Goal: Task Accomplishment & Management: Use online tool/utility

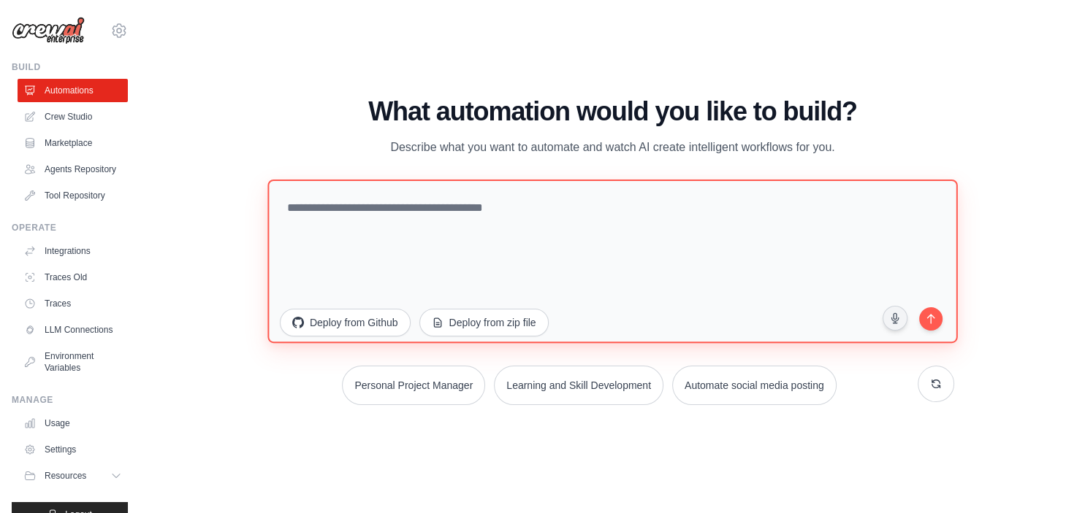
click at [408, 210] on textarea at bounding box center [612, 261] width 690 height 164
paste textarea "**********"
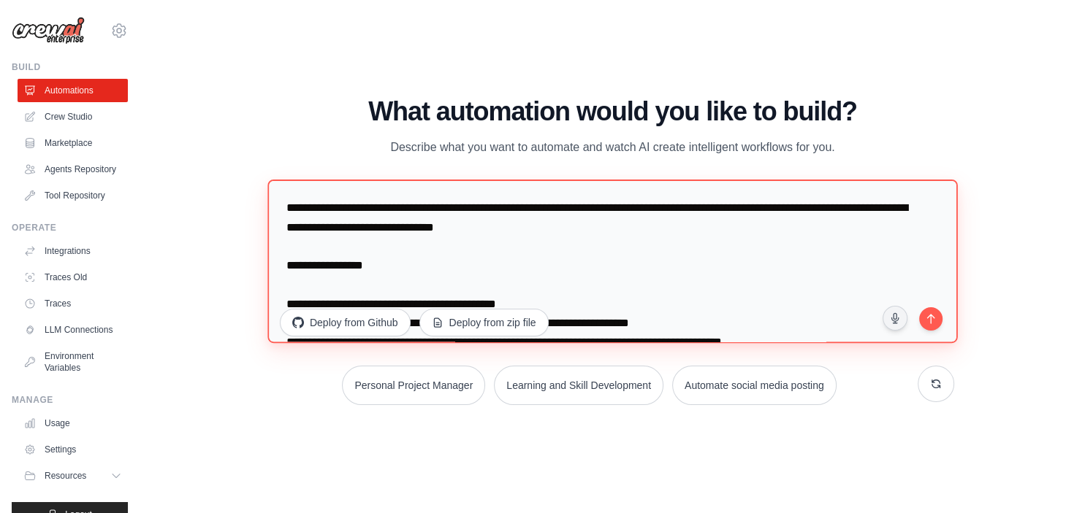
scroll to position [64, 0]
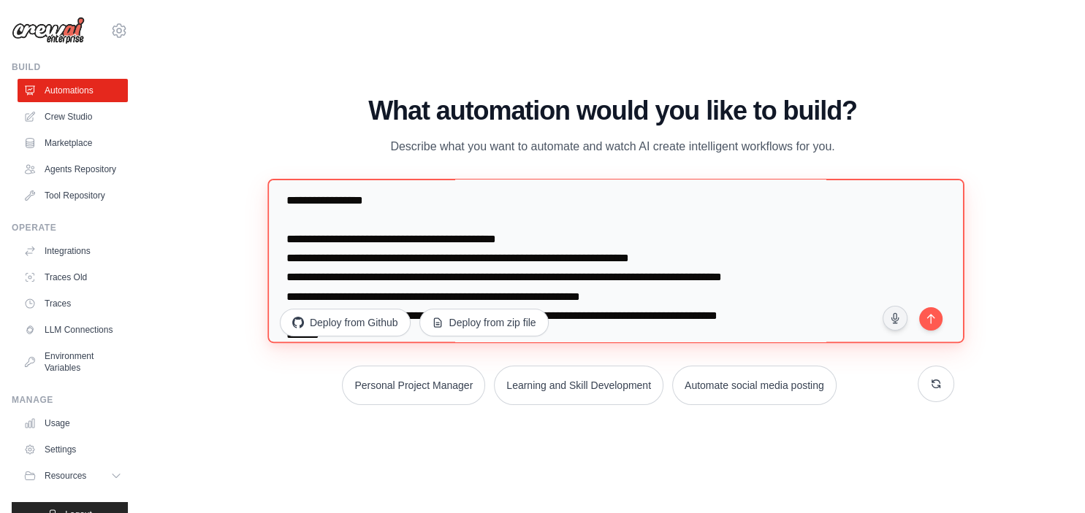
click at [408, 210] on textarea "**********" at bounding box center [615, 261] width 697 height 165
click at [408, 219] on textarea "**********" at bounding box center [615, 261] width 697 height 165
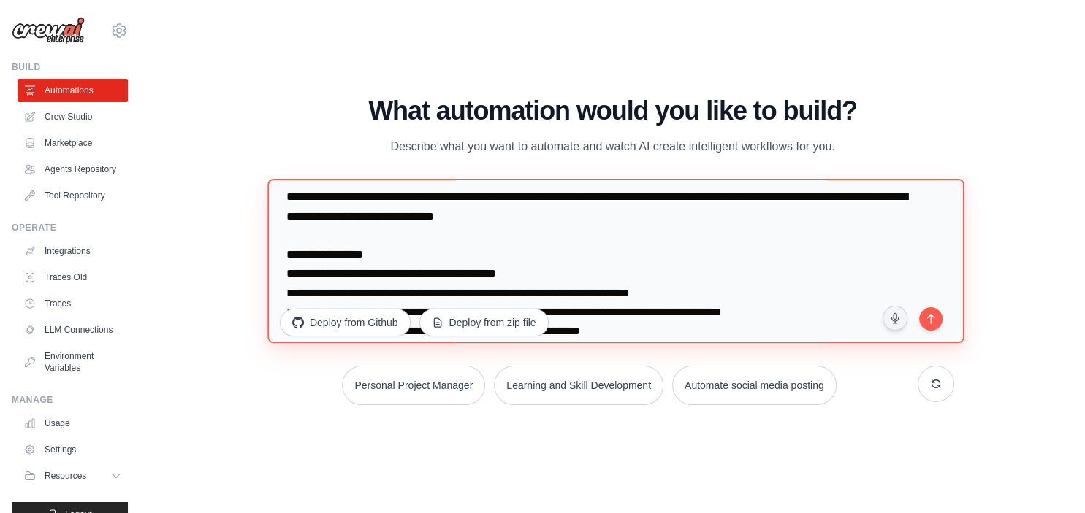
scroll to position [0, 0]
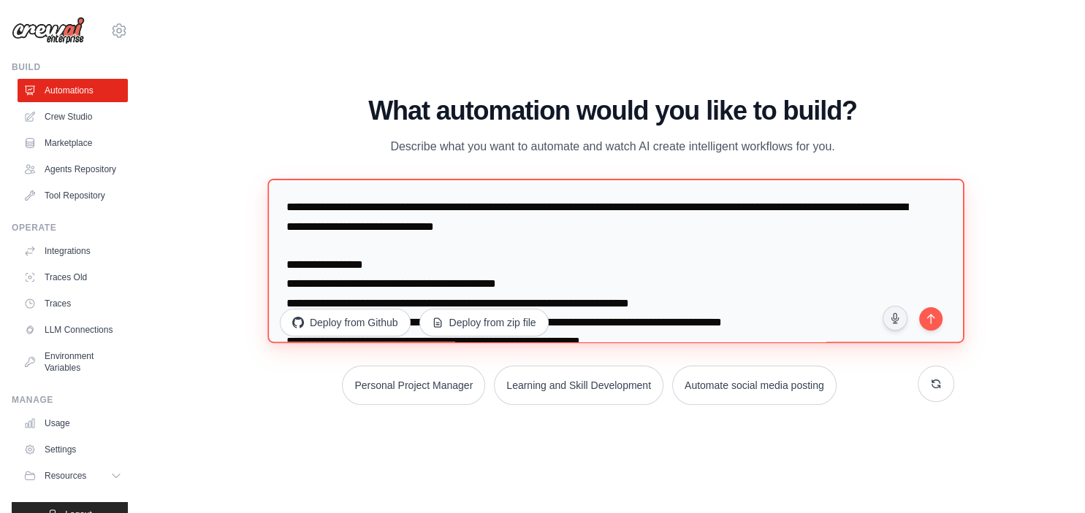
click at [307, 249] on textarea "**********" at bounding box center [615, 261] width 697 height 165
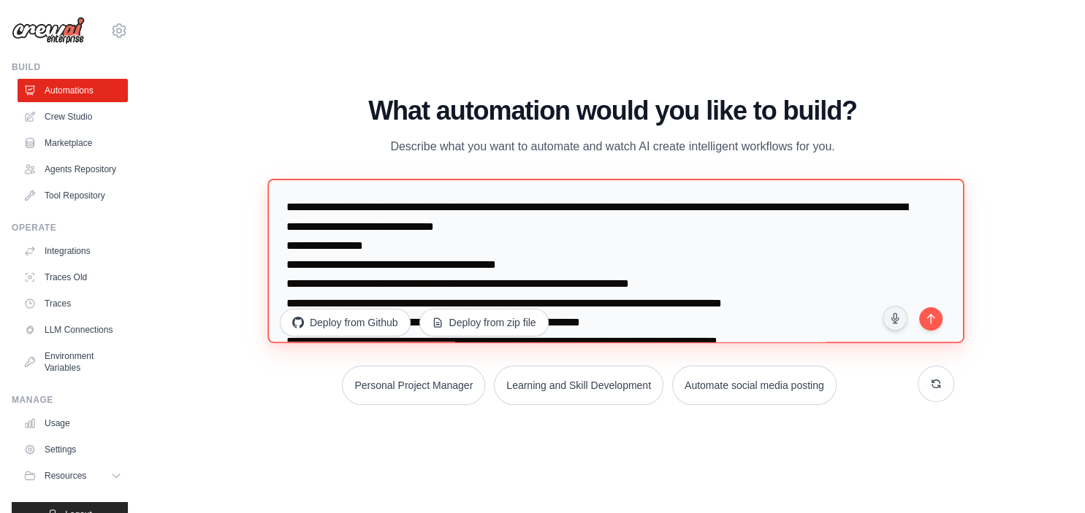
scroll to position [76, 0]
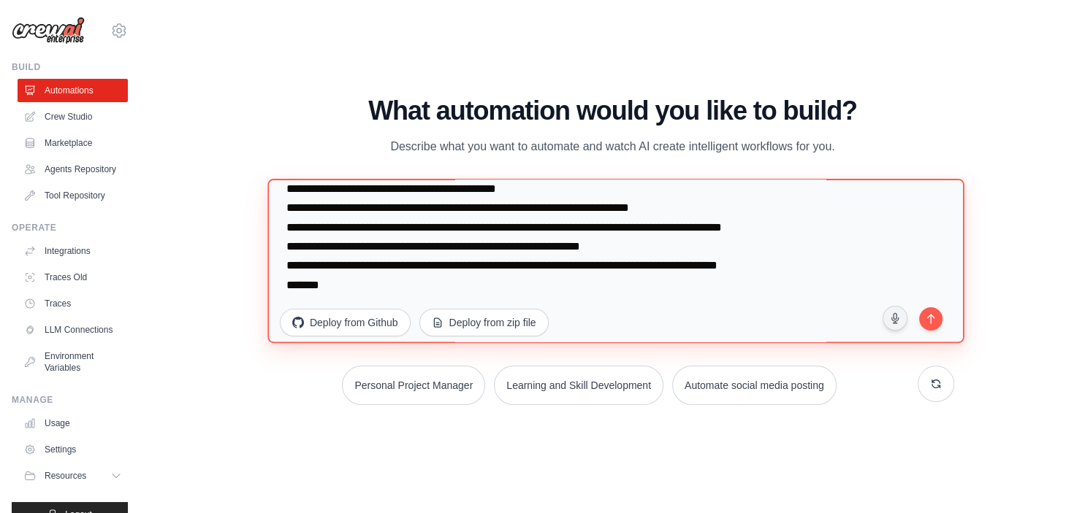
click at [329, 293] on textarea "**********" at bounding box center [615, 261] width 697 height 165
click at [422, 275] on textarea "**********" at bounding box center [615, 261] width 697 height 165
click at [422, 295] on textarea "**********" at bounding box center [615, 261] width 697 height 165
paste textarea "**********"
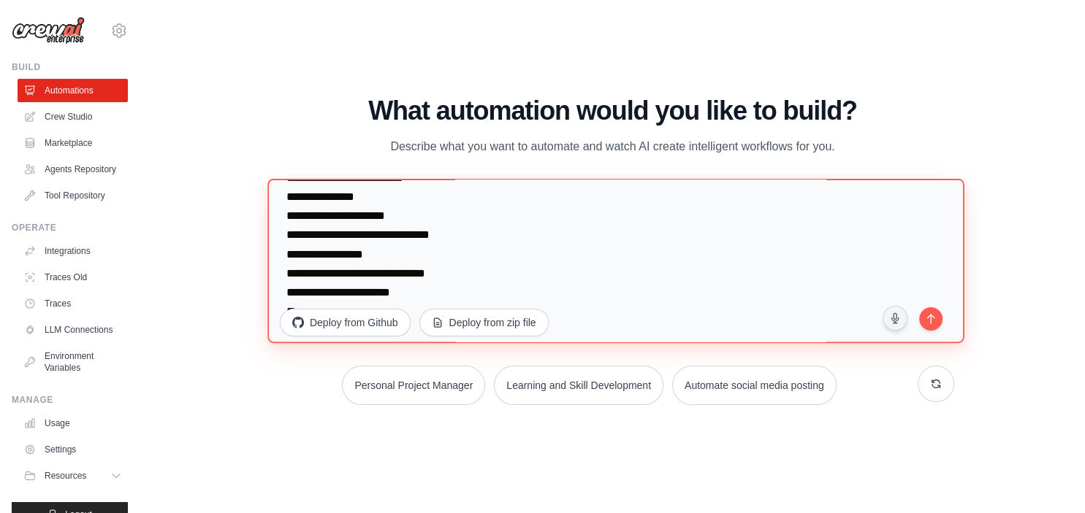
scroll to position [304, 0]
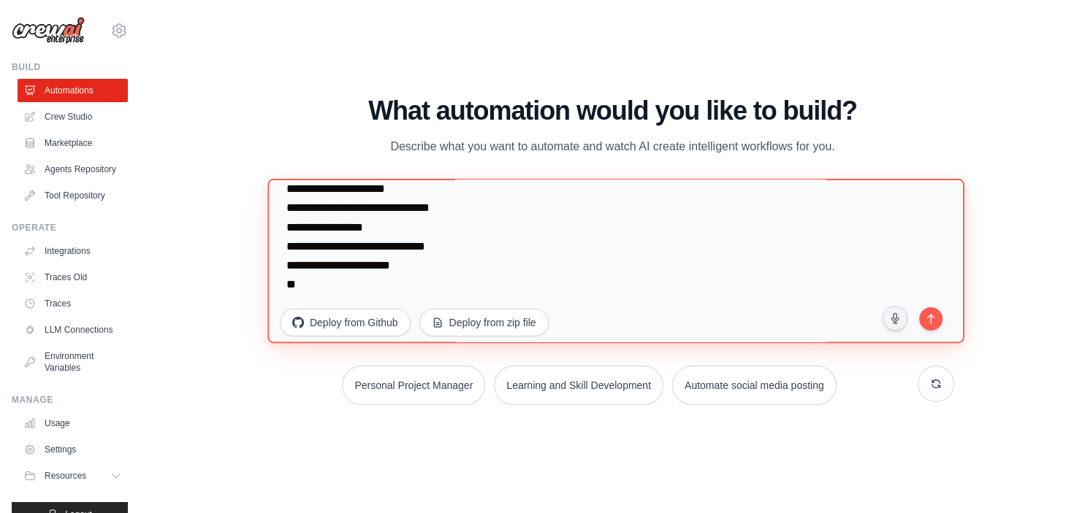
click at [446, 275] on textarea "**********" at bounding box center [615, 261] width 697 height 165
paste textarea "**********"
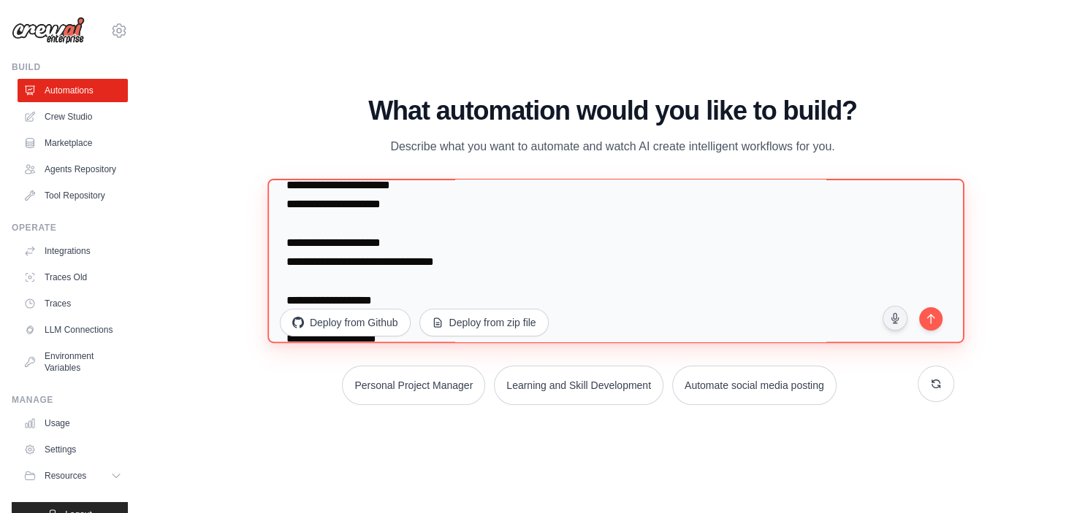
scroll to position [363, 0]
click at [294, 205] on textarea at bounding box center [615, 261] width 697 height 165
click at [397, 282] on textarea at bounding box center [615, 261] width 697 height 165
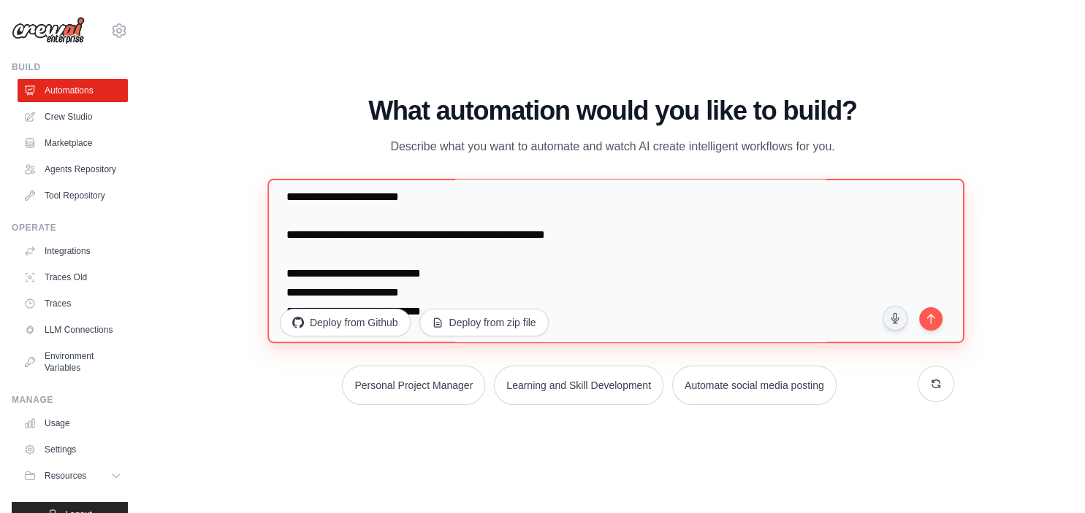
scroll to position [492, 0]
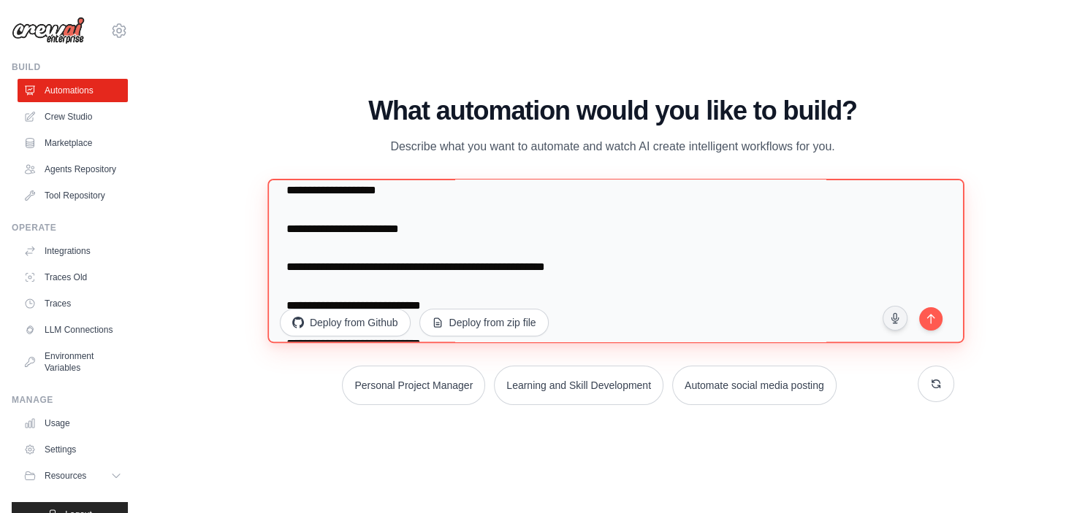
click at [373, 269] on textarea at bounding box center [615, 261] width 697 height 165
click at [356, 286] on textarea at bounding box center [615, 261] width 697 height 165
click at [366, 252] on textarea at bounding box center [615, 261] width 697 height 165
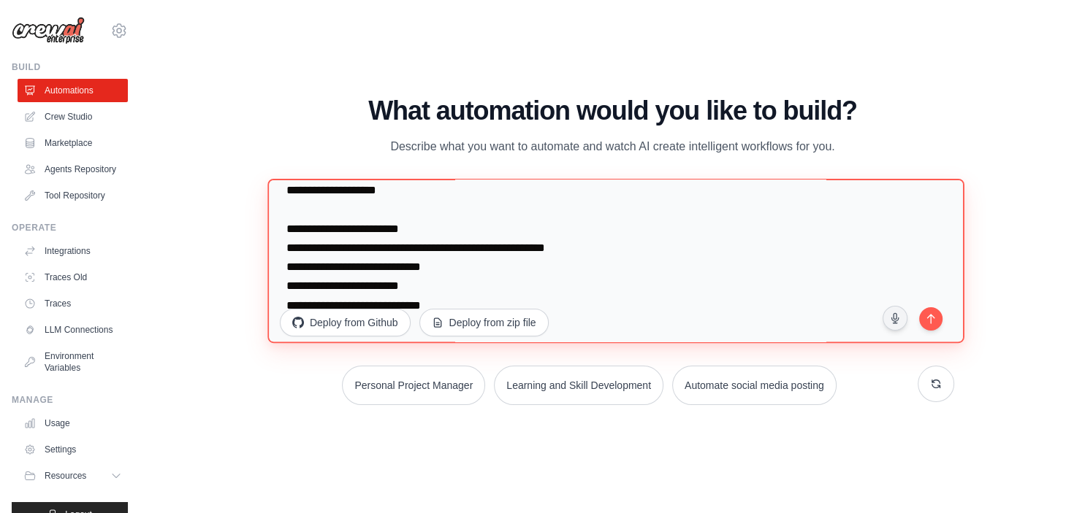
click at [366, 221] on textarea at bounding box center [615, 261] width 697 height 165
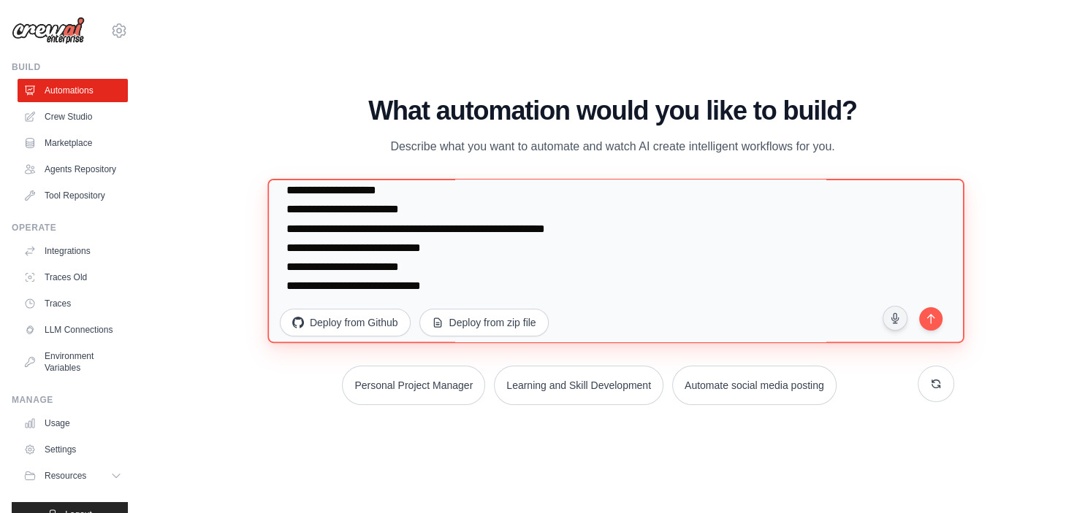
scroll to position [512, 0]
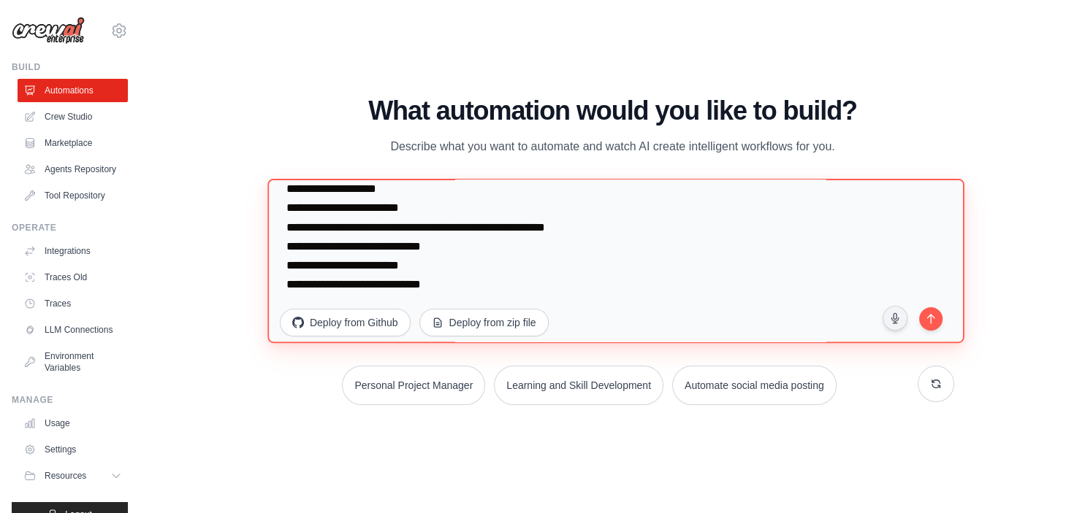
click at [471, 270] on textarea at bounding box center [615, 261] width 697 height 165
paste textarea "**********"
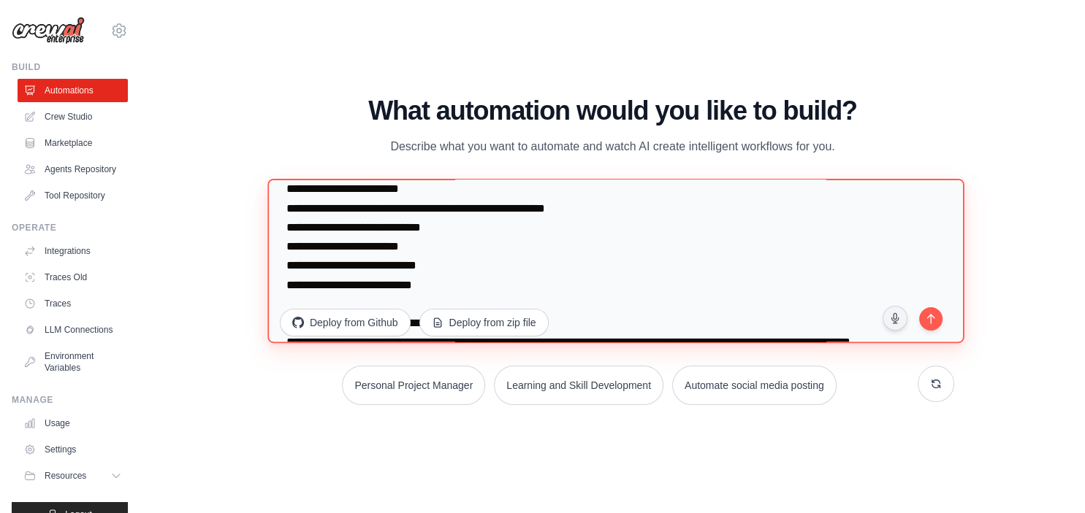
scroll to position [558, 0]
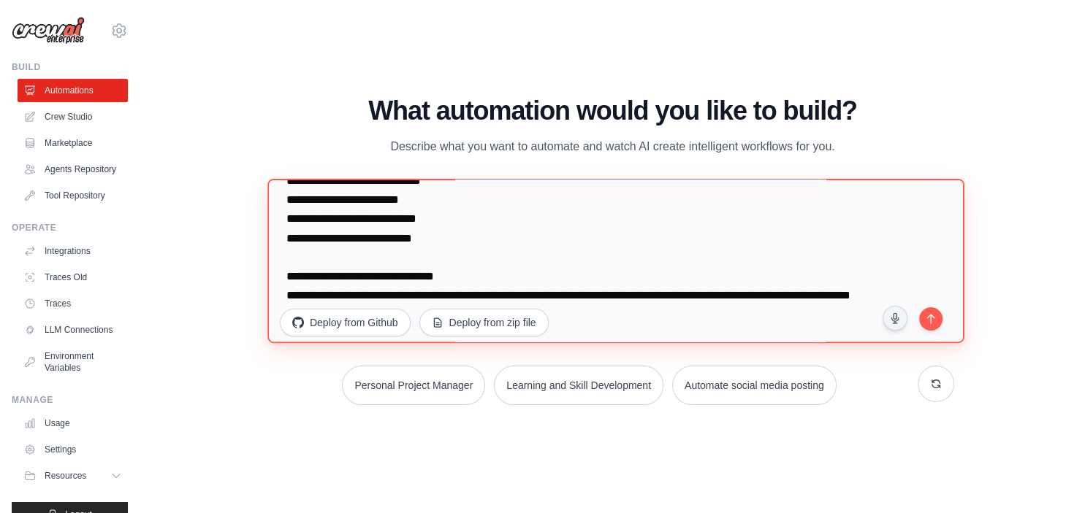
click at [409, 251] on textarea at bounding box center [615, 261] width 697 height 165
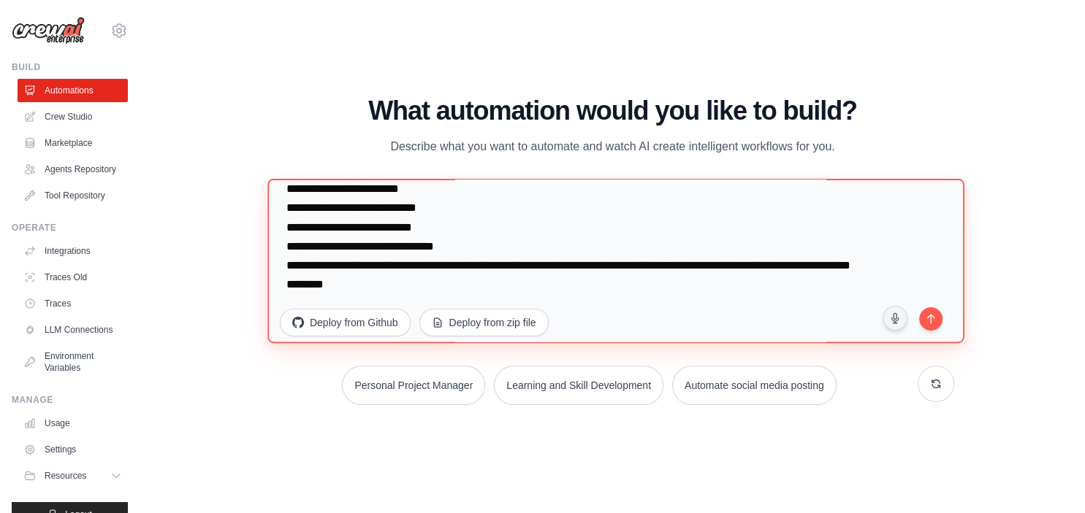
scroll to position [608, 0]
click at [373, 282] on textarea at bounding box center [615, 261] width 697 height 165
paste textarea "**********"
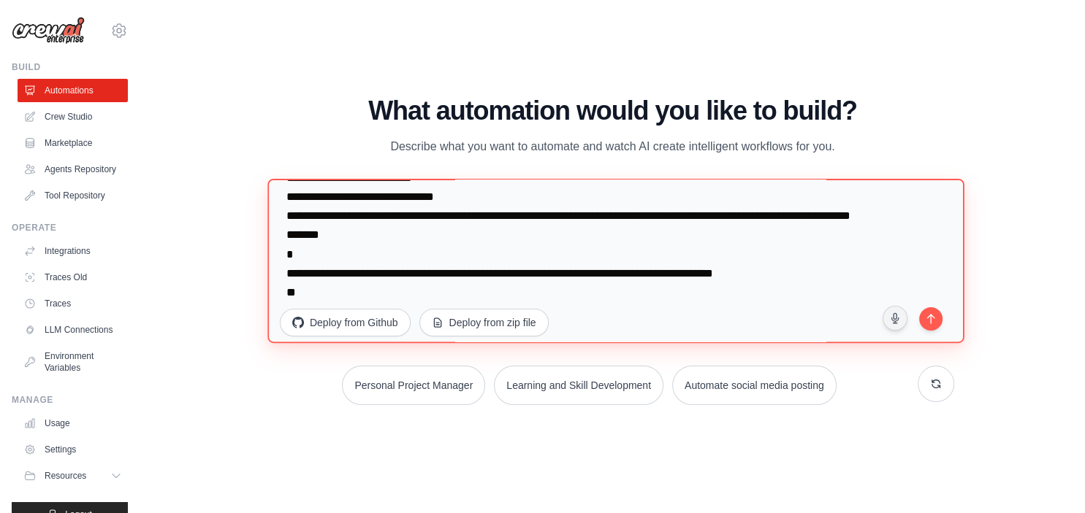
scroll to position [664, 0]
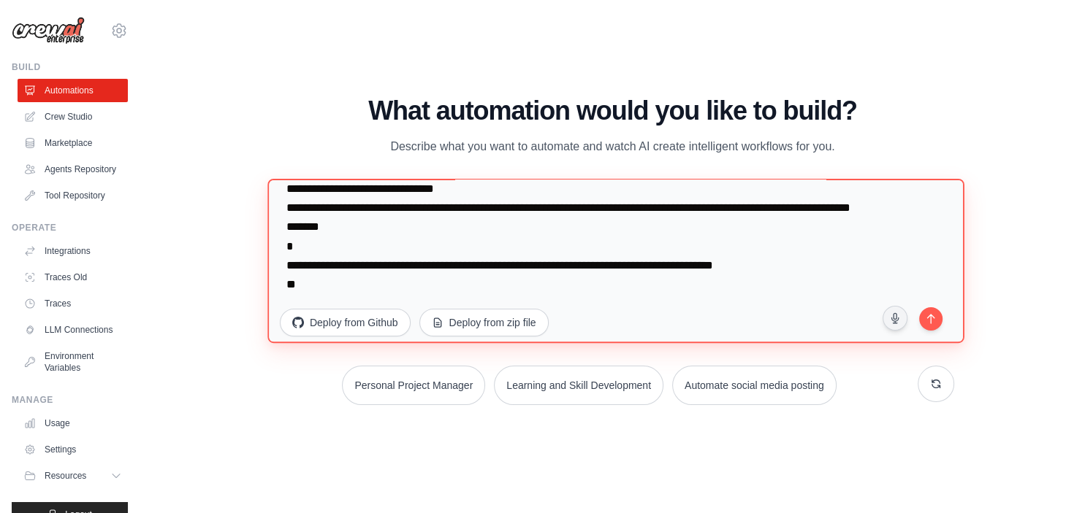
paste textarea "**********"
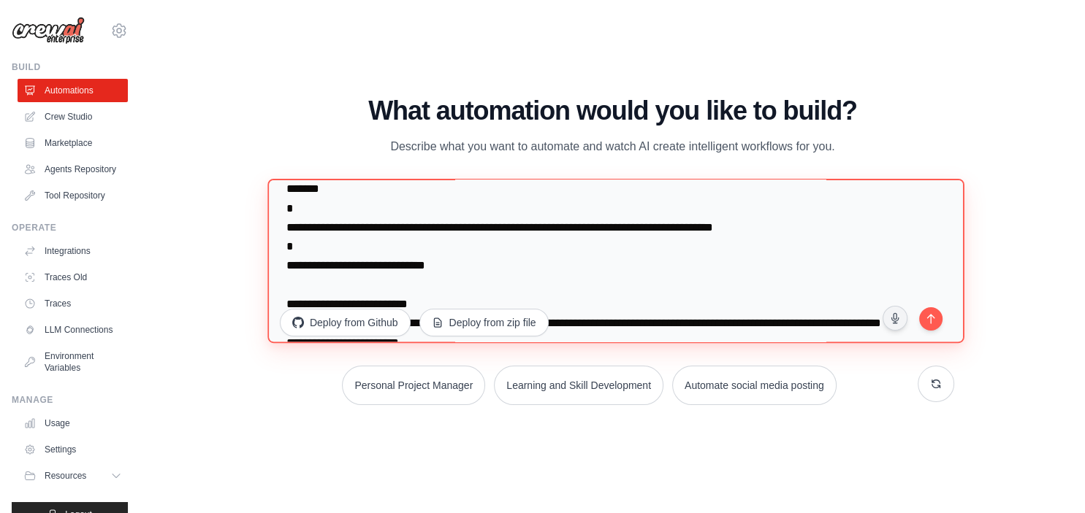
scroll to position [729, 0]
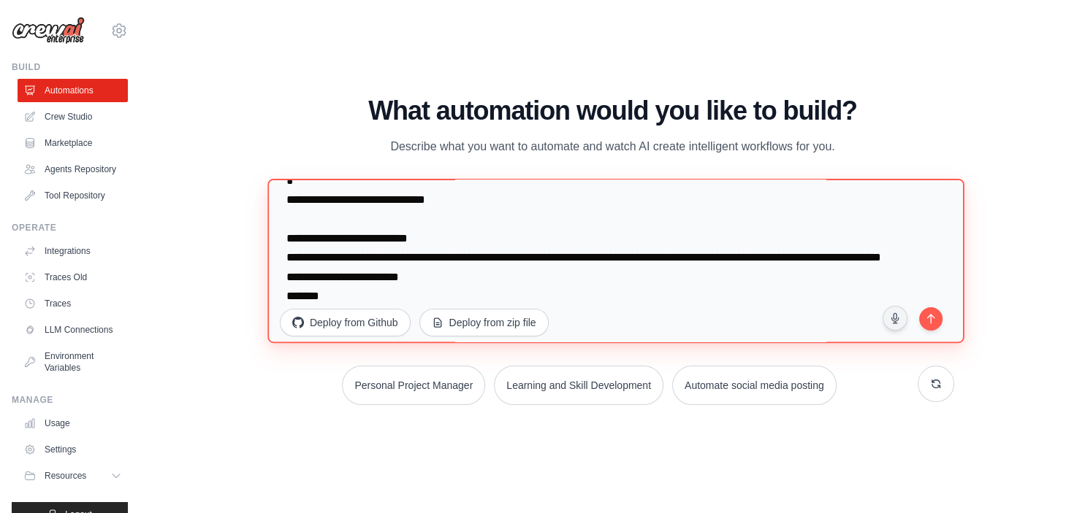
click at [298, 242] on textarea at bounding box center [615, 261] width 697 height 165
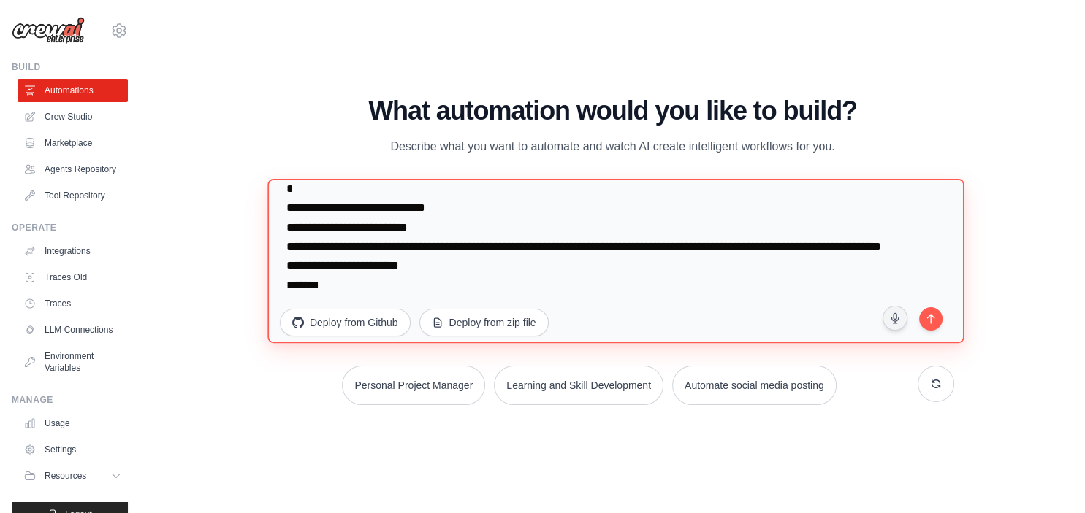
scroll to position [760, 0]
click at [337, 284] on textarea at bounding box center [615, 261] width 697 height 165
paste textarea "**********"
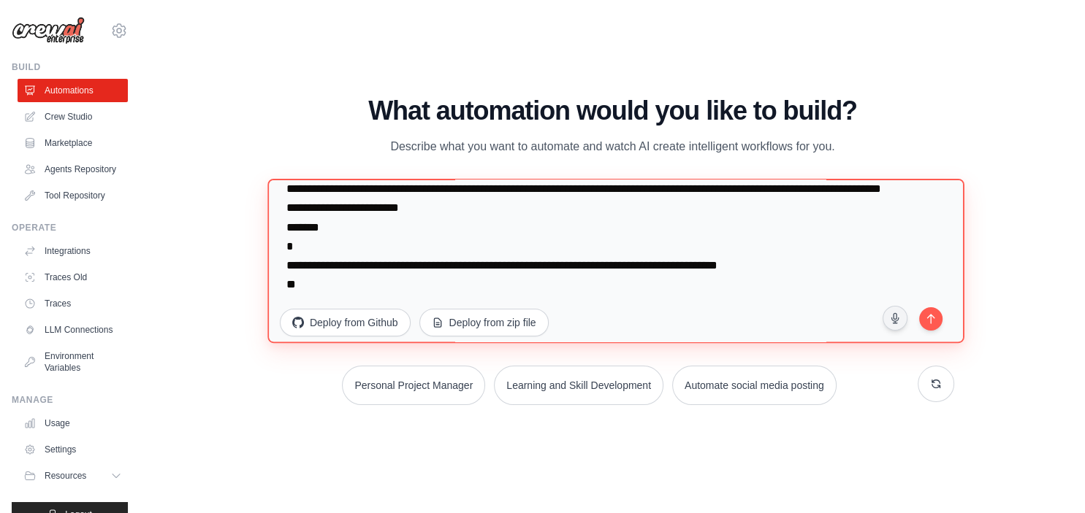
scroll to position [836, 0]
paste textarea "**********"
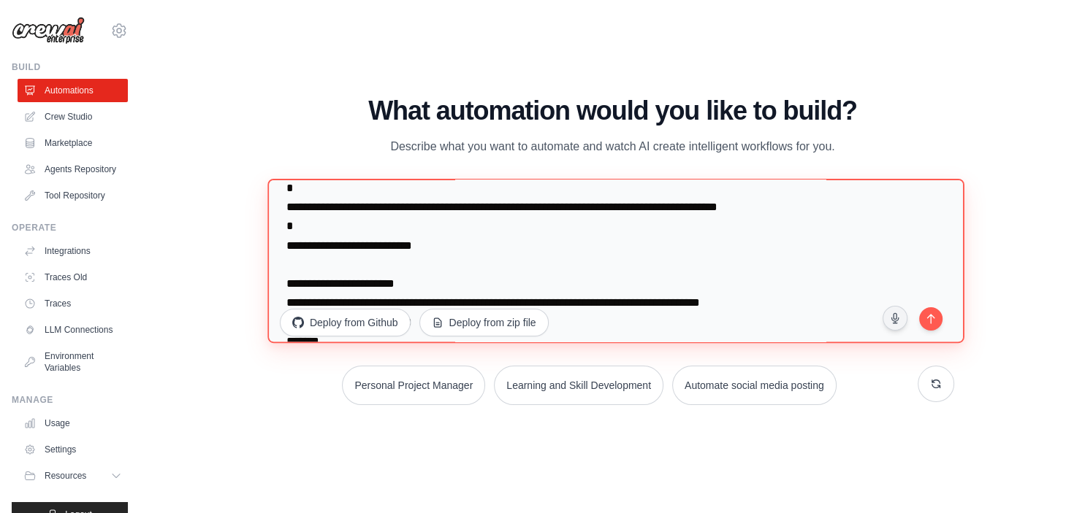
scroll to position [881, 0]
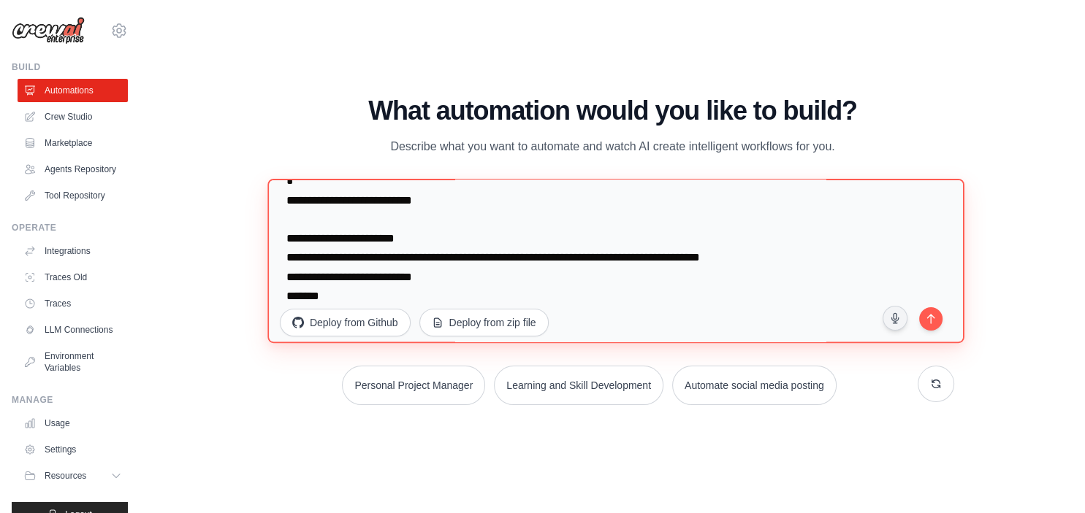
click at [332, 264] on textarea at bounding box center [615, 261] width 697 height 165
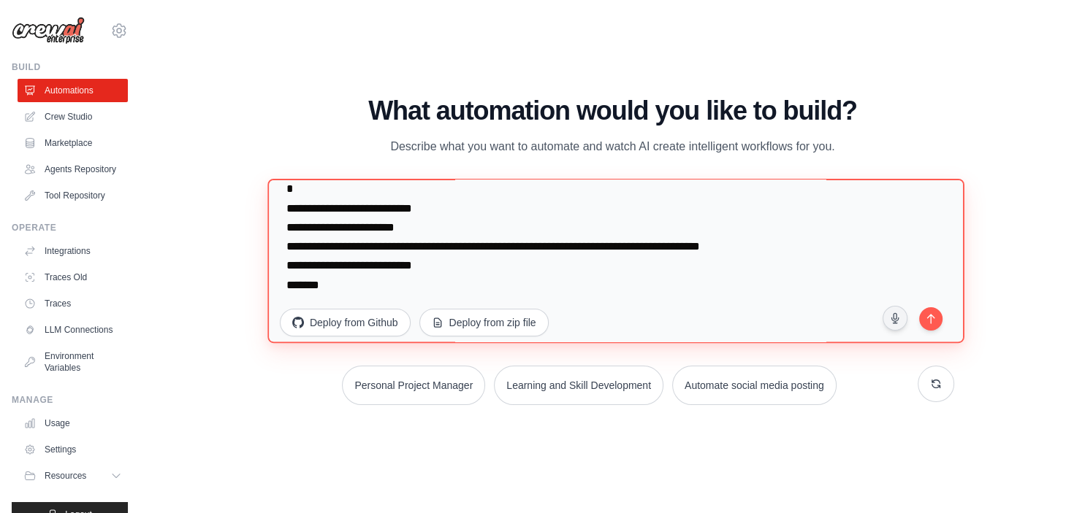
scroll to position [912, 0]
click at [340, 287] on textarea at bounding box center [615, 261] width 697 height 165
click at [335, 297] on textarea at bounding box center [615, 261] width 697 height 165
paste textarea "**********"
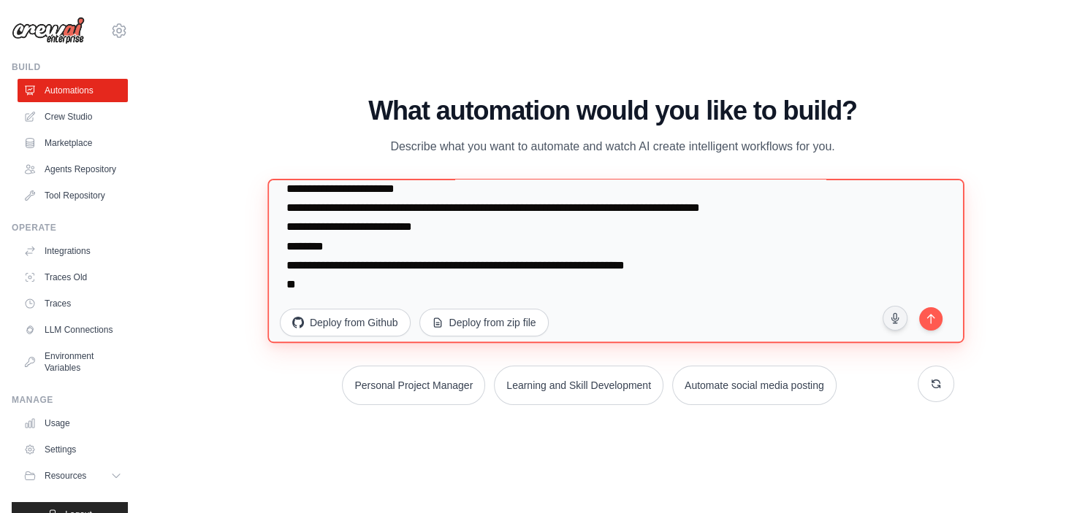
scroll to position [968, 0]
paste textarea "**********"
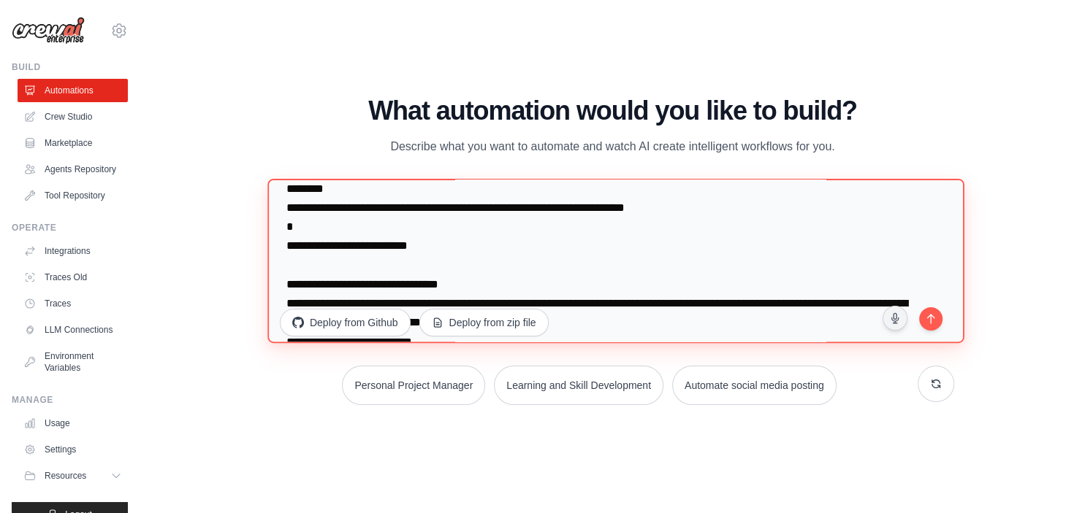
scroll to position [1033, 0]
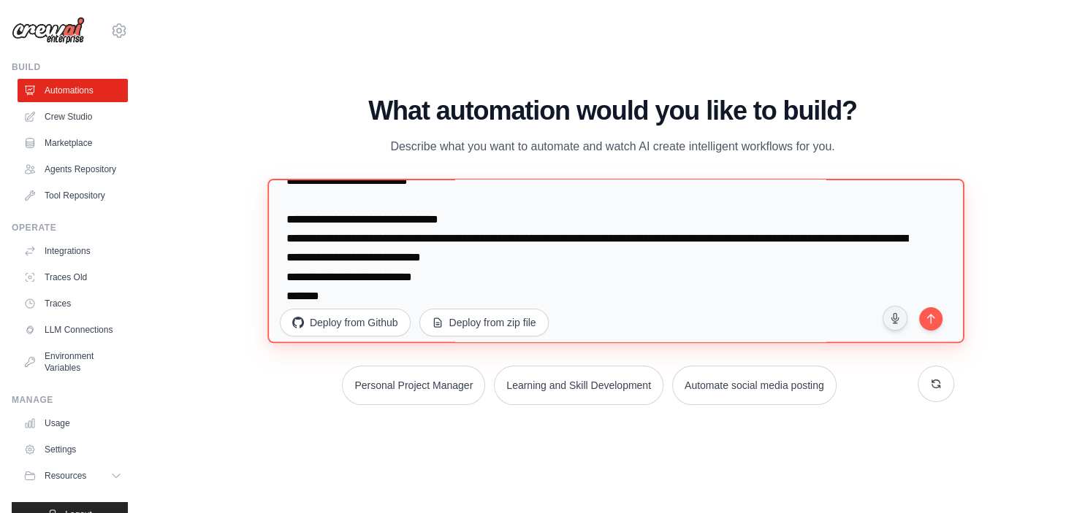
click at [354, 241] on textarea at bounding box center [615, 261] width 697 height 165
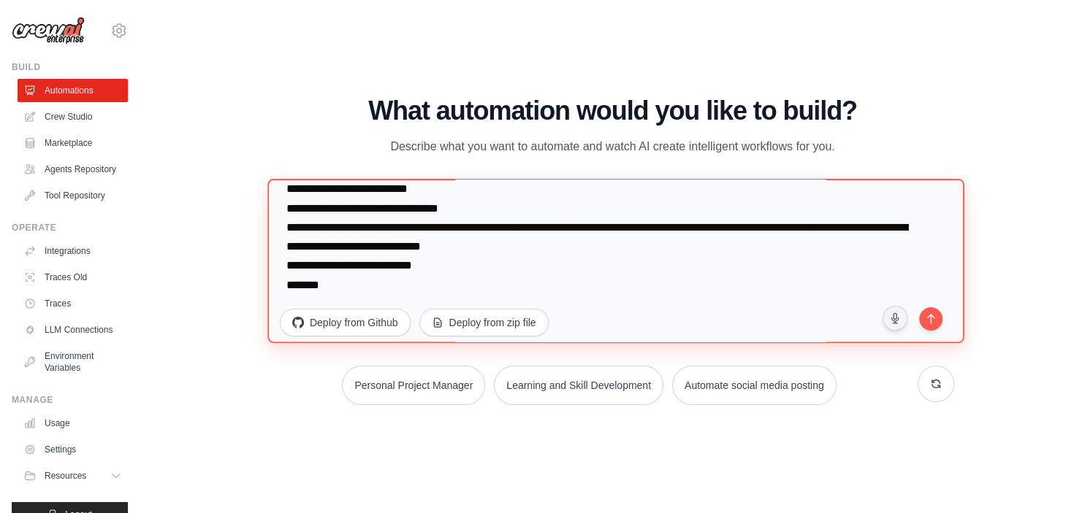
scroll to position [1063, 0]
click at [355, 282] on textarea at bounding box center [615, 261] width 697 height 165
paste textarea "**********"
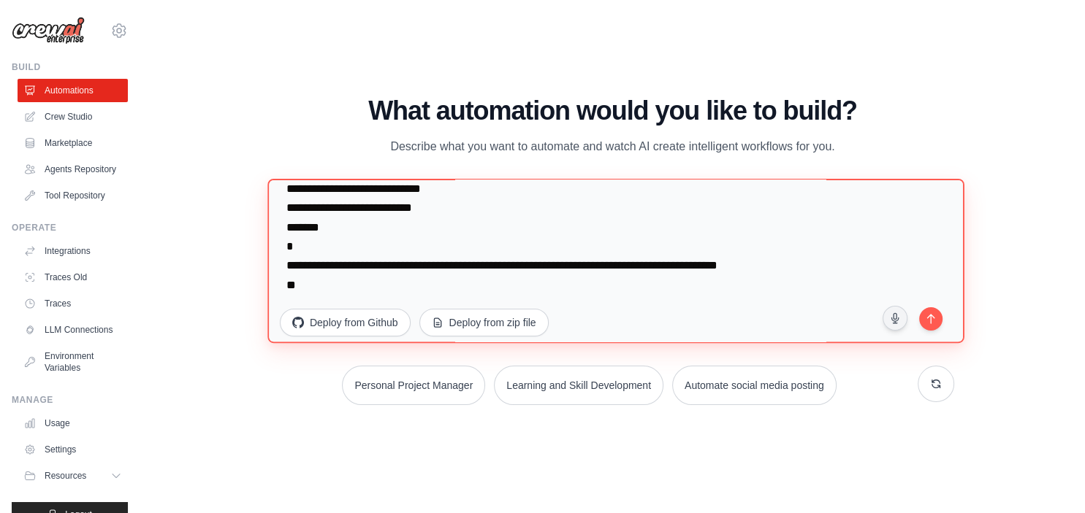
scroll to position [1139, 0]
paste textarea "**********"
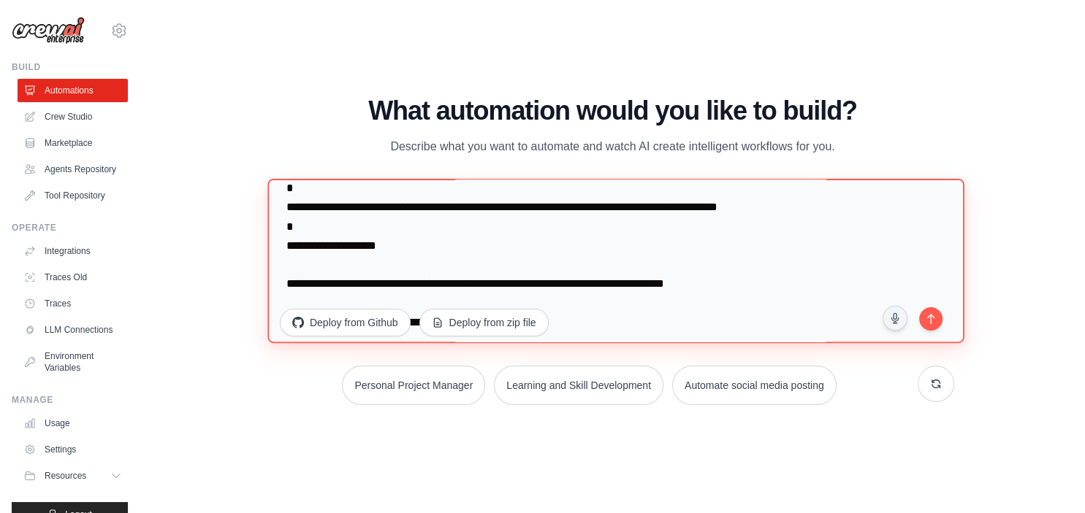
scroll to position [1317, 0]
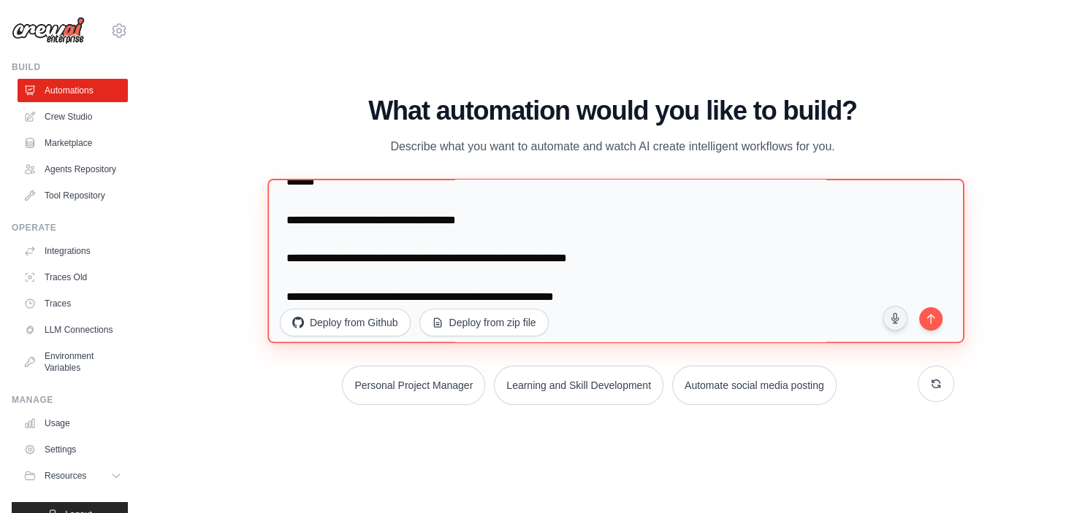
click at [382, 248] on textarea at bounding box center [615, 261] width 697 height 165
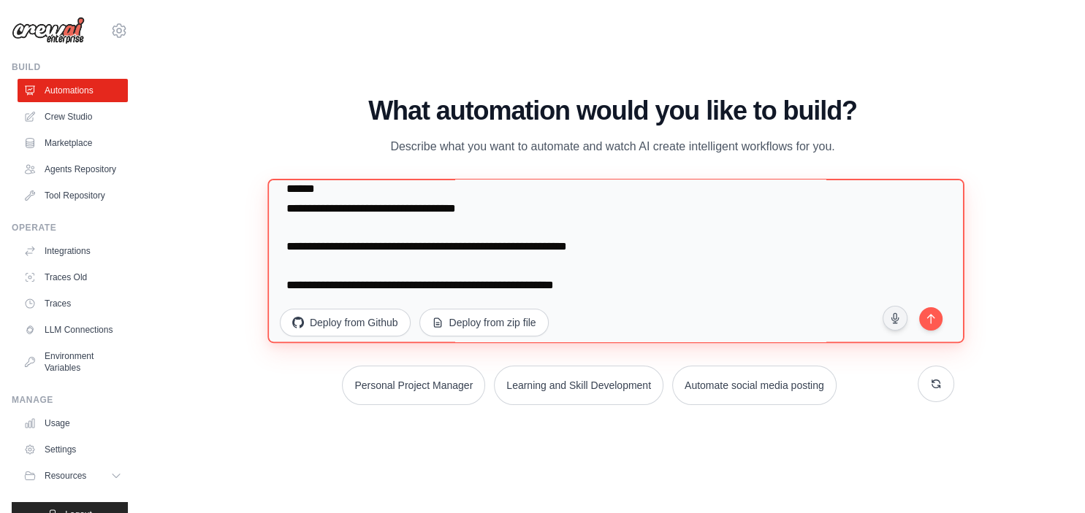
click at [367, 258] on textarea at bounding box center [615, 261] width 697 height 165
click at [374, 270] on textarea at bounding box center [615, 261] width 697 height 165
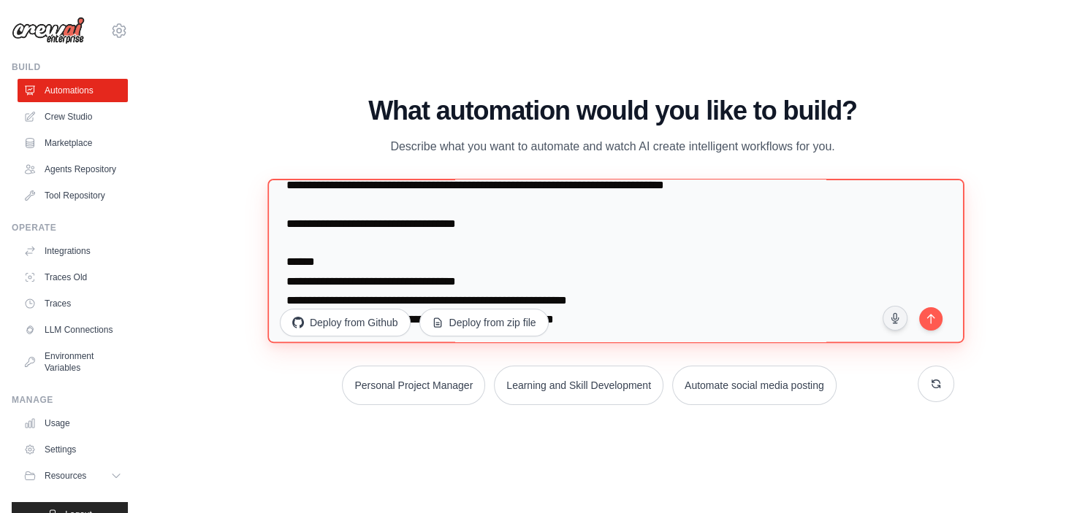
scroll to position [1310, 0]
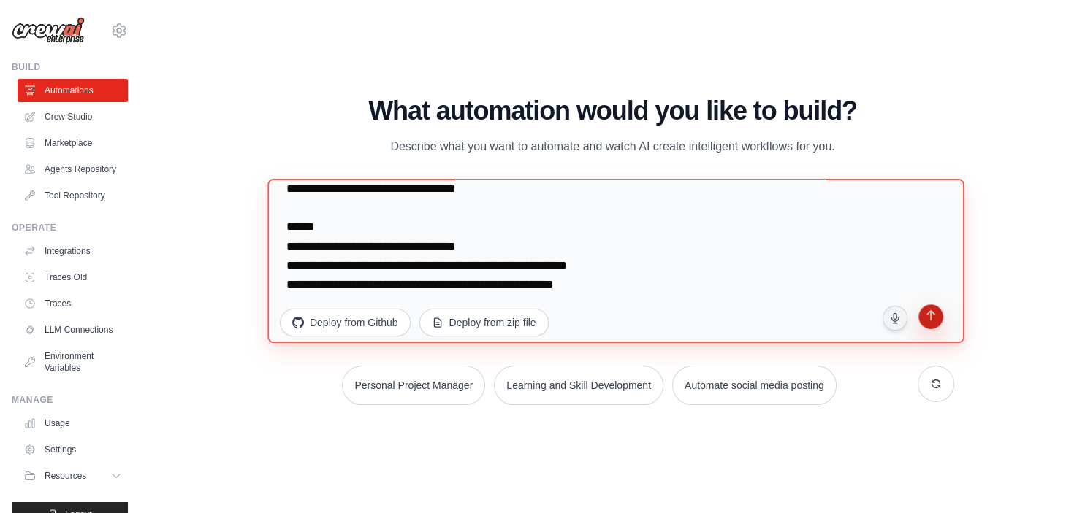
type textarea "**********"
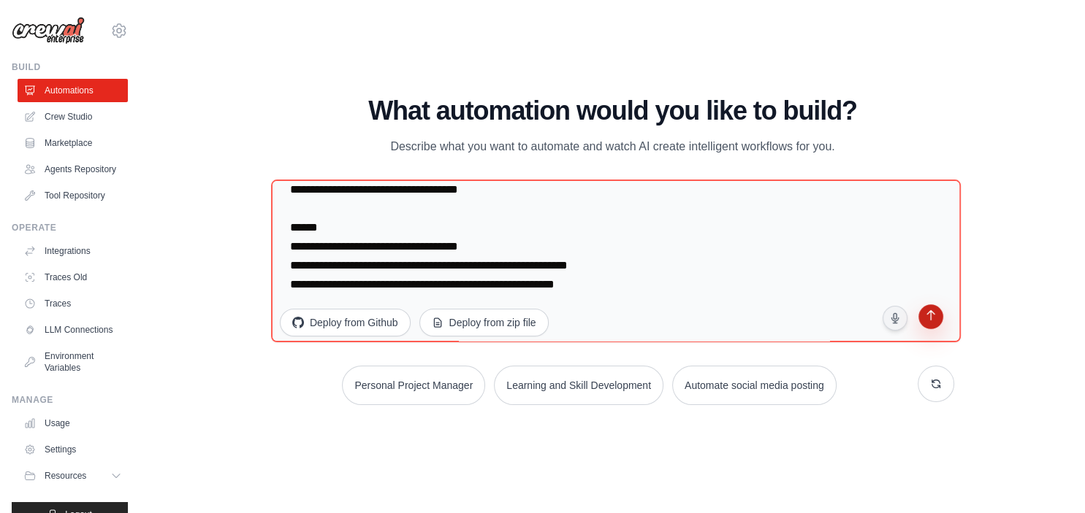
click at [931, 307] on button "submit" at bounding box center [931, 319] width 28 height 28
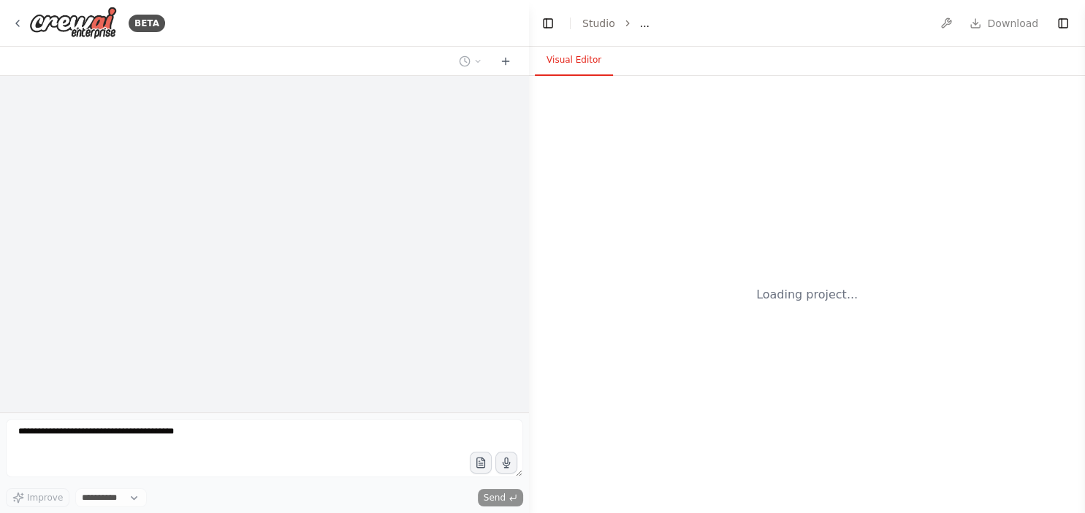
select select "****"
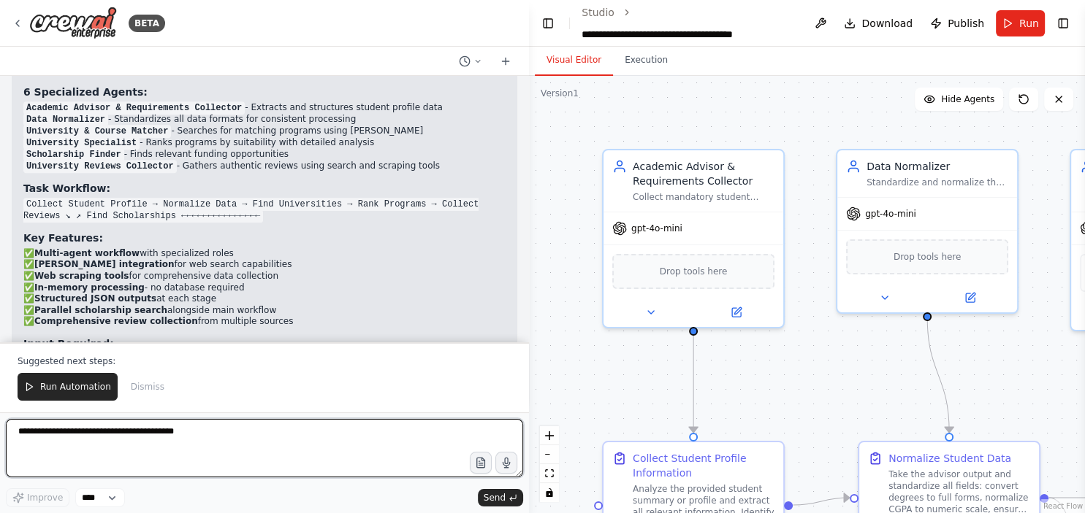
scroll to position [1817, 0]
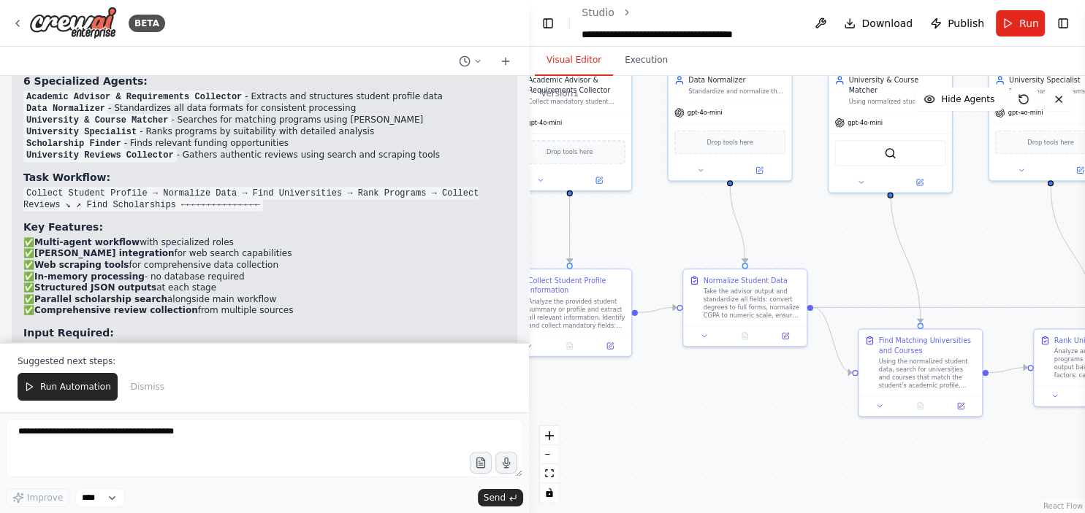
drag, startPoint x: 960, startPoint y: 390, endPoint x: 801, endPoint y: 231, distance: 225.2
click at [801, 231] on div ".deletable-edge-delete-btn { width: 20px; height: 20px; border: 0px solid #ffff…" at bounding box center [807, 295] width 556 height 438
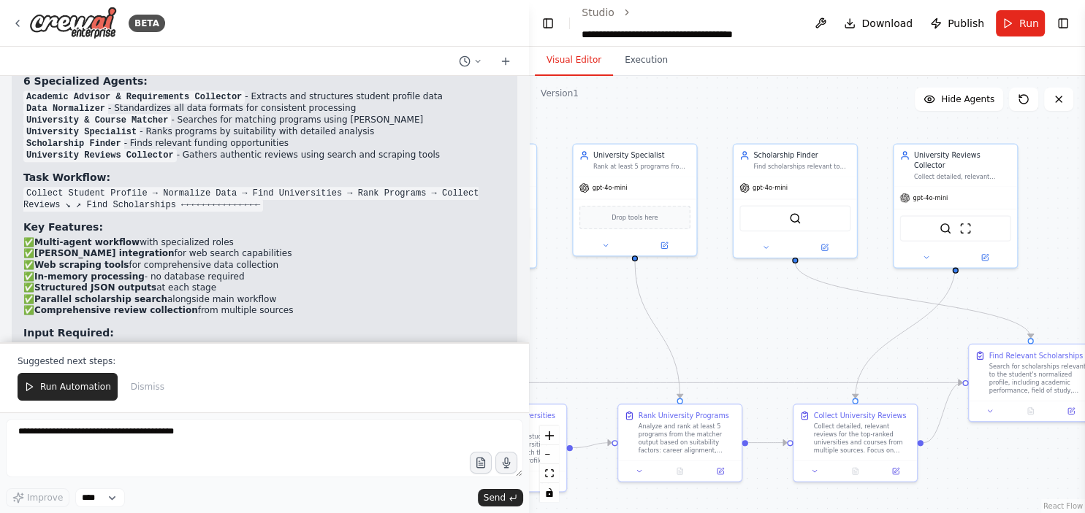
drag, startPoint x: 1003, startPoint y: 259, endPoint x: 586, endPoint y: 333, distance: 423.7
click at [586, 333] on div ".deletable-edge-delete-btn { width: 20px; height: 20px; border: 0px solid #ffff…" at bounding box center [807, 295] width 556 height 438
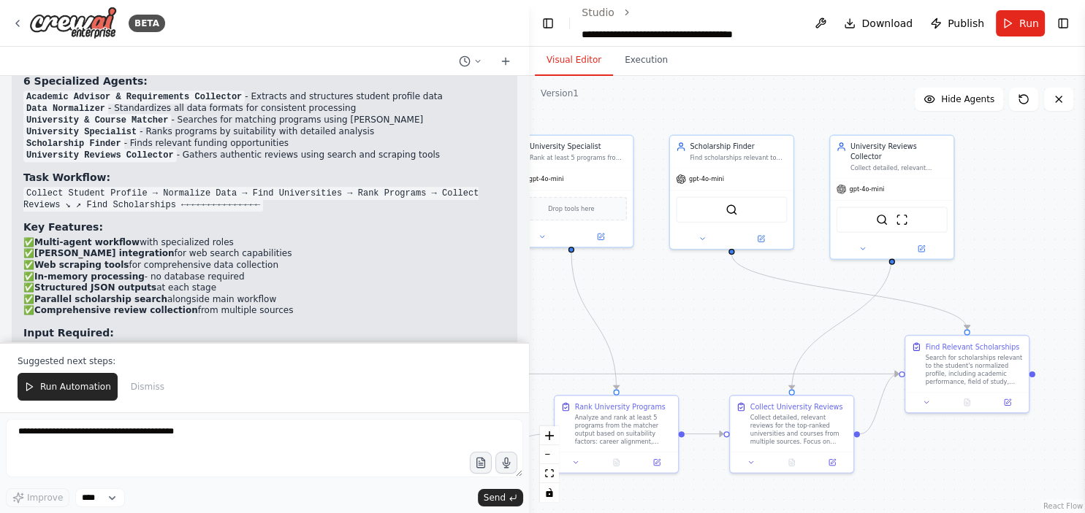
drag, startPoint x: 1015, startPoint y: 283, endPoint x: 952, endPoint y: 275, distance: 64.1
click at [952, 275] on div ".deletable-edge-delete-btn { width: 20px; height: 20px; border: 0px solid #ffff…" at bounding box center [807, 295] width 556 height 438
click at [730, 214] on div "SerperDevTool" at bounding box center [731, 208] width 111 height 26
click at [705, 235] on icon at bounding box center [702, 237] width 8 height 8
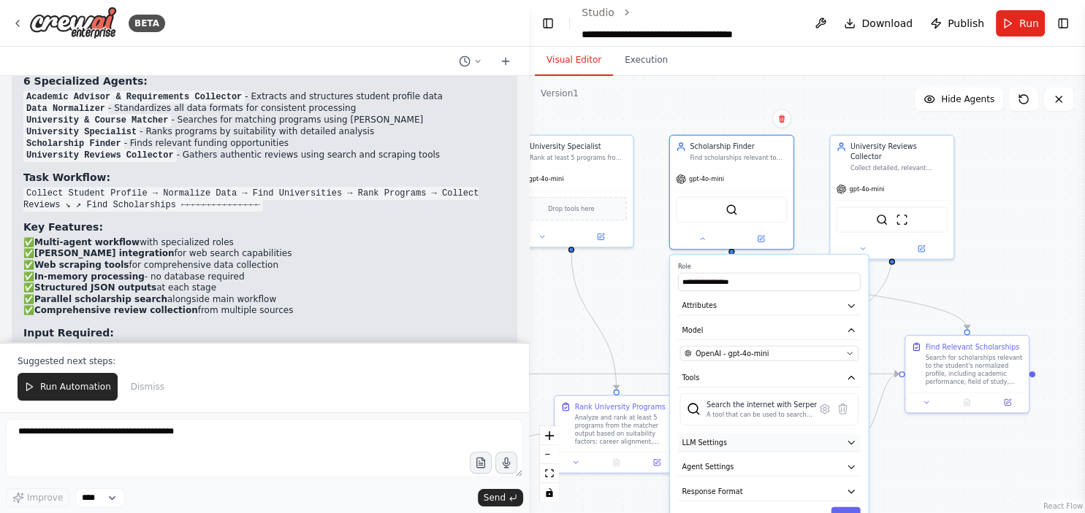
click at [737, 440] on button "LLM Settings" at bounding box center [769, 443] width 183 height 18
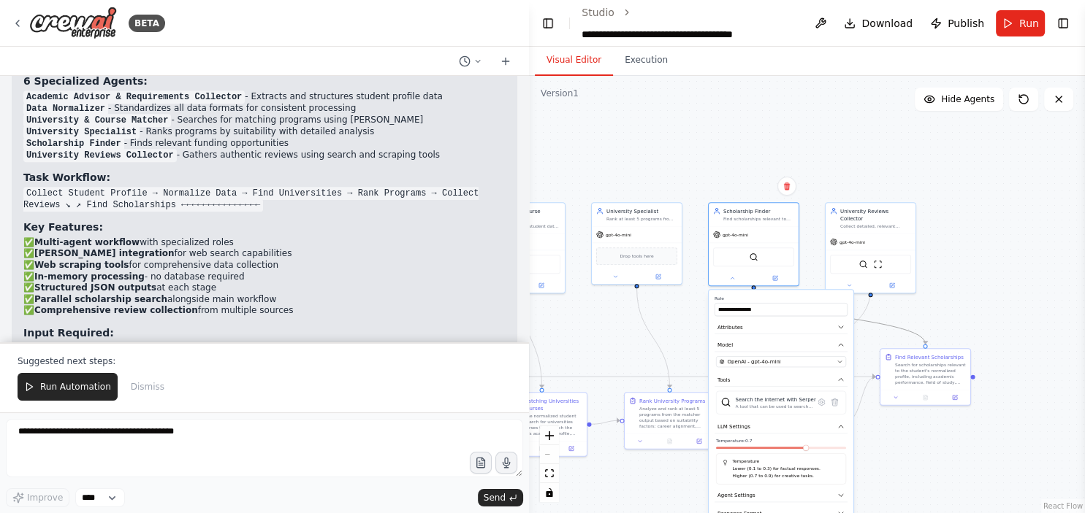
drag, startPoint x: 895, startPoint y: 324, endPoint x: 937, endPoint y: 238, distance: 95.7
click at [937, 238] on div ".deletable-edge-delete-btn { width: 20px; height: 20px; border: 0px solid #ffff…" at bounding box center [807, 295] width 556 height 438
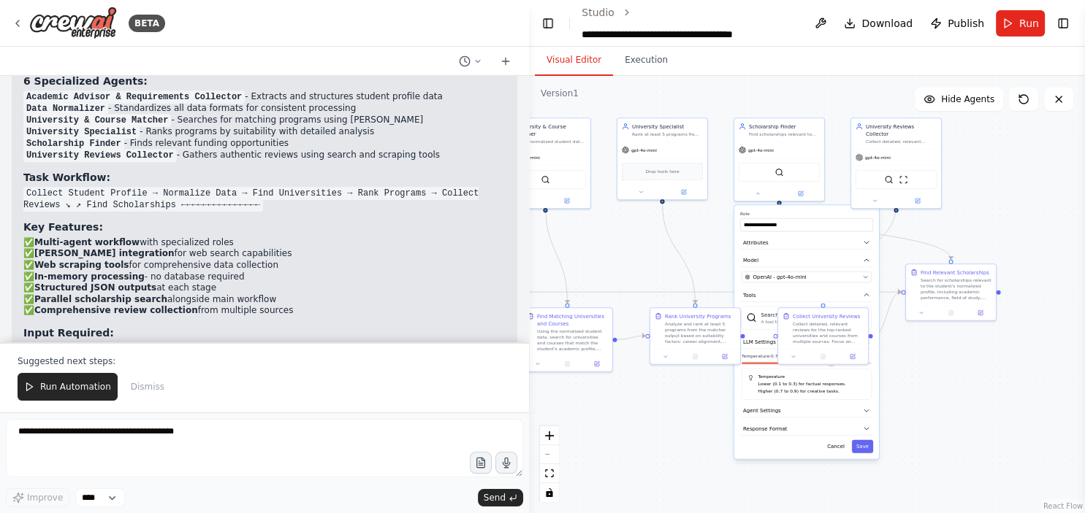
drag, startPoint x: 937, startPoint y: 238, endPoint x: 965, endPoint y: 150, distance: 91.9
click at [965, 150] on div ".deletable-edge-delete-btn { width: 20px; height: 20px; border: 0px solid #ffff…" at bounding box center [807, 295] width 556 height 438
click at [720, 238] on div ".deletable-edge-delete-btn { width: 20px; height: 20px; border: 0px solid #ffff…" at bounding box center [807, 295] width 556 height 438
click at [844, 446] on button "Cancel" at bounding box center [838, 444] width 26 height 13
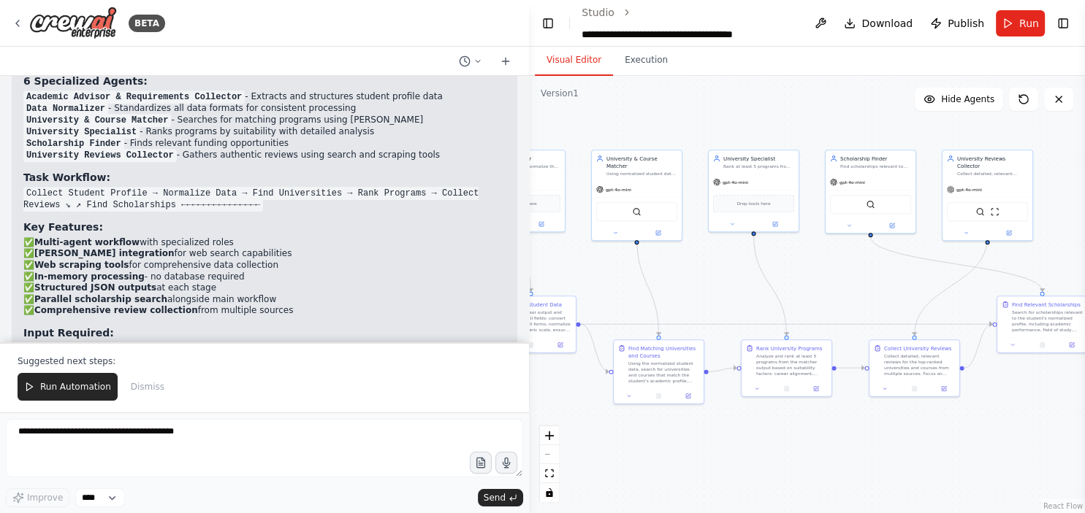
drag, startPoint x: 995, startPoint y: 198, endPoint x: 1084, endPoint y: 224, distance: 92.9
click at [1084, 224] on div ".deletable-edge-delete-btn { width: 20px; height: 20px; border: 0px solid #ffff…" at bounding box center [807, 295] width 556 height 438
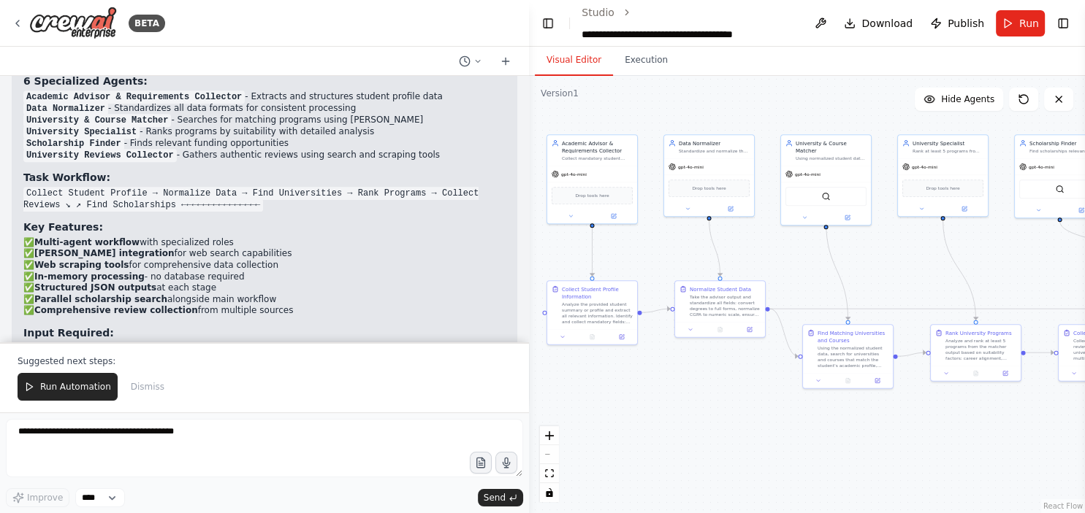
drag, startPoint x: 583, startPoint y: 256, endPoint x: 772, endPoint y: 249, distance: 189.3
click at [772, 249] on div ".deletable-edge-delete-btn { width: 20px; height: 20px; border: 0px solid #ffff…" at bounding box center [807, 295] width 556 height 438
click at [770, 232] on div ".deletable-edge-delete-btn { width: 20px; height: 20px; border: 0px solid #ffff…" at bounding box center [807, 295] width 556 height 438
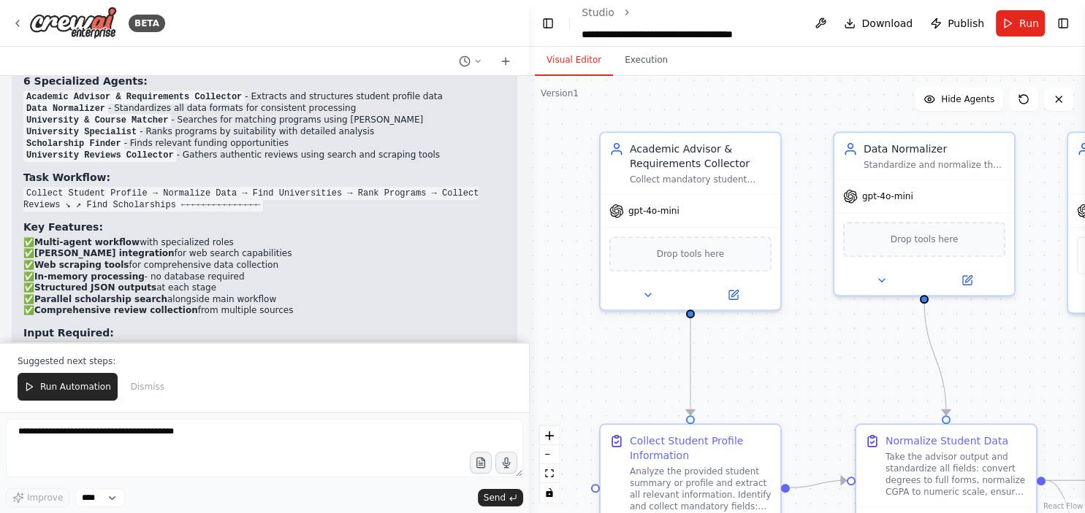
drag, startPoint x: 770, startPoint y: 232, endPoint x: 1046, endPoint y: 326, distance: 291.7
click at [1046, 326] on div ".deletable-edge-delete-btn { width: 20px; height: 20px; border: 0px solid #ffff…" at bounding box center [807, 295] width 556 height 438
click at [741, 259] on div "Drop tools here" at bounding box center [690, 250] width 162 height 35
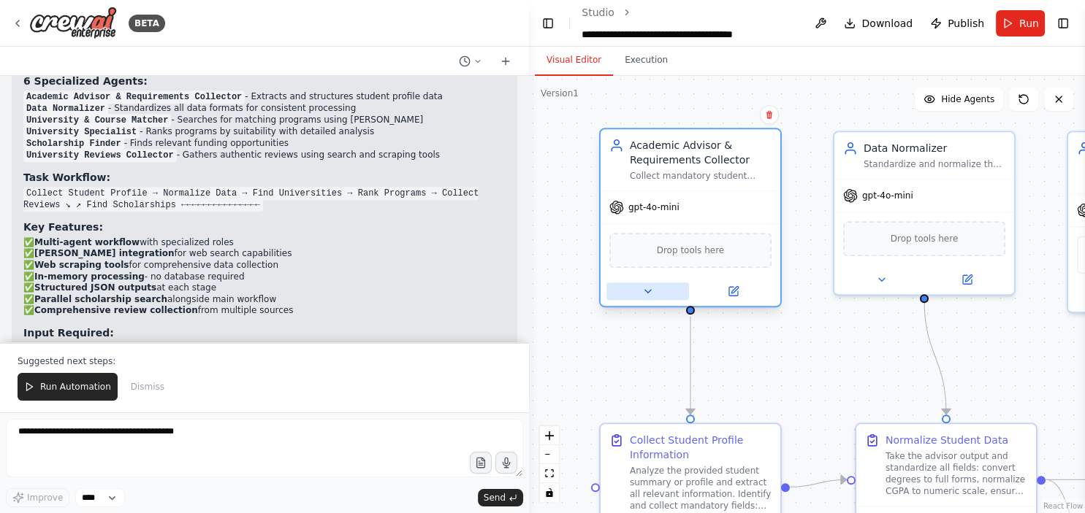
click at [647, 290] on icon at bounding box center [647, 291] width 6 height 3
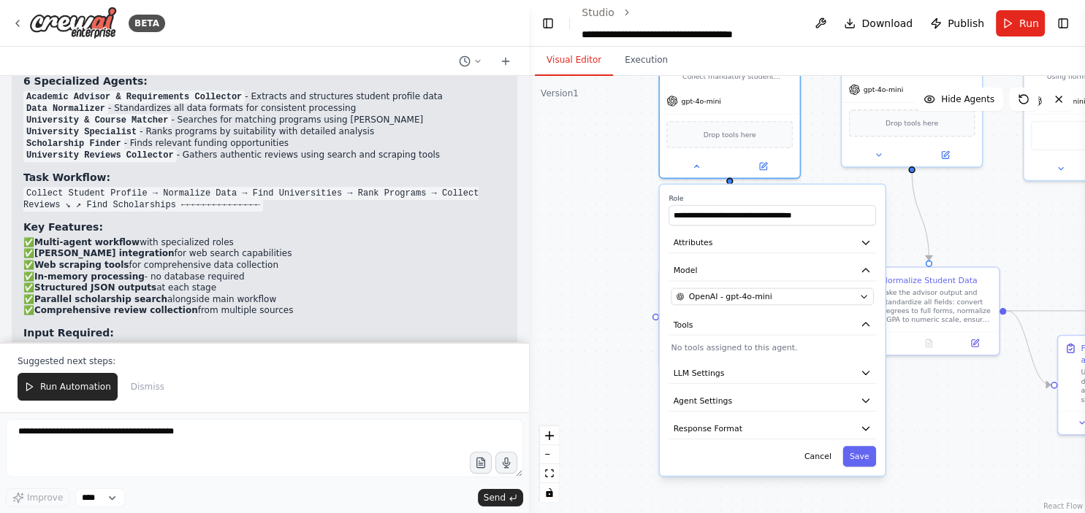
drag, startPoint x: 797, startPoint y: 272, endPoint x: 822, endPoint y: 123, distance: 150.5
click at [822, 123] on div ".deletable-edge-delete-btn { width: 20px; height: 20px; border: 0px solid #ffff…" at bounding box center [807, 295] width 556 height 438
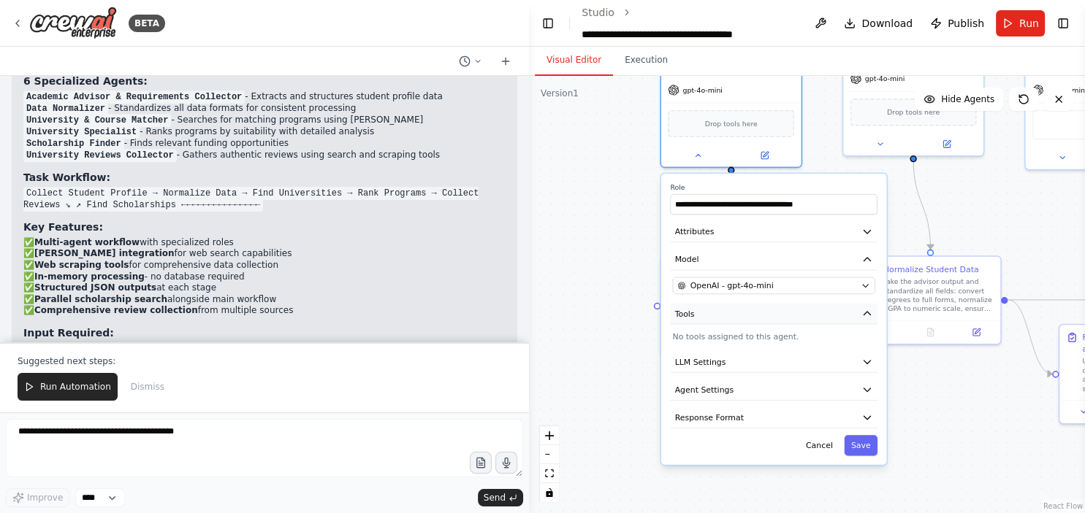
click at [868, 313] on icon "button" at bounding box center [866, 314] width 7 height 4
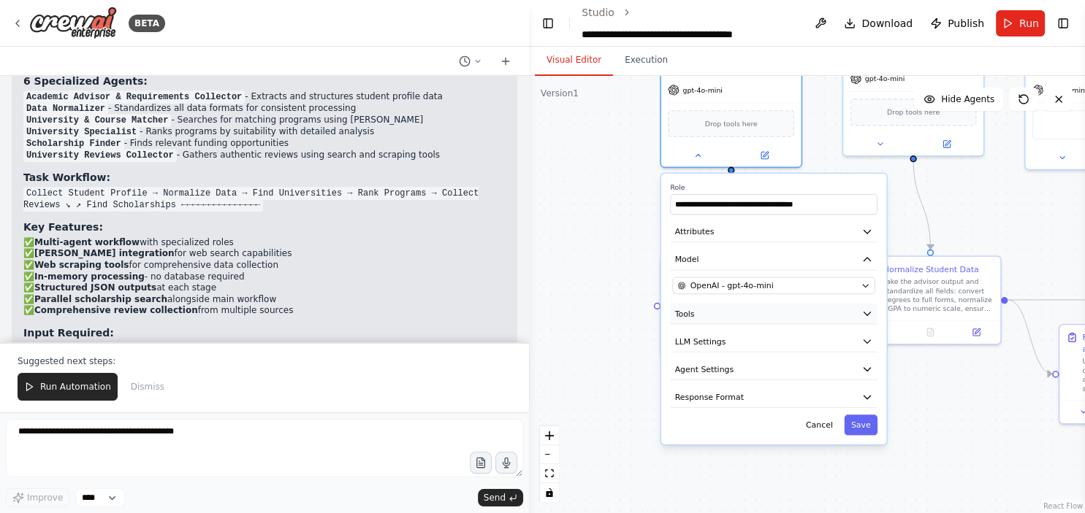
click at [868, 313] on icon "button" at bounding box center [866, 315] width 7 height 4
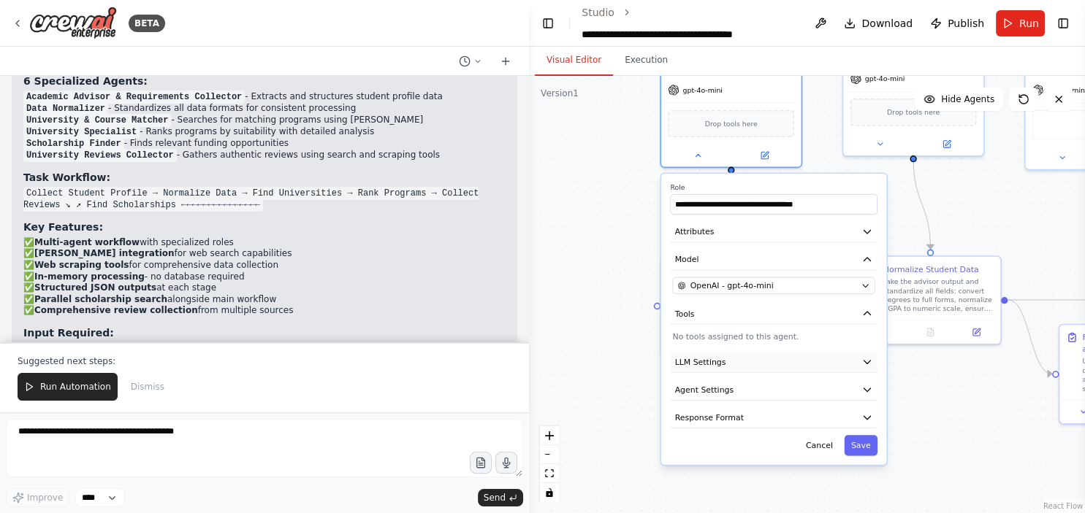
click at [863, 359] on icon "button" at bounding box center [867, 362] width 12 height 12
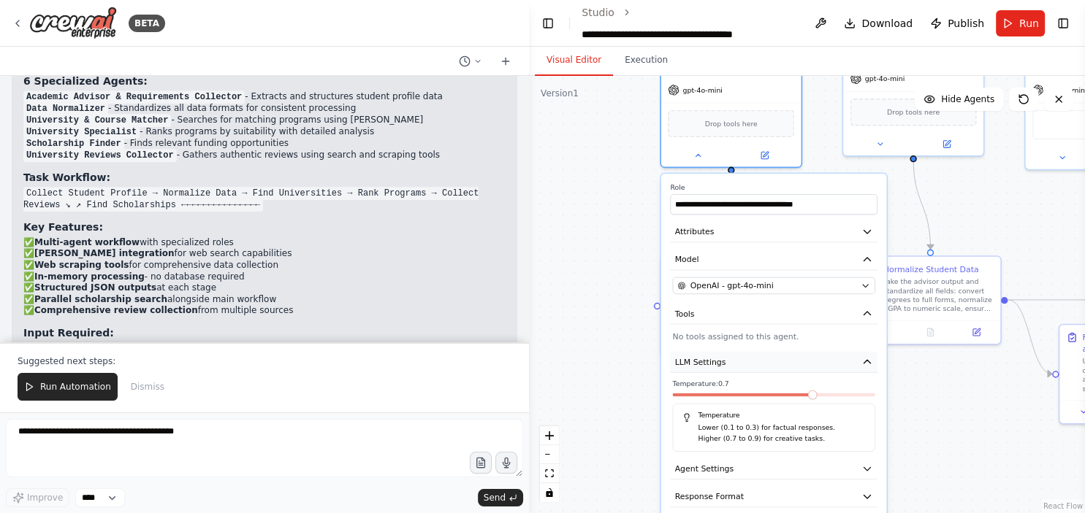
click at [863, 359] on icon "button" at bounding box center [867, 362] width 12 height 12
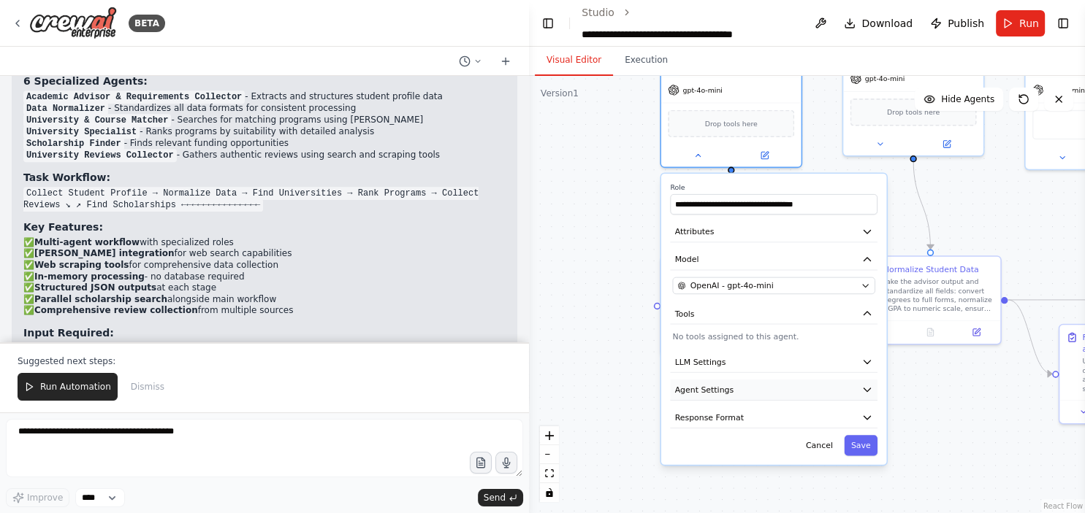
click at [869, 386] on icon "button" at bounding box center [867, 390] width 12 height 12
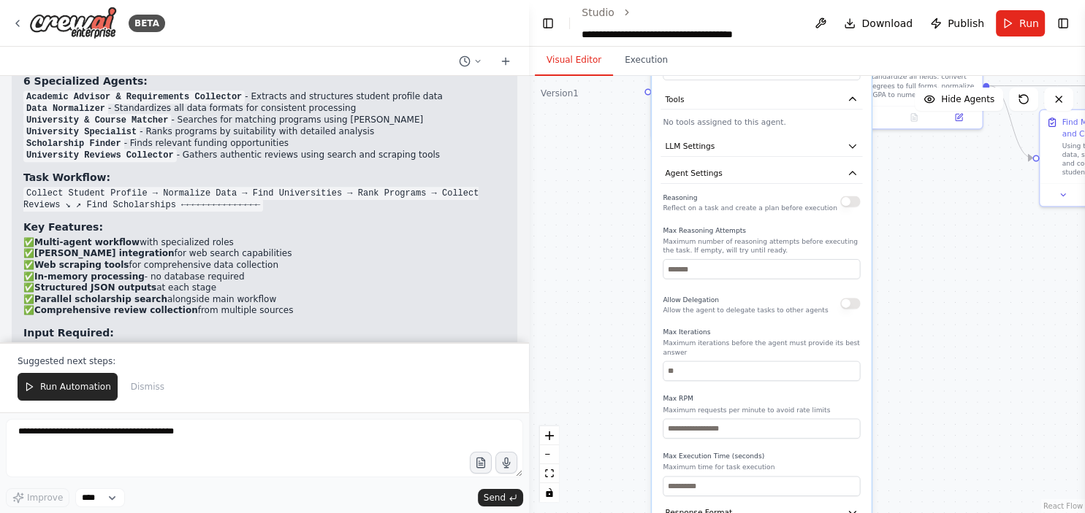
drag, startPoint x: 932, startPoint y: 456, endPoint x: 915, endPoint y: 239, distance: 217.6
click at [915, 239] on div ".deletable-edge-delete-btn { width: 20px; height: 20px; border: 0px solid #ffff…" at bounding box center [807, 295] width 556 height 438
click at [88, 388] on span "Run Automation" at bounding box center [75, 387] width 71 height 12
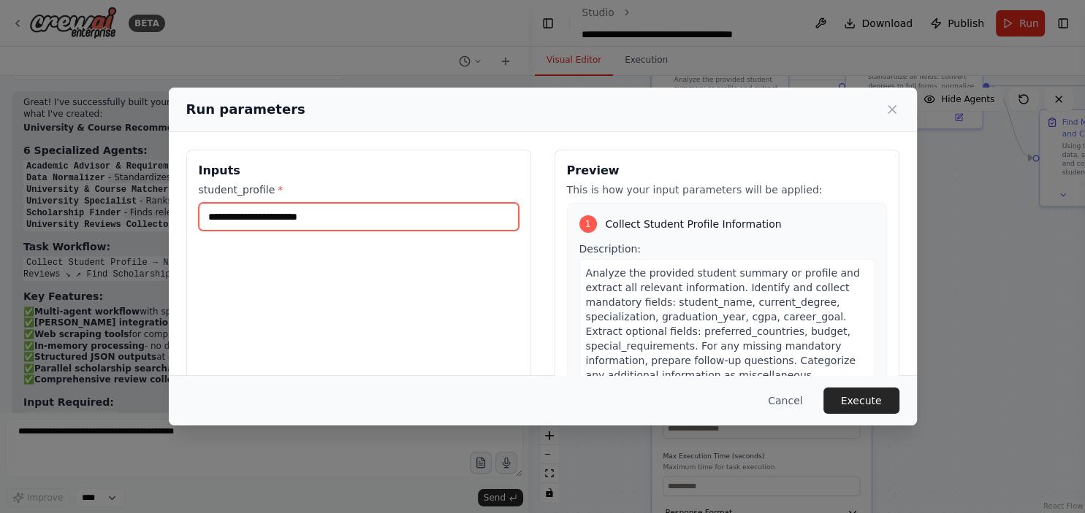
click at [466, 221] on input "student_profile *" at bounding box center [359, 217] width 320 height 28
type input "*****"
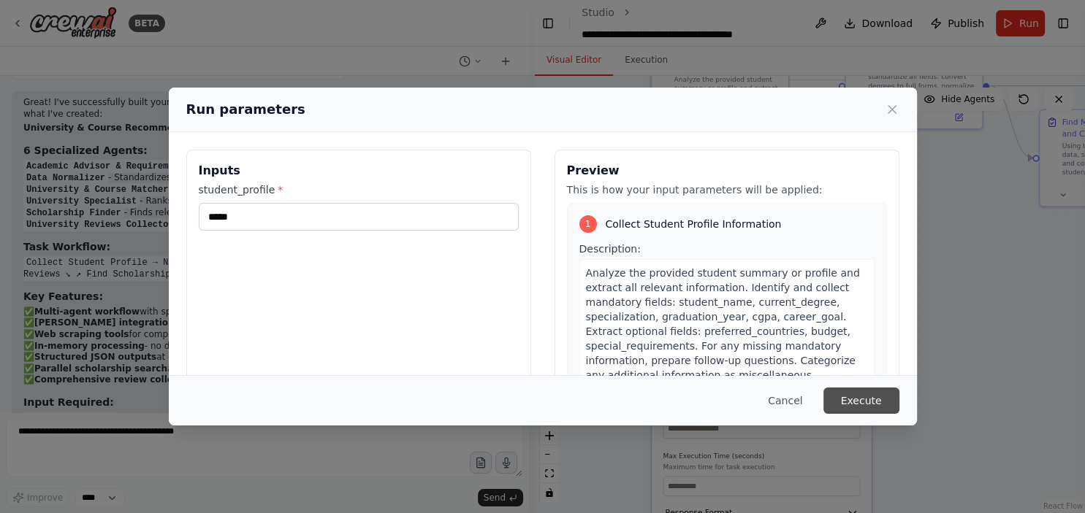
click at [869, 405] on button "Execute" at bounding box center [861, 401] width 76 height 26
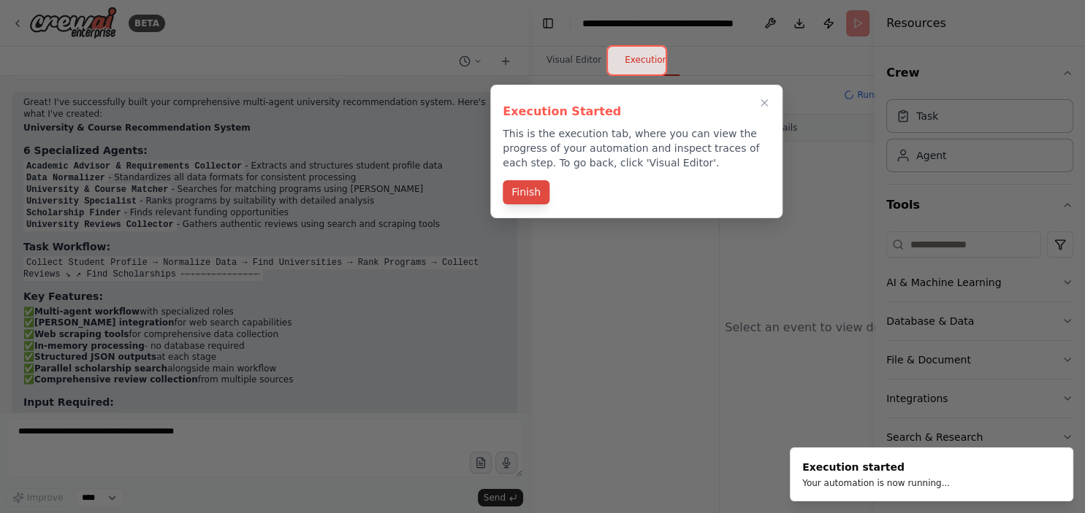
click at [527, 193] on button "Finish" at bounding box center [526, 192] width 47 height 24
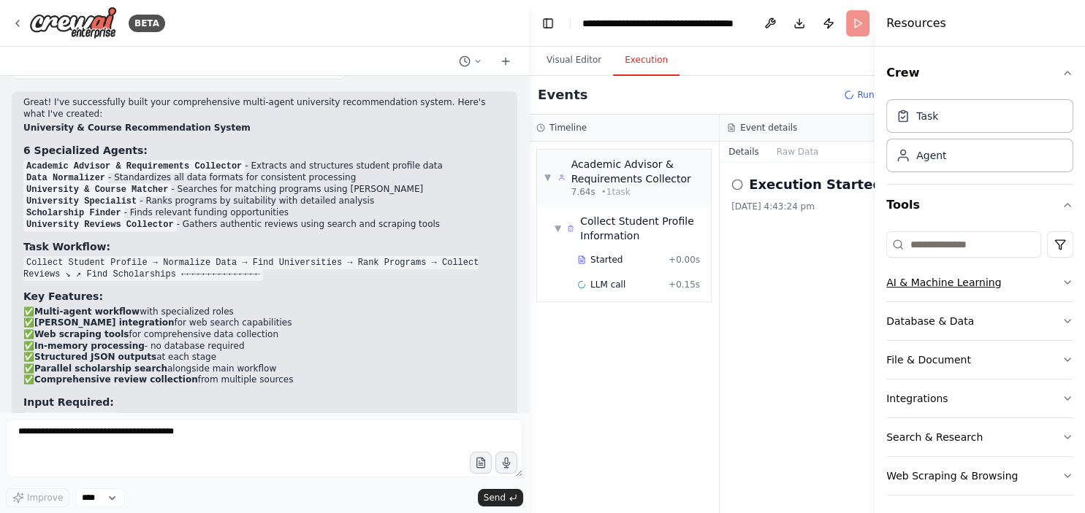
click at [1064, 286] on icon "button" at bounding box center [1067, 283] width 12 height 12
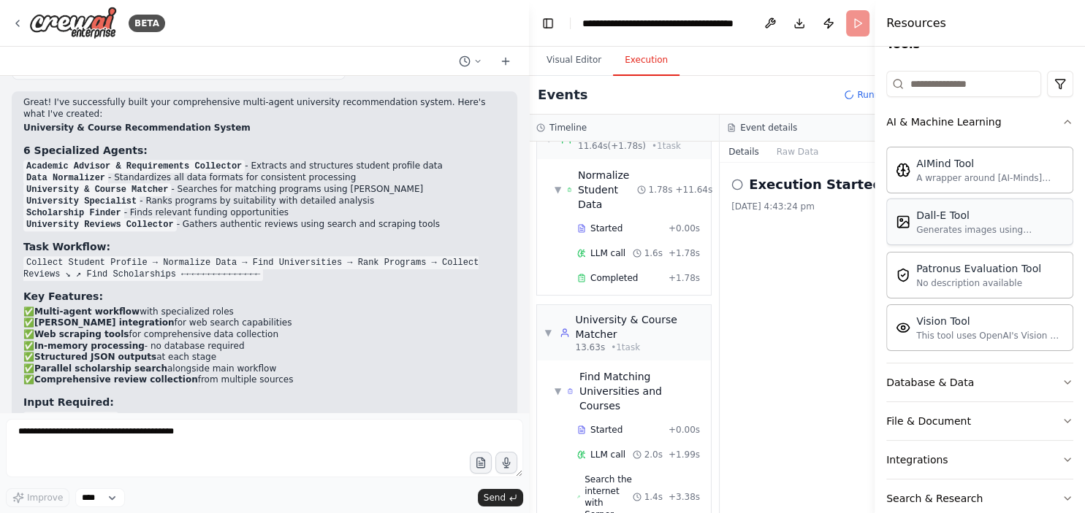
scroll to position [148, 0]
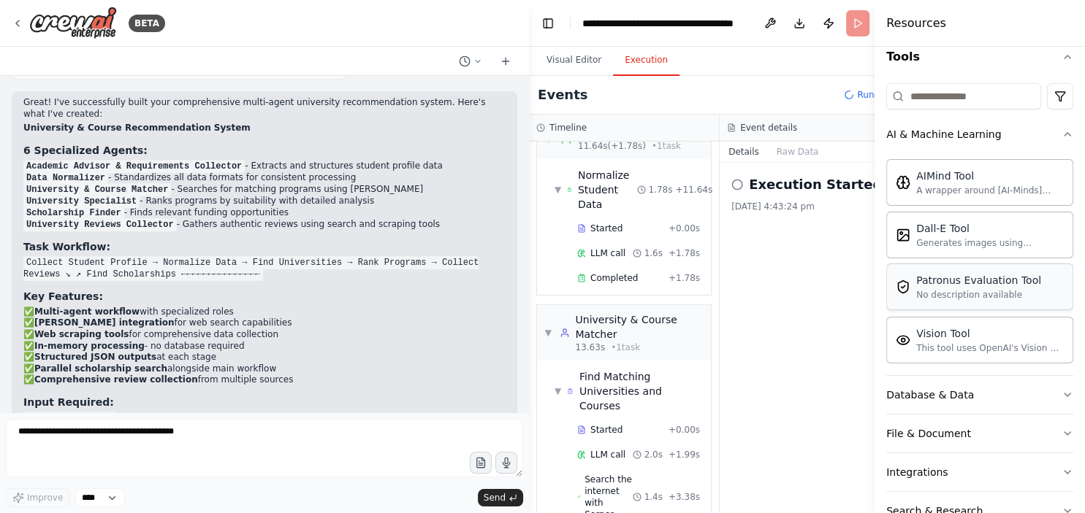
click at [998, 299] on div "Patronus Evaluation Tool No description available" at bounding box center [979, 287] width 187 height 47
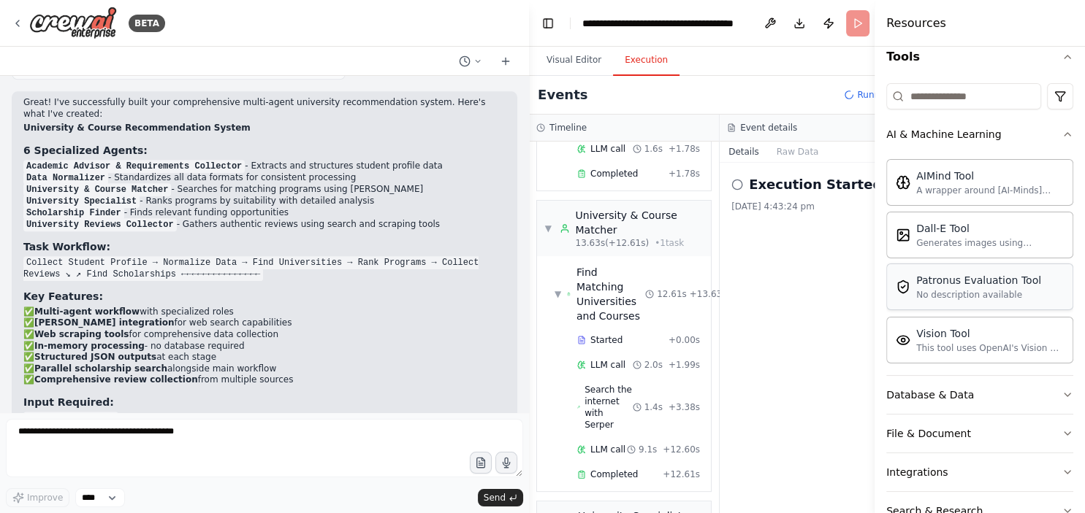
scroll to position [433, 0]
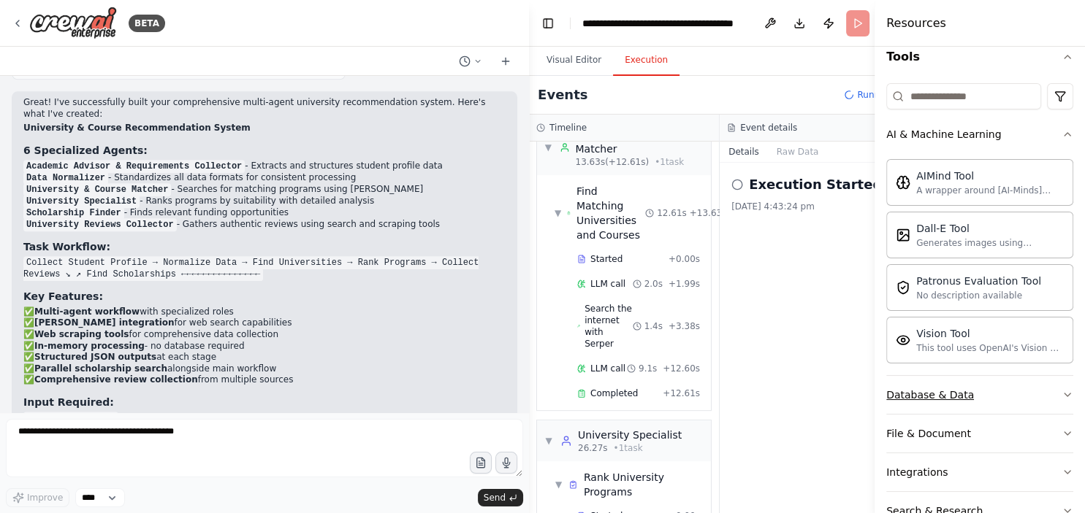
click at [1001, 387] on button "Database & Data" at bounding box center [979, 395] width 187 height 38
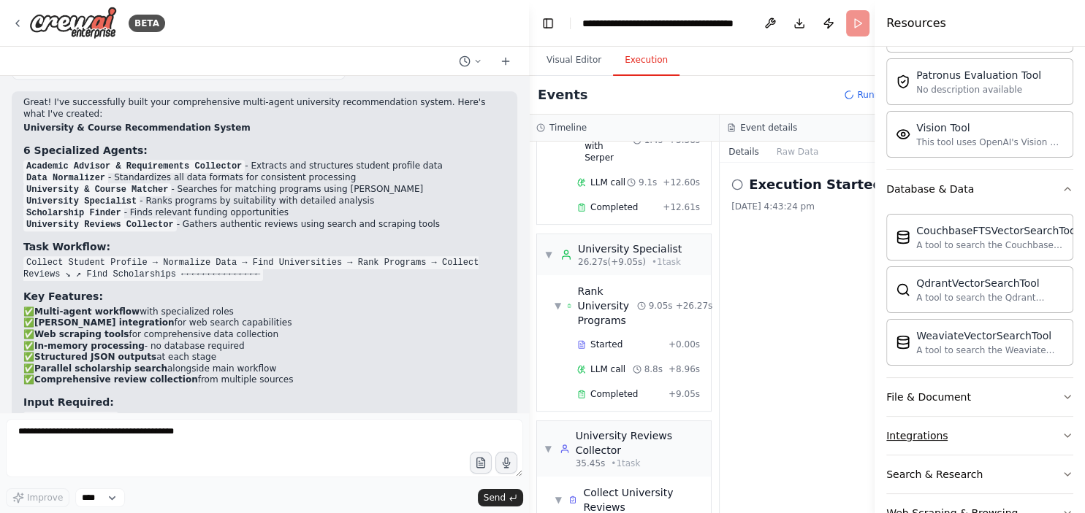
scroll to position [394, 0]
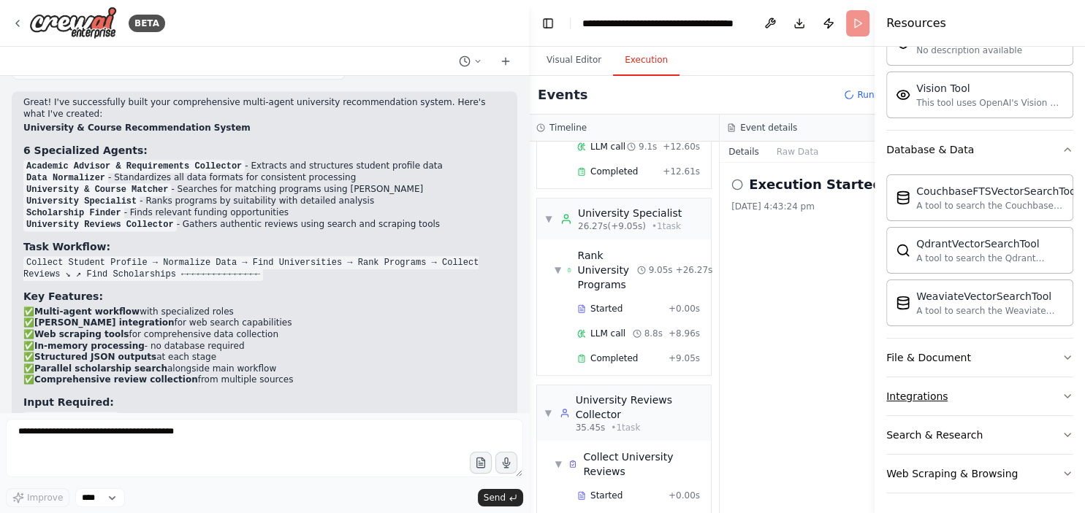
click at [1016, 429] on button "Search & Research" at bounding box center [979, 435] width 187 height 38
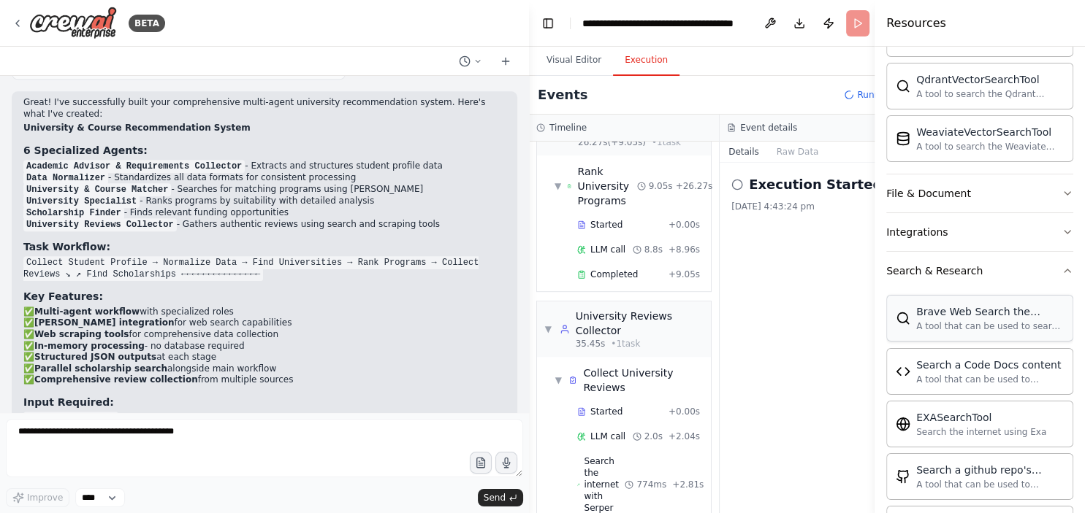
scroll to position [764, 0]
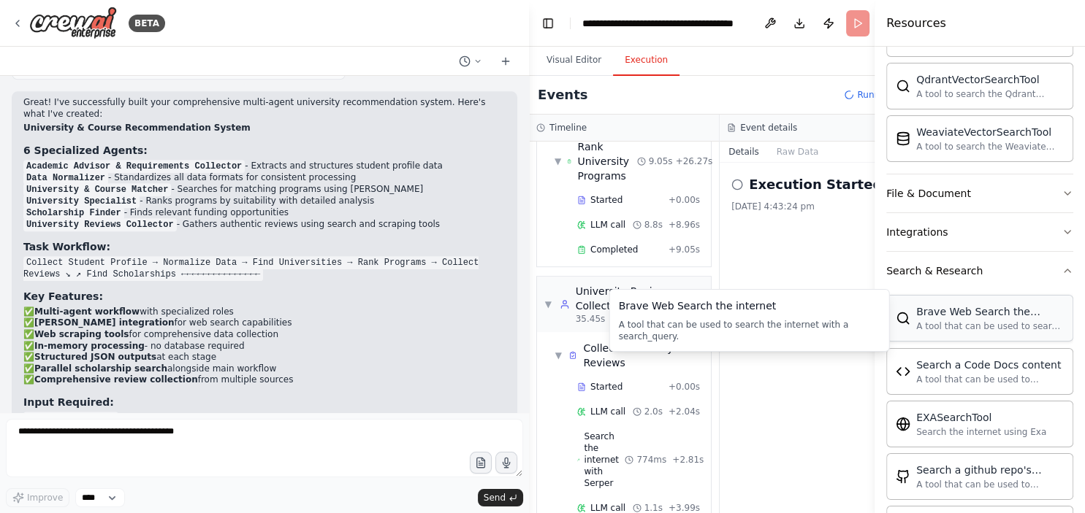
click at [1001, 331] on div "Brave Web Search the internet A tool that can be used to search the internet wi…" at bounding box center [979, 318] width 187 height 47
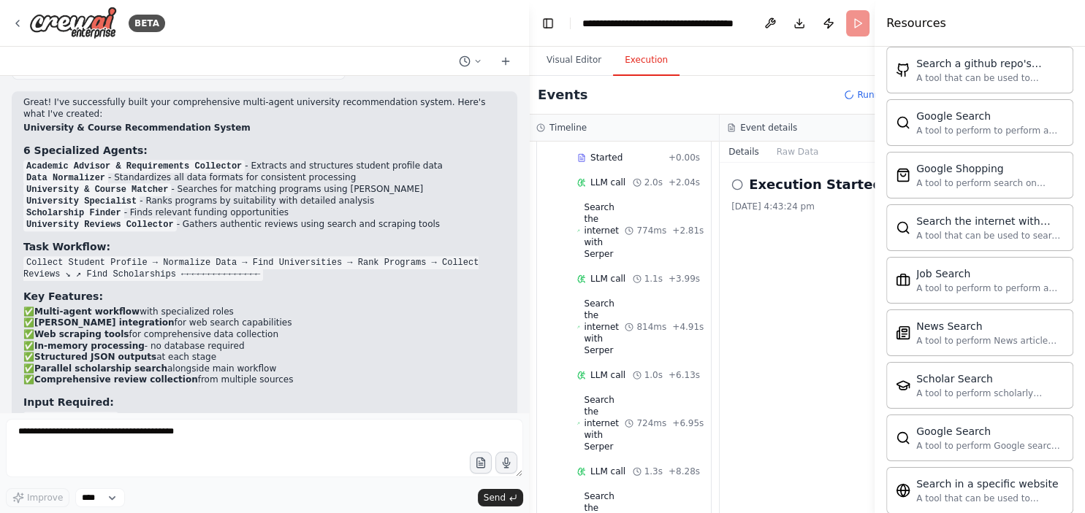
scroll to position [1137, 0]
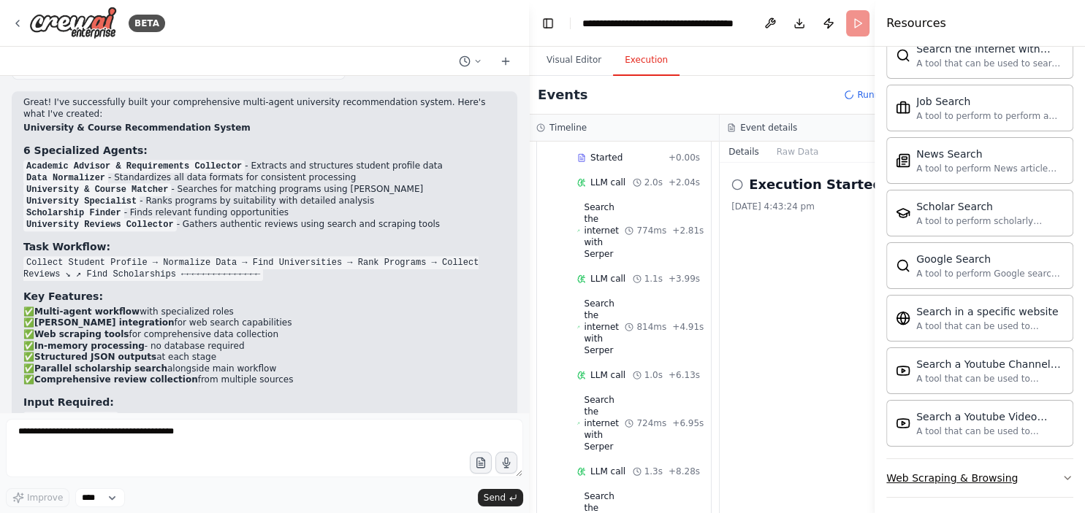
click at [1039, 475] on button "Web Scraping & Browsing" at bounding box center [979, 478] width 187 height 38
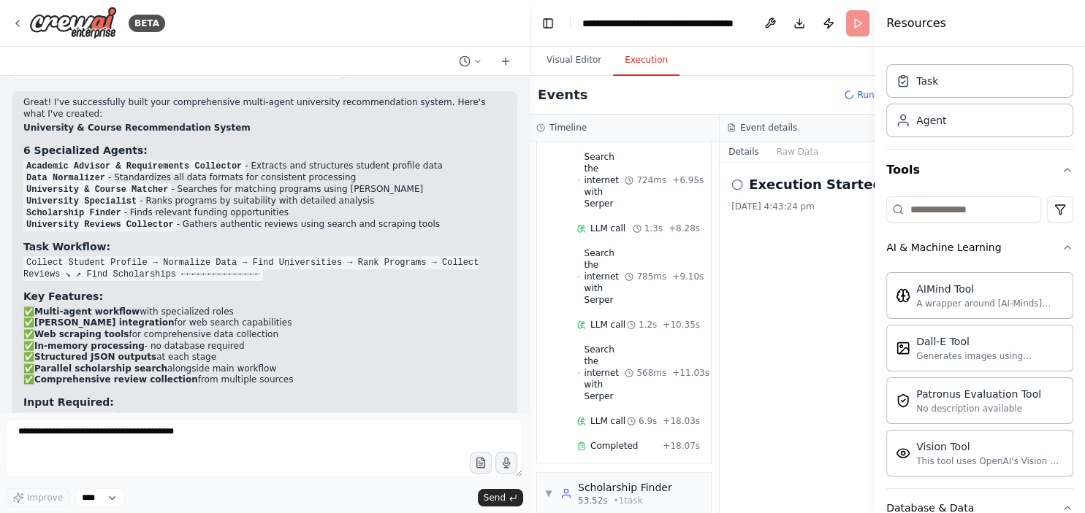
scroll to position [0, 0]
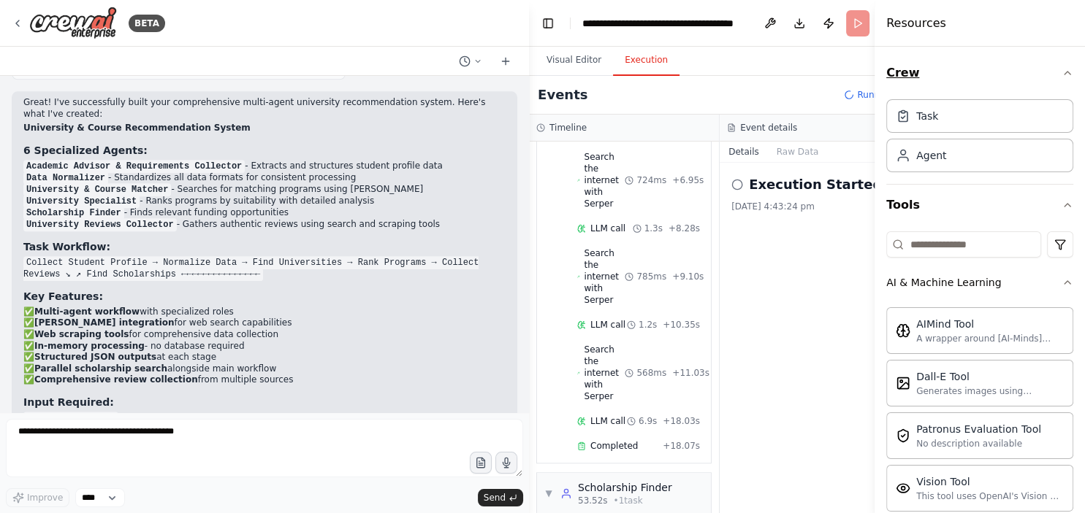
click at [1061, 69] on button "Crew" at bounding box center [979, 73] width 187 height 41
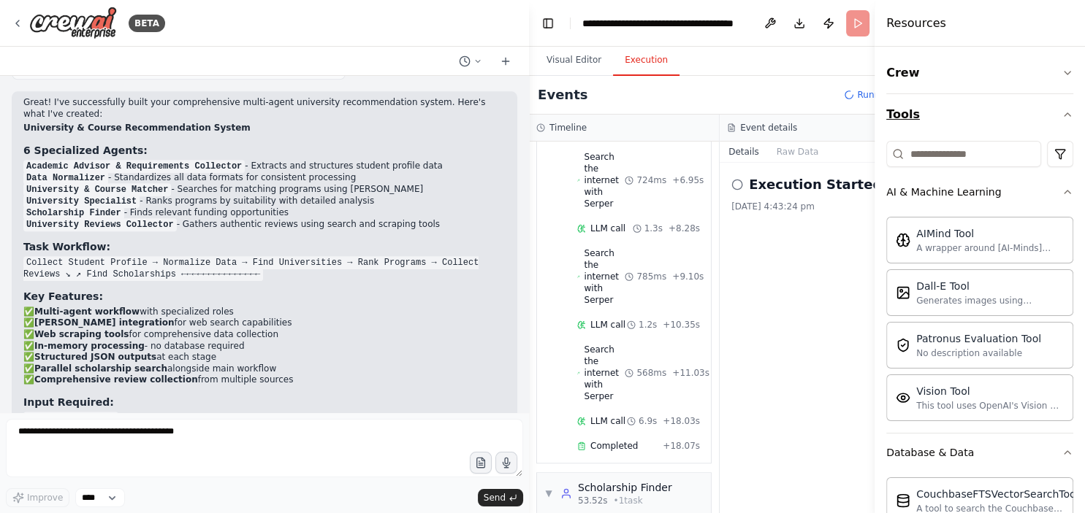
click at [1072, 112] on icon "button" at bounding box center [1067, 115] width 12 height 12
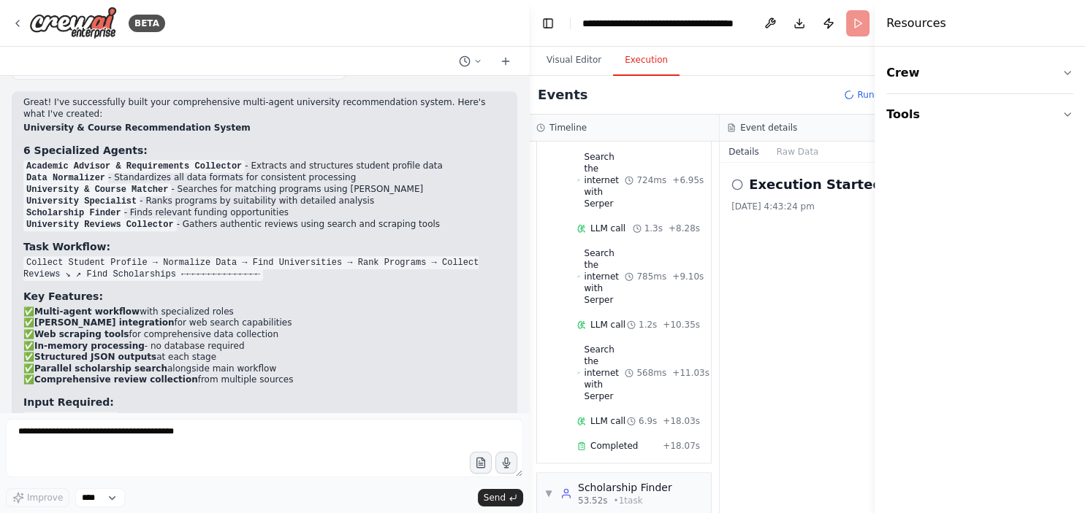
click at [825, 72] on div "Visual Editor Execution" at bounding box center [719, 61] width 381 height 29
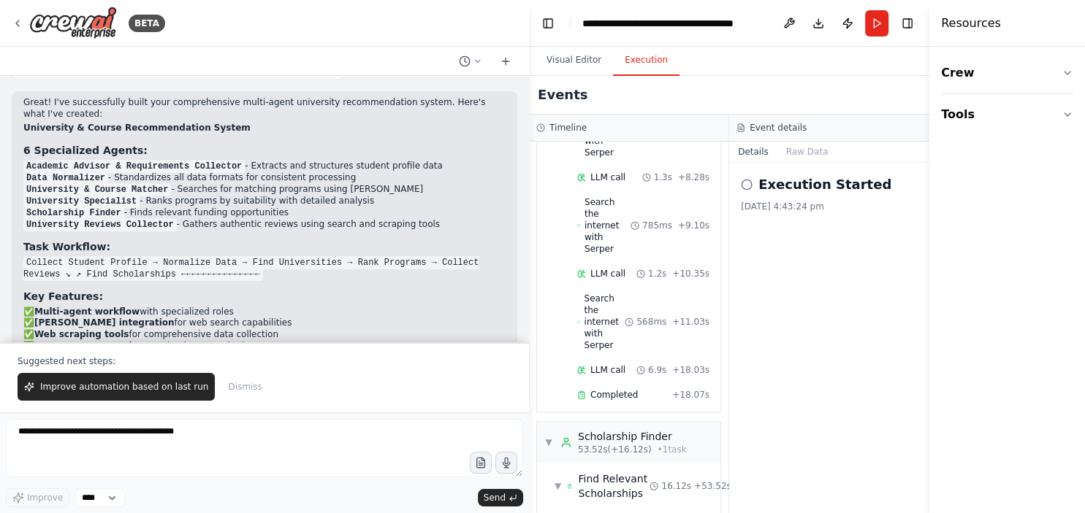
scroll to position [1235, 0]
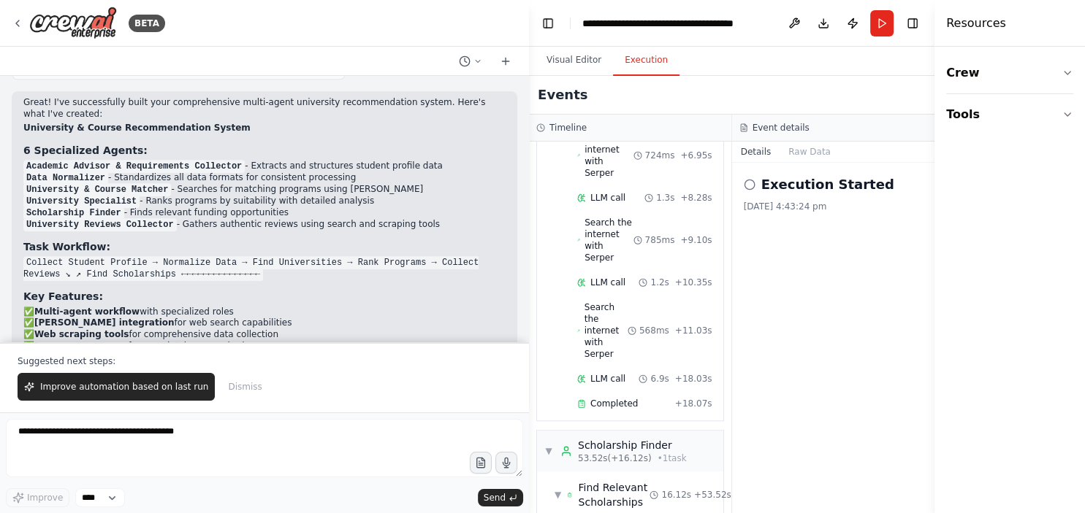
drag, startPoint x: 875, startPoint y: 183, endPoint x: 1033, endPoint y: 192, distance: 158.1
click at [1033, 192] on div "Resources Crew Tools" at bounding box center [1009, 256] width 150 height 513
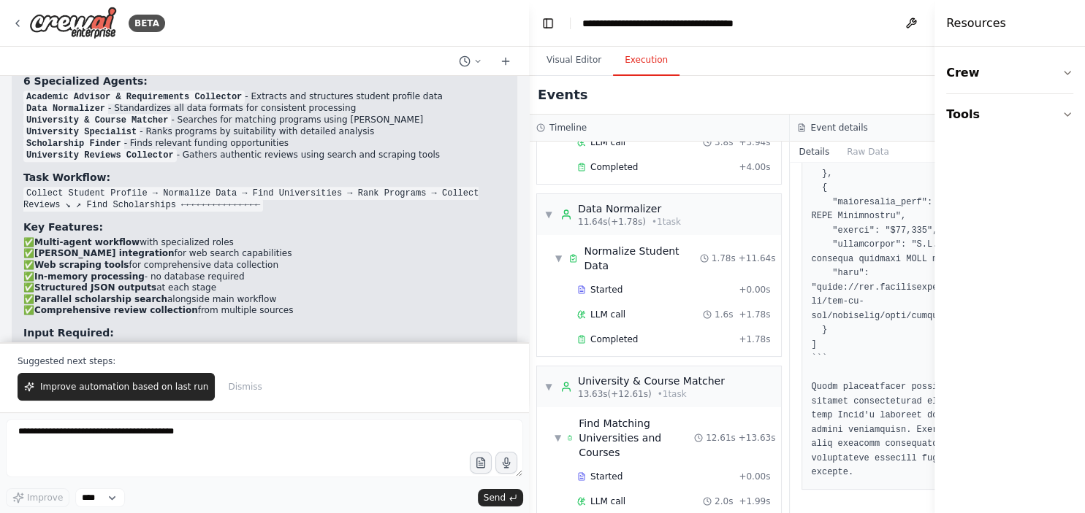
scroll to position [0, 0]
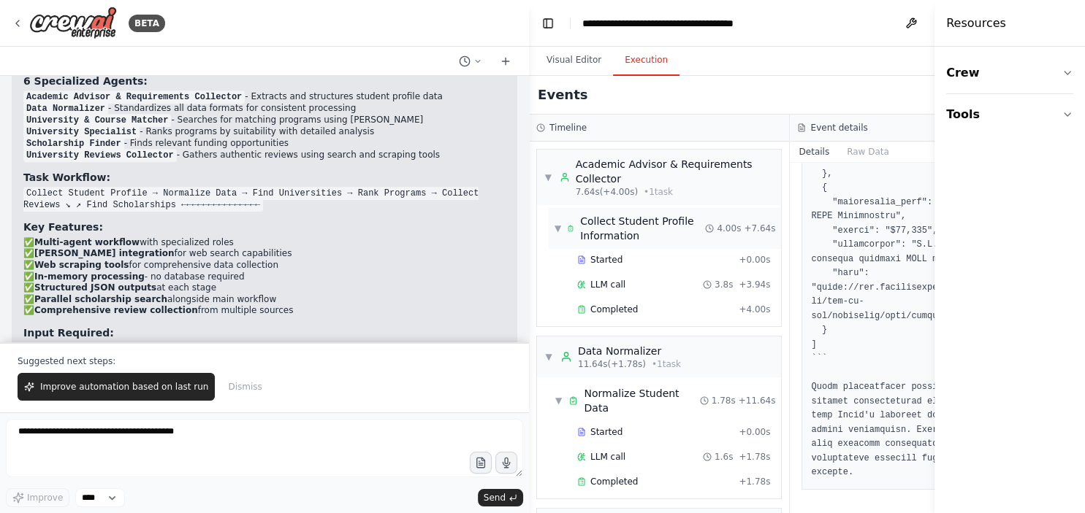
click at [636, 218] on div "Collect Student Profile Information" at bounding box center [642, 228] width 125 height 29
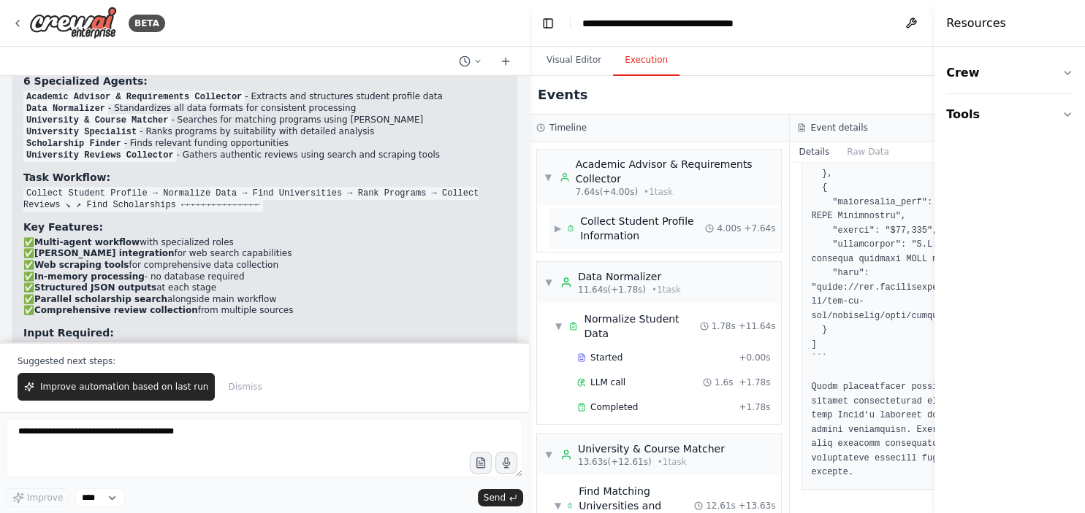
click at [597, 224] on div "Collect Student Profile Information" at bounding box center [642, 228] width 125 height 29
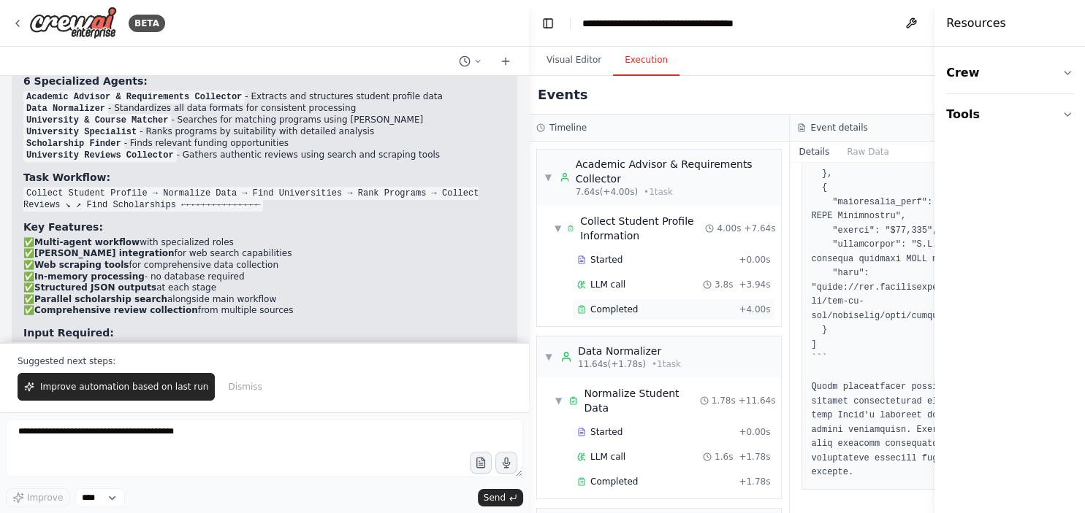
click at [597, 316] on span "Completed" at bounding box center [613, 310] width 47 height 12
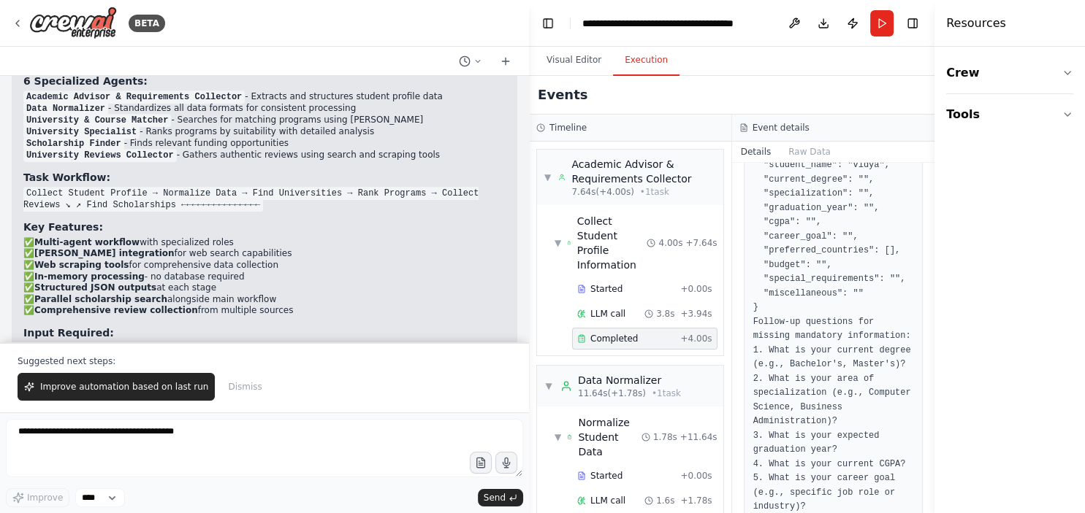
scroll to position [424, 0]
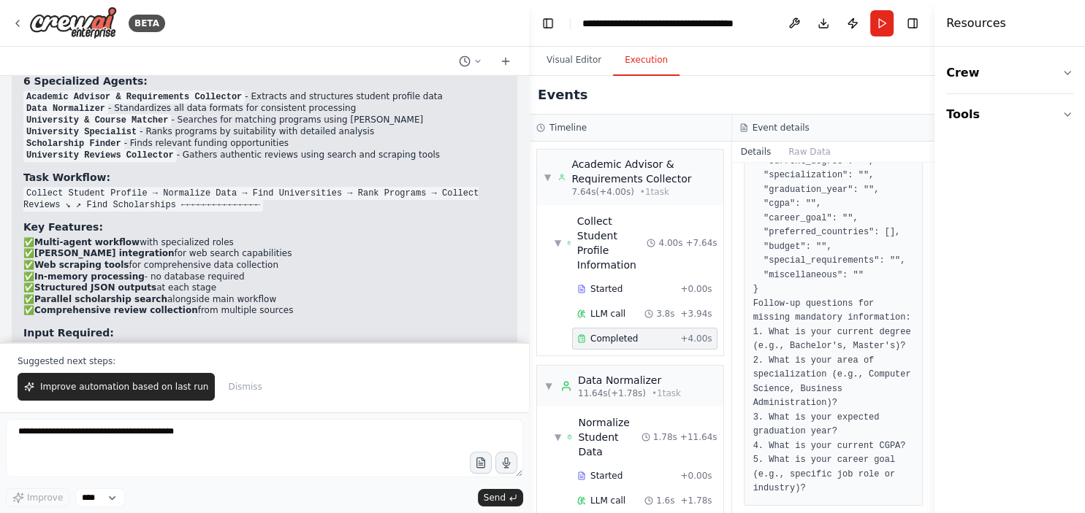
click at [684, 333] on div "Completed + 4.00s" at bounding box center [644, 339] width 135 height 12
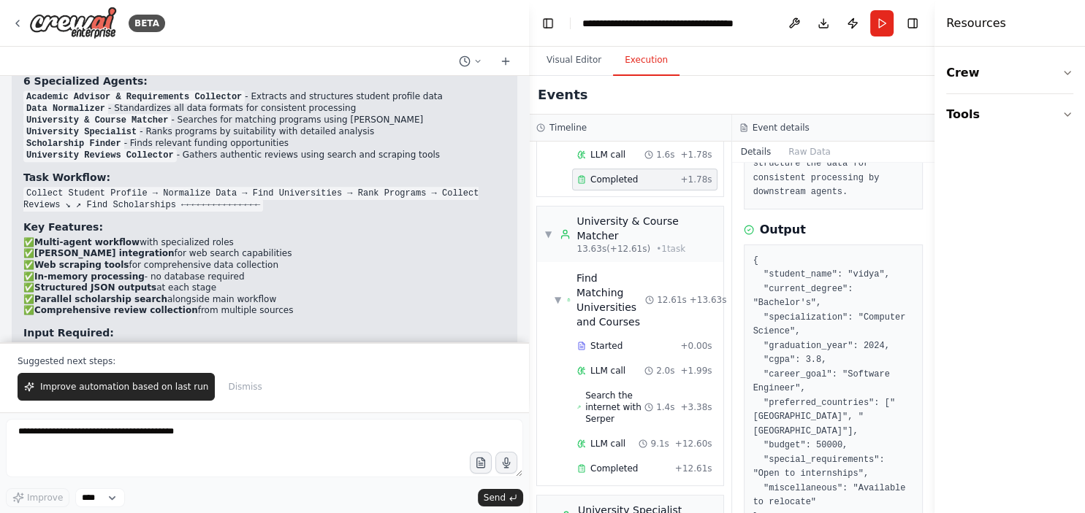
scroll to position [332, 0]
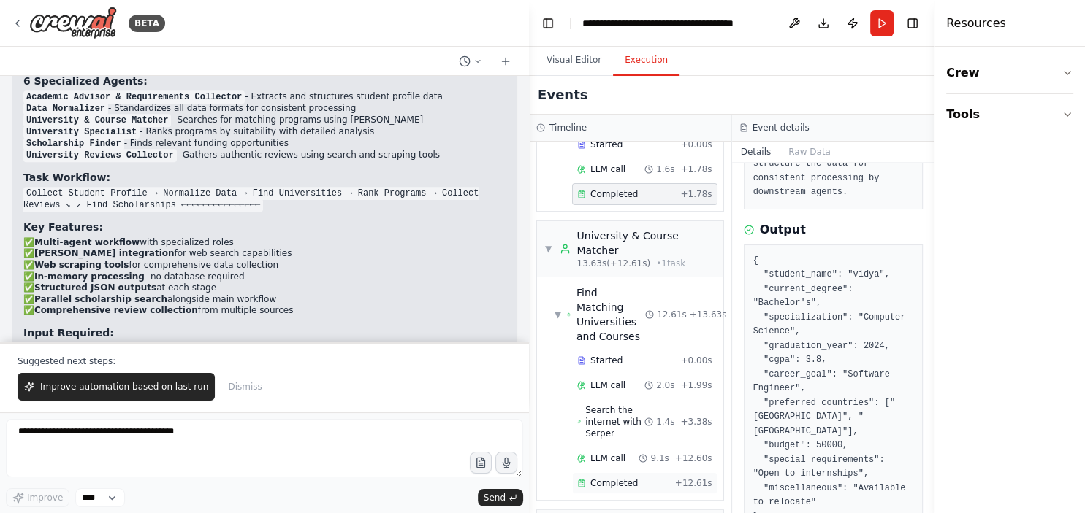
click at [618, 473] on div "Completed + 12.61s" at bounding box center [644, 484] width 145 height 22
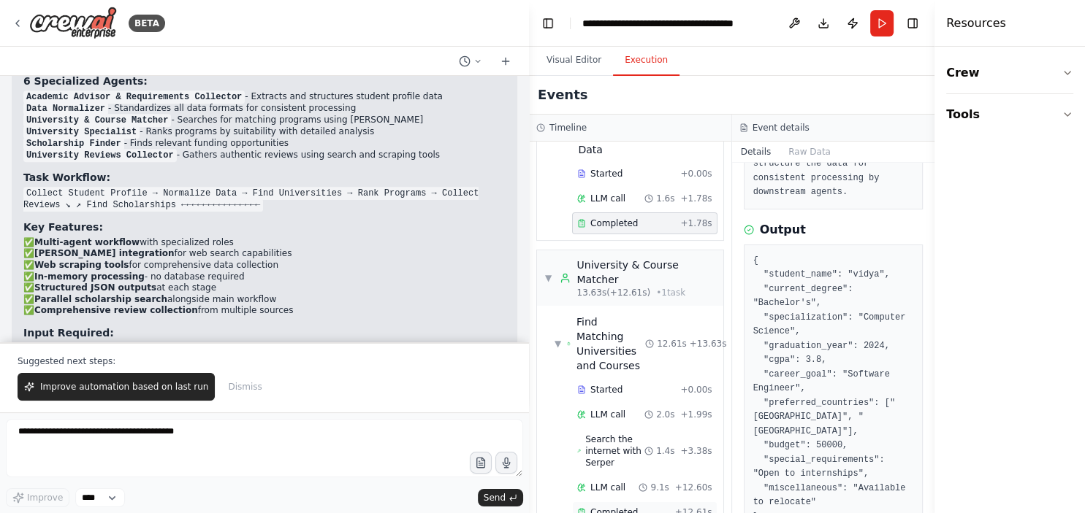
scroll to position [183, 0]
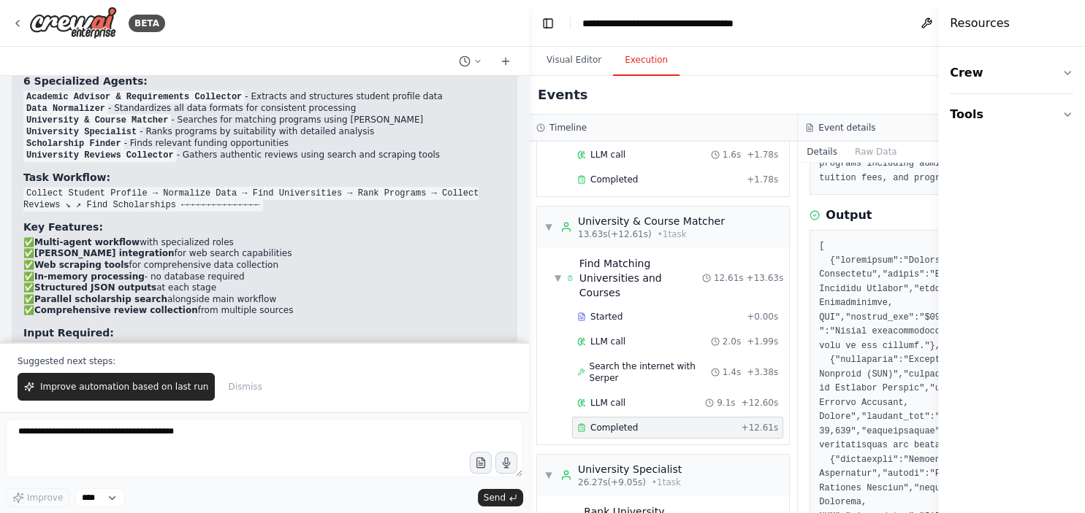
drag, startPoint x: 936, startPoint y: 300, endPoint x: 1000, endPoint y: 311, distance: 65.2
click at [1000, 311] on div "Resources Crew Tools" at bounding box center [1011, 256] width 147 height 513
drag, startPoint x: 939, startPoint y: 105, endPoint x: 1004, endPoint y: 112, distance: 64.7
click at [1004, 112] on div "Resources Crew Tools" at bounding box center [1011, 256] width 147 height 513
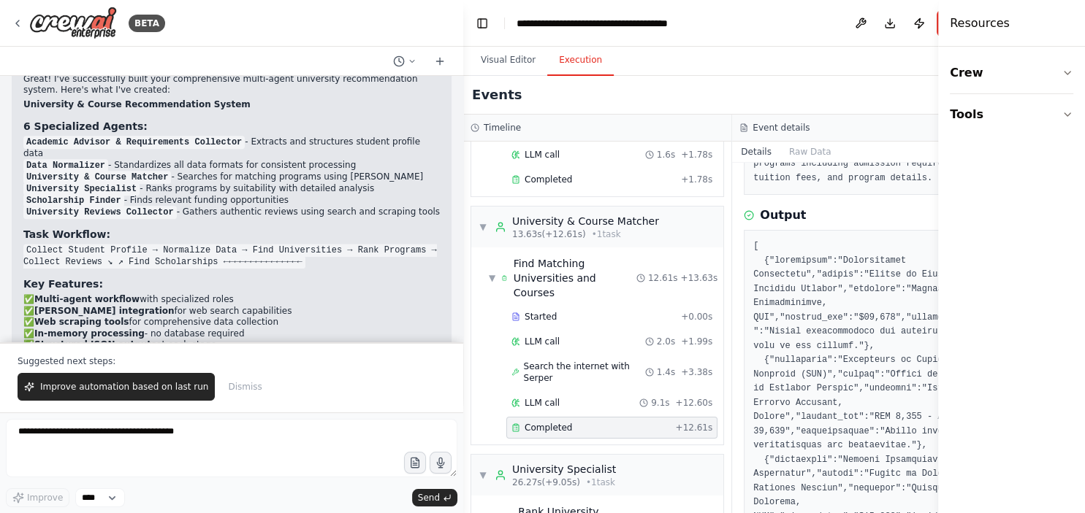
scroll to position [1919, 0]
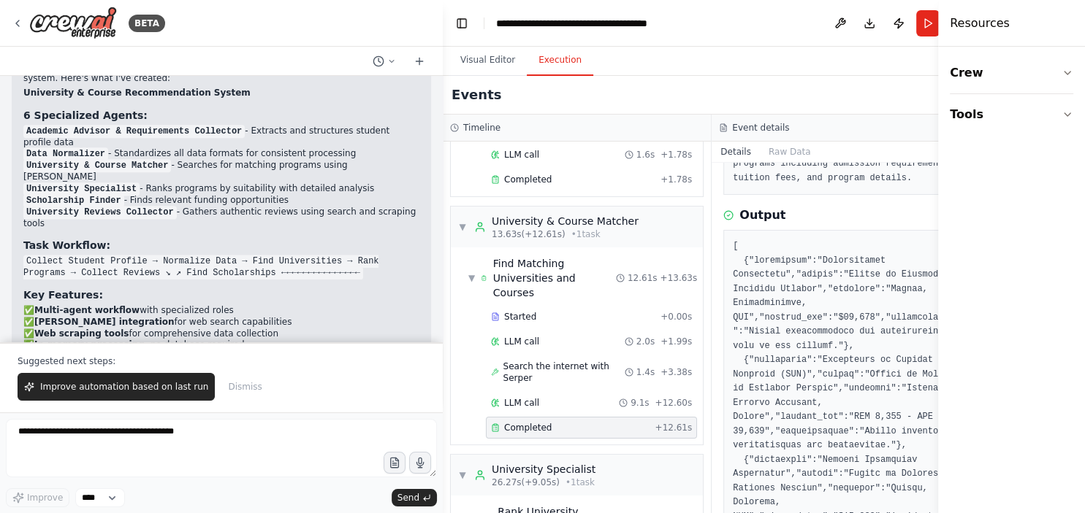
drag, startPoint x: 527, startPoint y: 186, endPoint x: 443, endPoint y: 222, distance: 91.6
click at [443, 222] on div "BETA Build a multi-agent AI that recommends universities and courses based on a…" at bounding box center [542, 256] width 1085 height 513
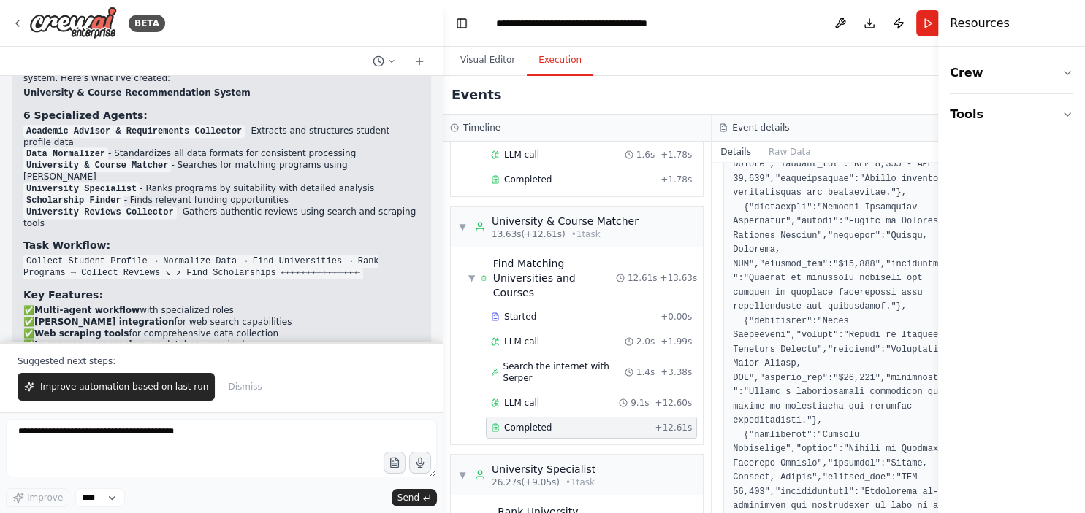
scroll to position [496, 0]
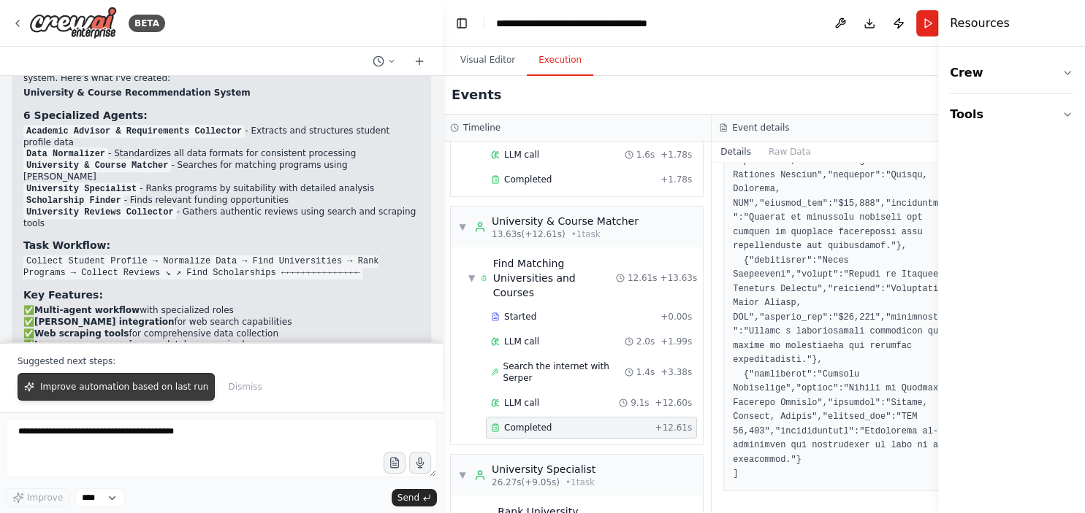
click at [140, 393] on span "Improve automation based on last run" at bounding box center [124, 387] width 168 height 12
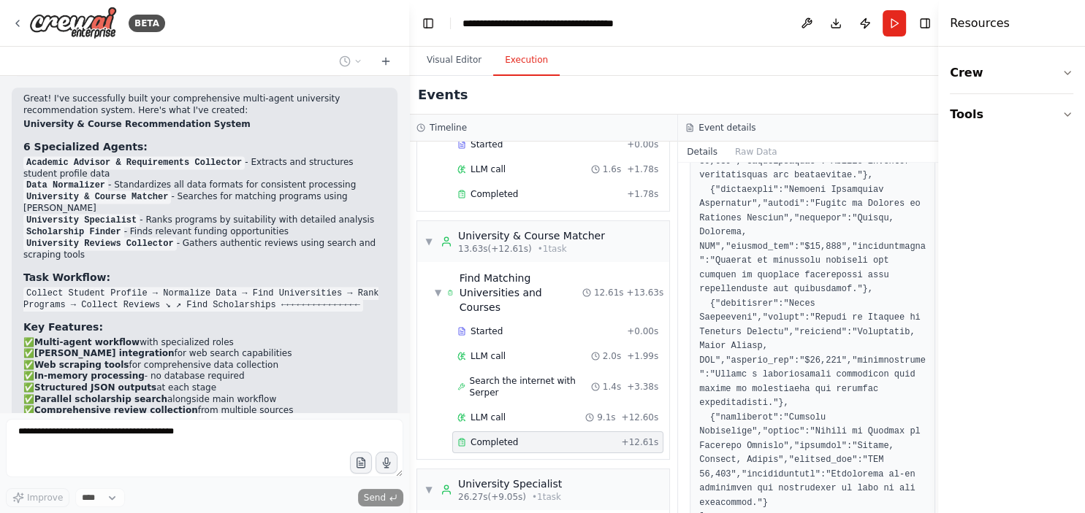
scroll to position [302, 0]
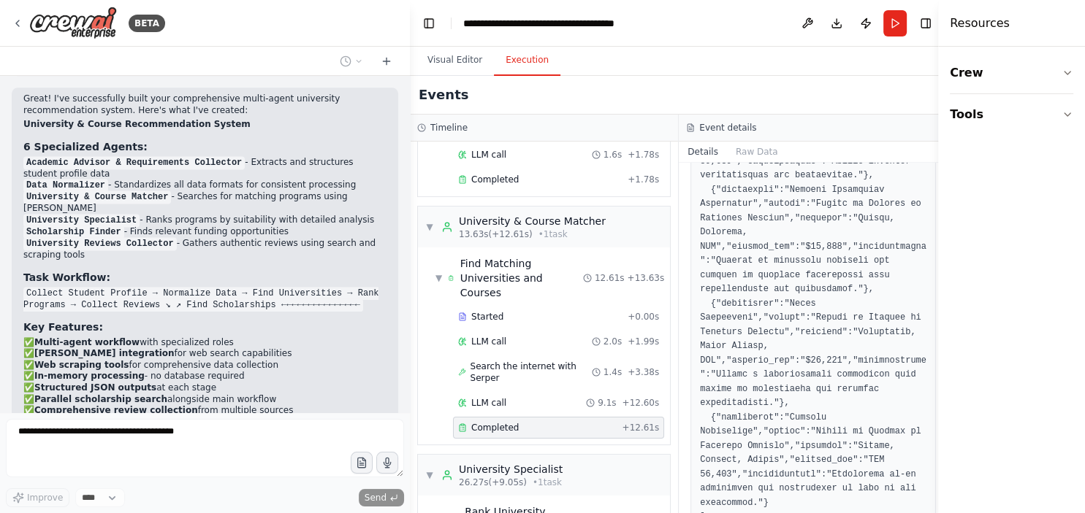
drag, startPoint x: 438, startPoint y: 250, endPoint x: 412, endPoint y: 279, distance: 39.3
click at [412, 279] on div "BETA Build a multi-agent AI that recommends universities and courses based on a…" at bounding box center [542, 256] width 1085 height 513
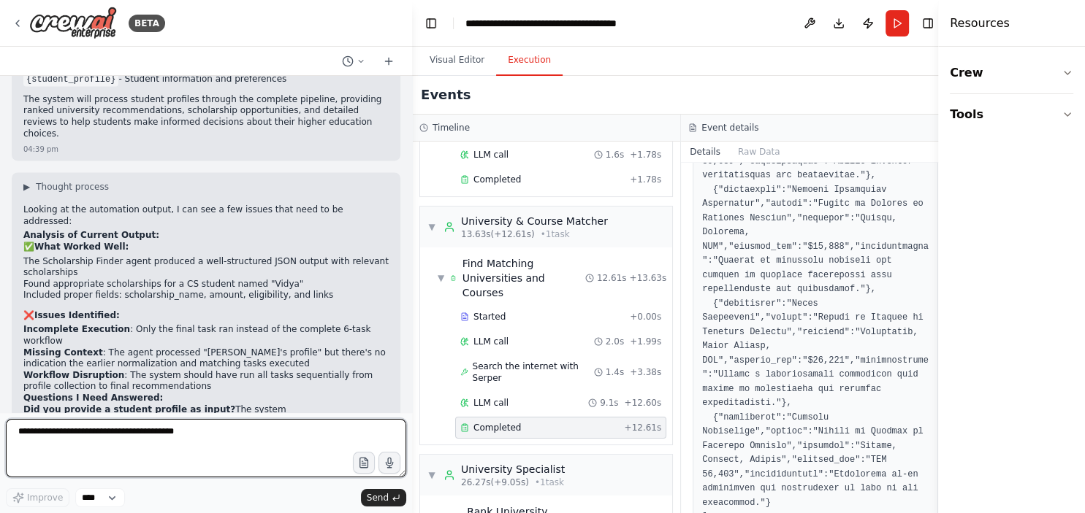
scroll to position [2343, 0]
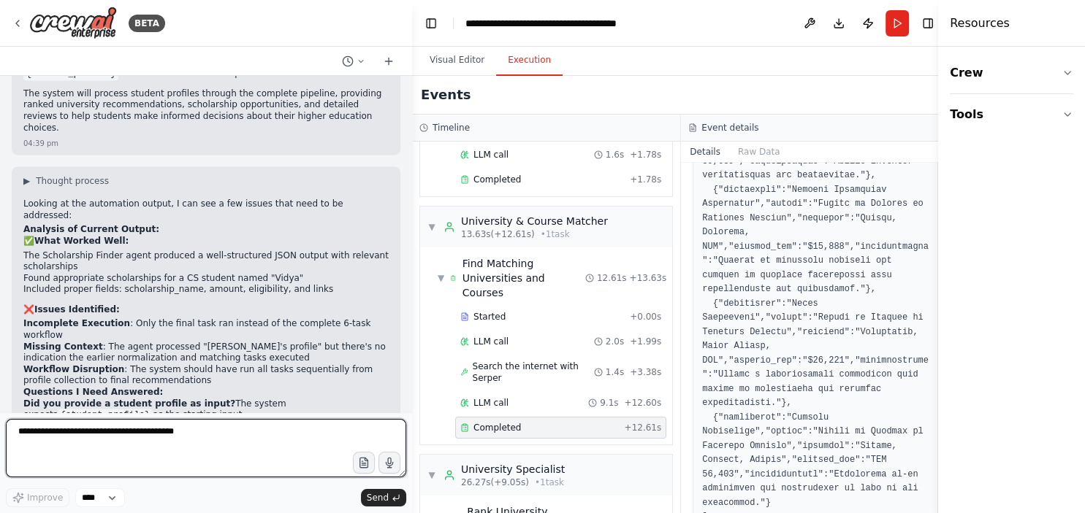
click at [218, 459] on textarea at bounding box center [206, 448] width 400 height 58
type textarea "**********"
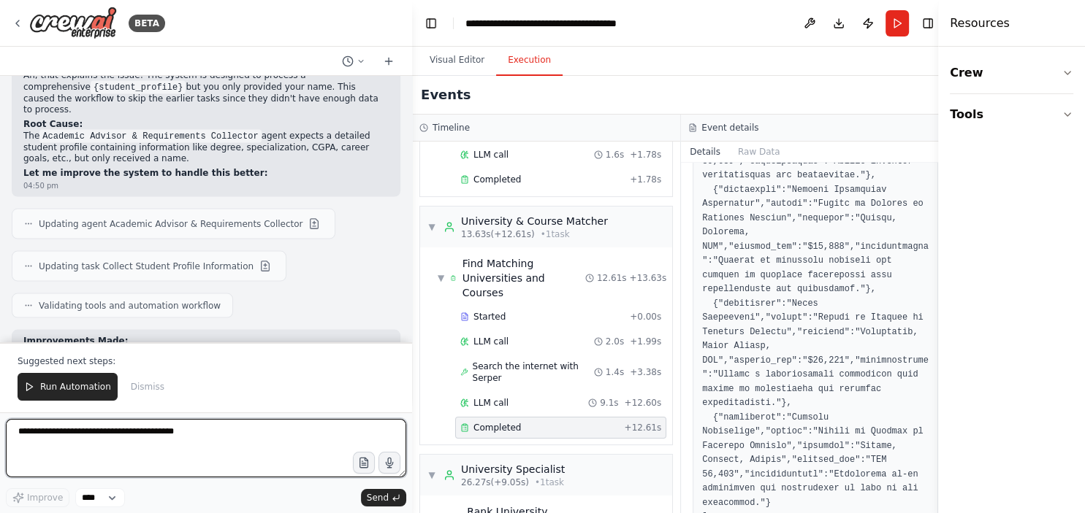
scroll to position [2984, 0]
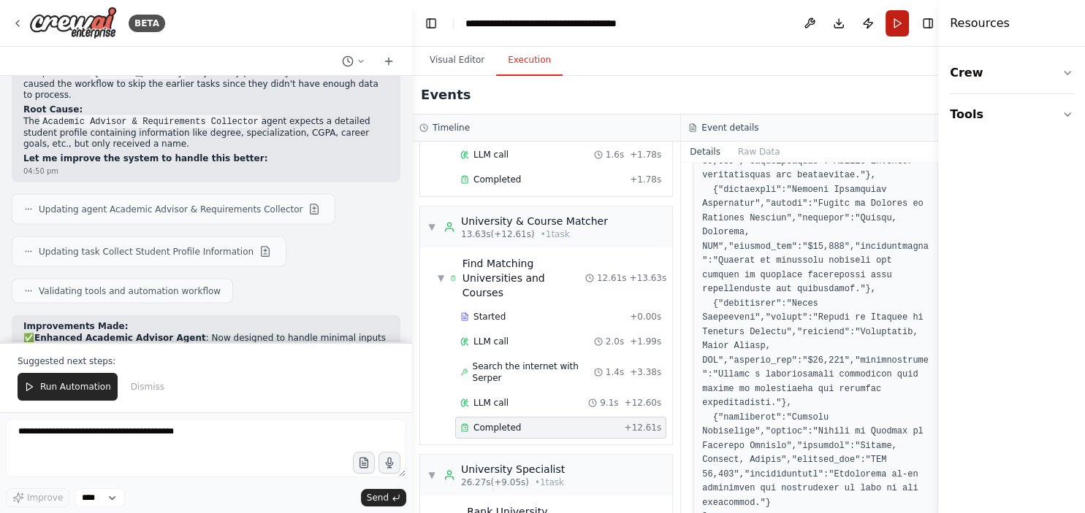
click at [893, 23] on button "Run" at bounding box center [896, 23] width 23 height 26
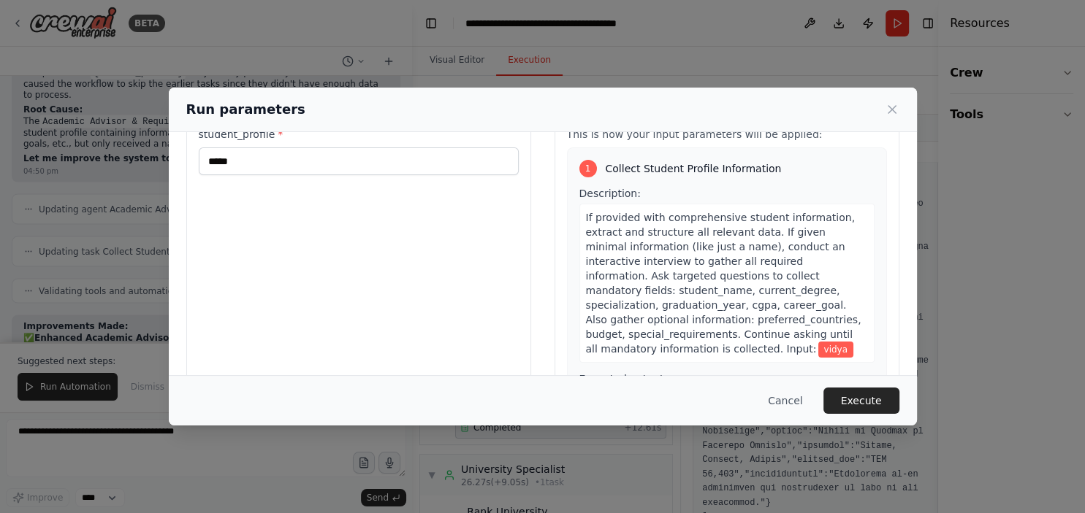
scroll to position [54, 0]
click at [346, 221] on div "Inputs student_profile * *****" at bounding box center [358, 269] width 345 height 346
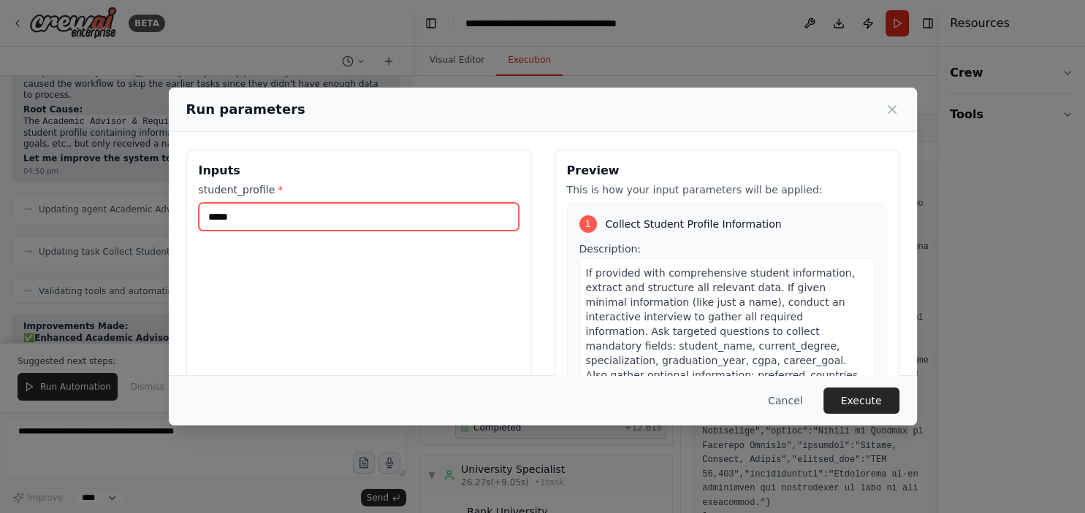
click at [340, 218] on input "*****" at bounding box center [359, 217] width 320 height 28
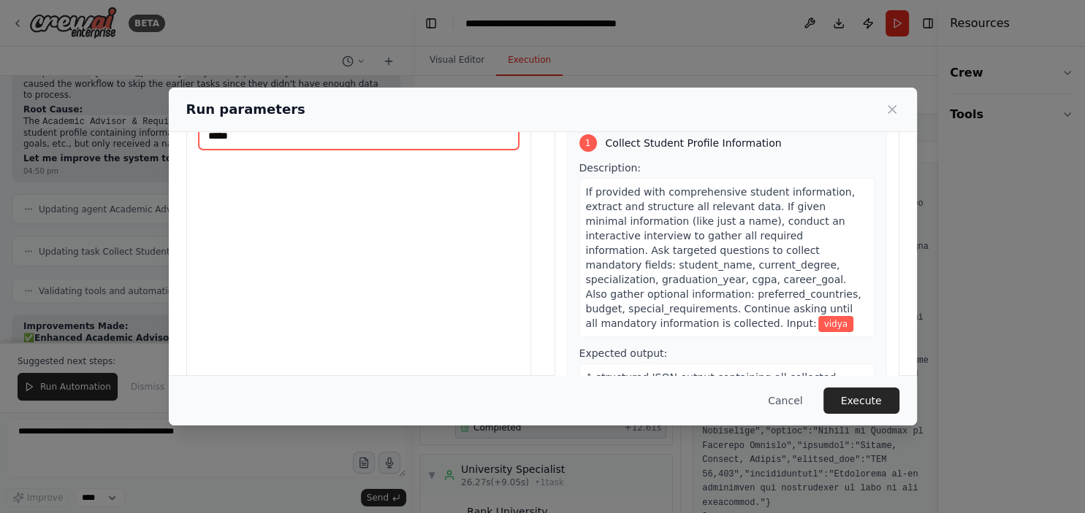
scroll to position [136, 0]
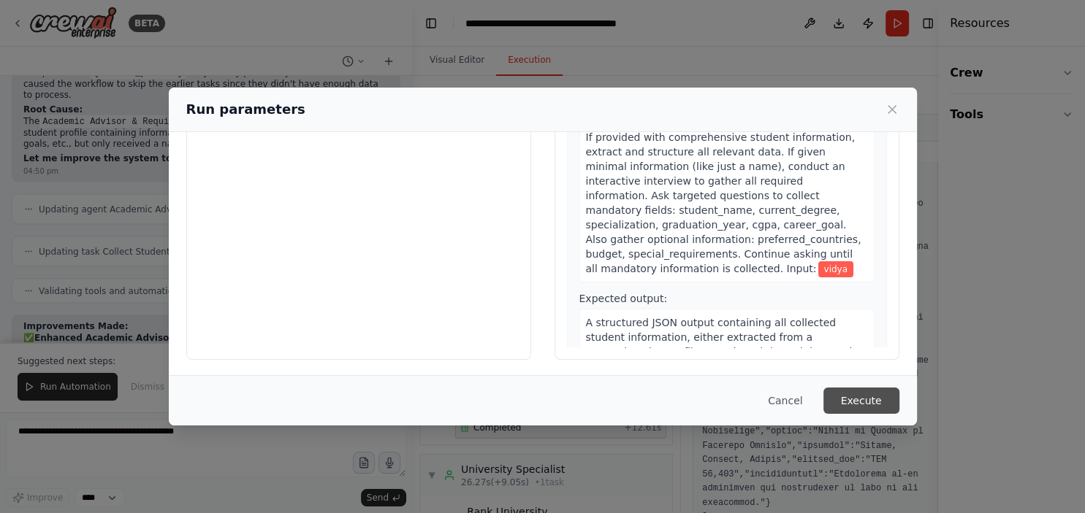
click at [844, 410] on button "Execute" at bounding box center [861, 401] width 76 height 26
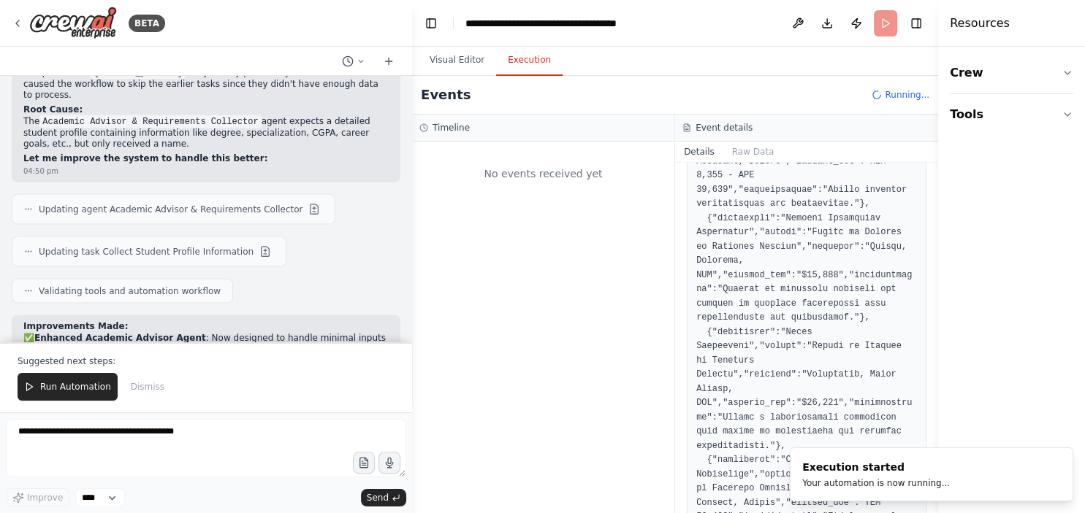
scroll to position [0, 0]
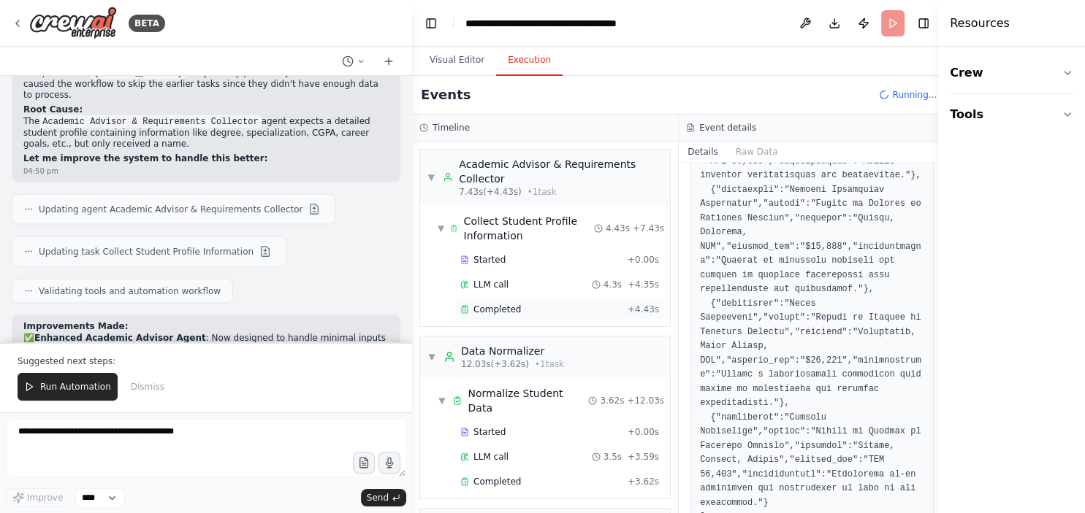
click at [486, 306] on span "Completed" at bounding box center [496, 310] width 47 height 12
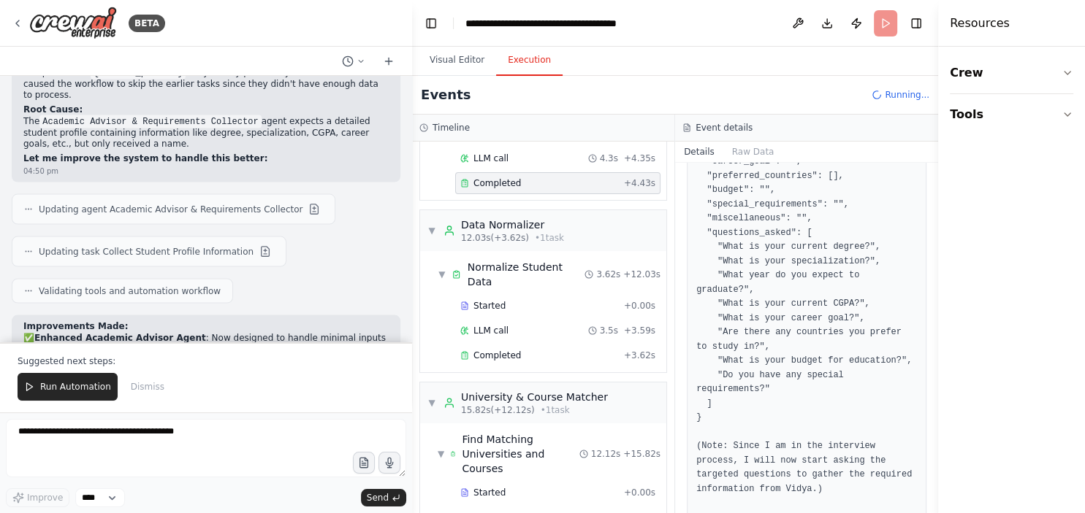
scroll to position [130, 0]
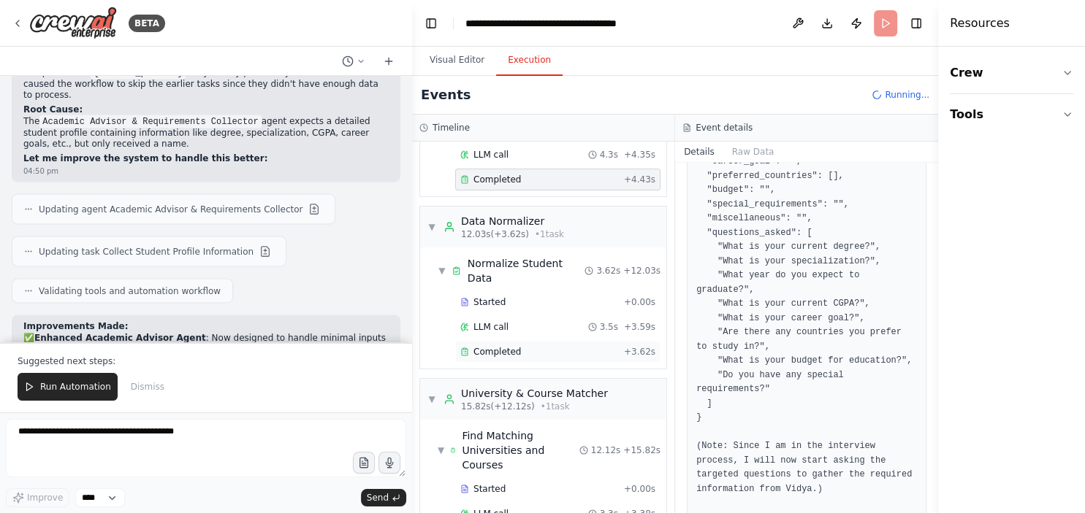
click at [509, 346] on span "Completed" at bounding box center [496, 352] width 47 height 12
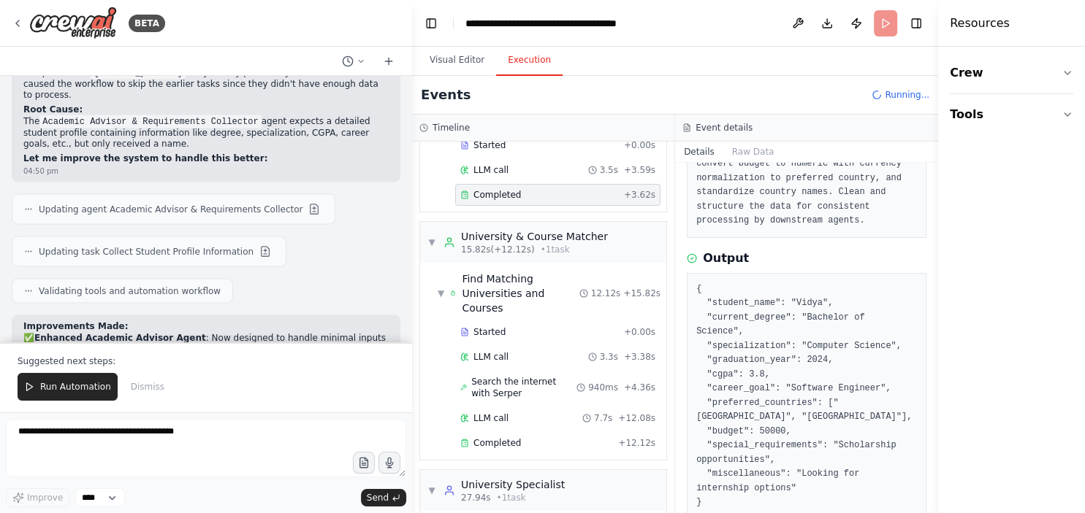
scroll to position [309, 0]
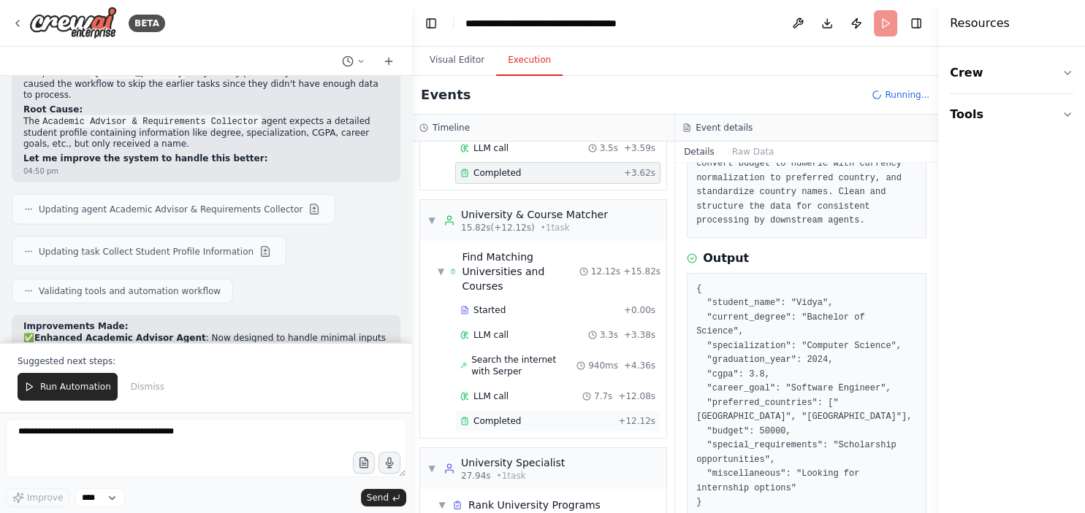
click at [483, 416] on span "Completed" at bounding box center [496, 422] width 47 height 12
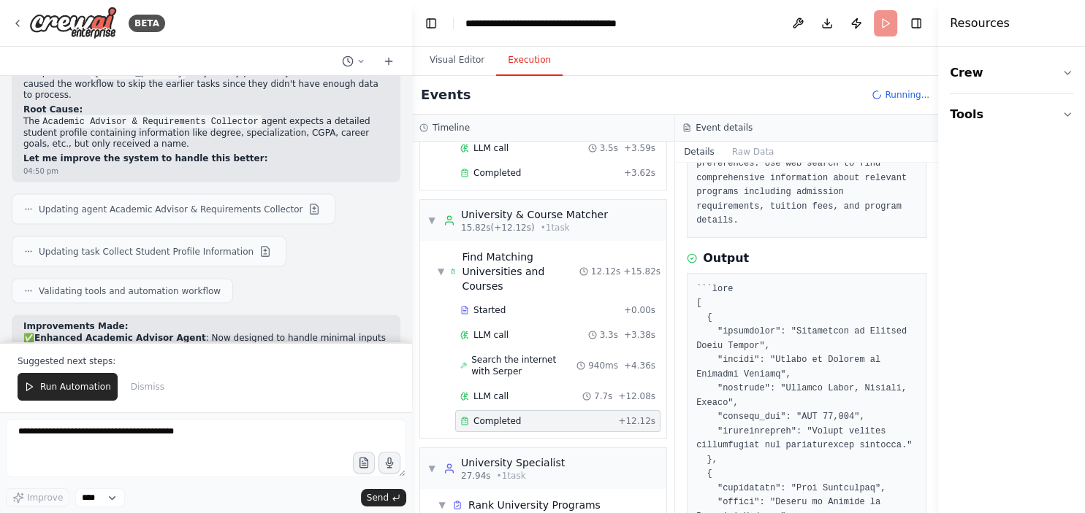
scroll to position [348, 0]
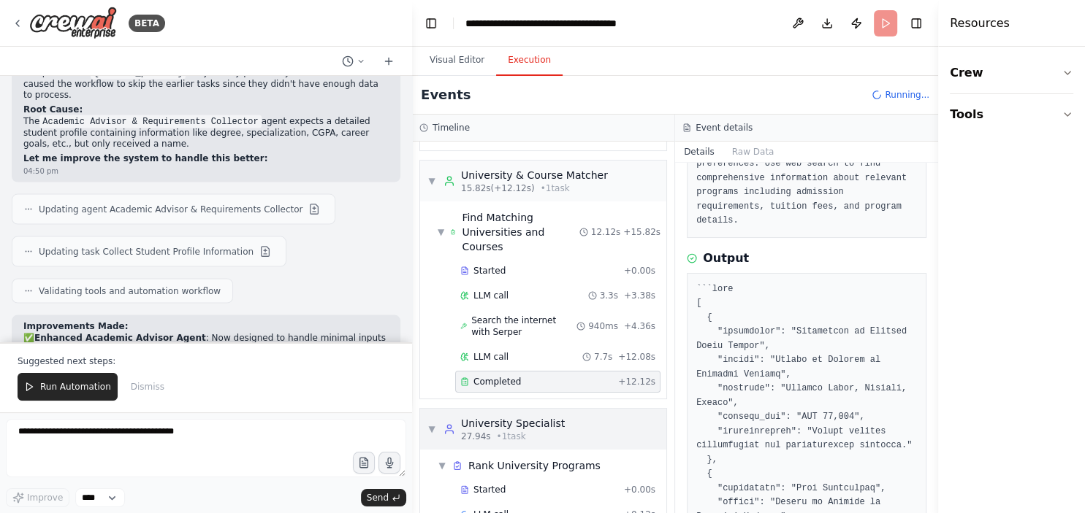
click at [513, 431] on span "• 1 task" at bounding box center [511, 437] width 29 height 12
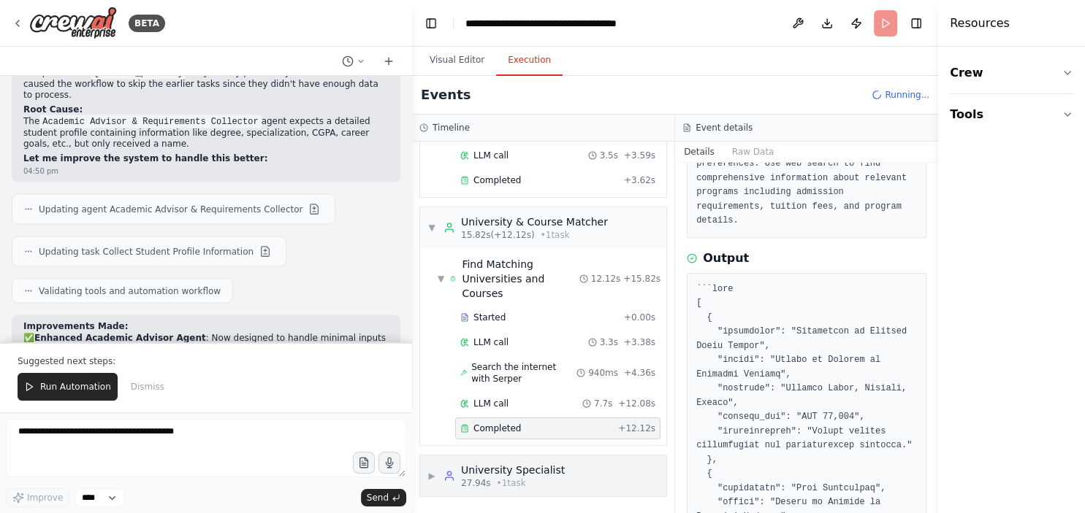
scroll to position [267, 0]
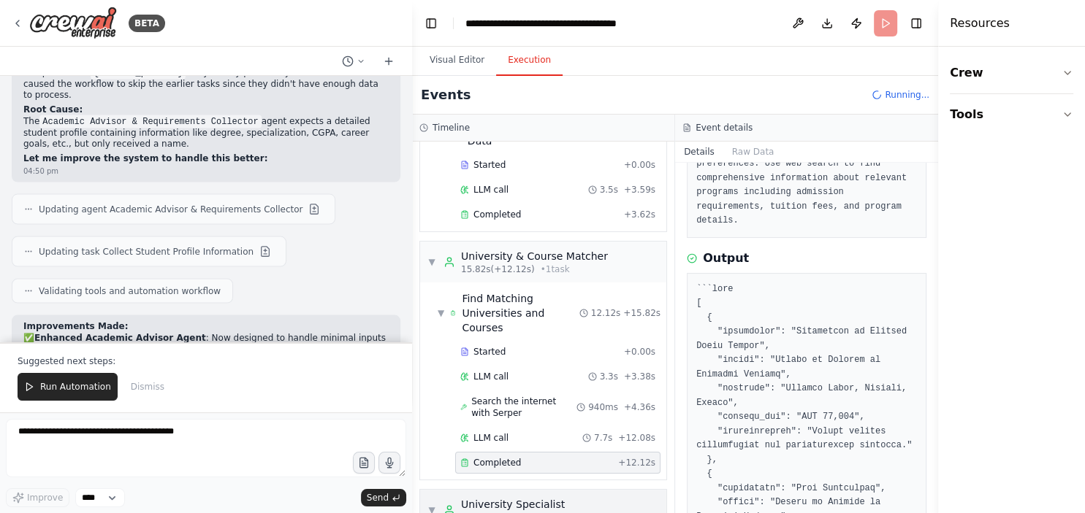
click at [514, 497] on div "University Specialist" at bounding box center [515, 504] width 109 height 15
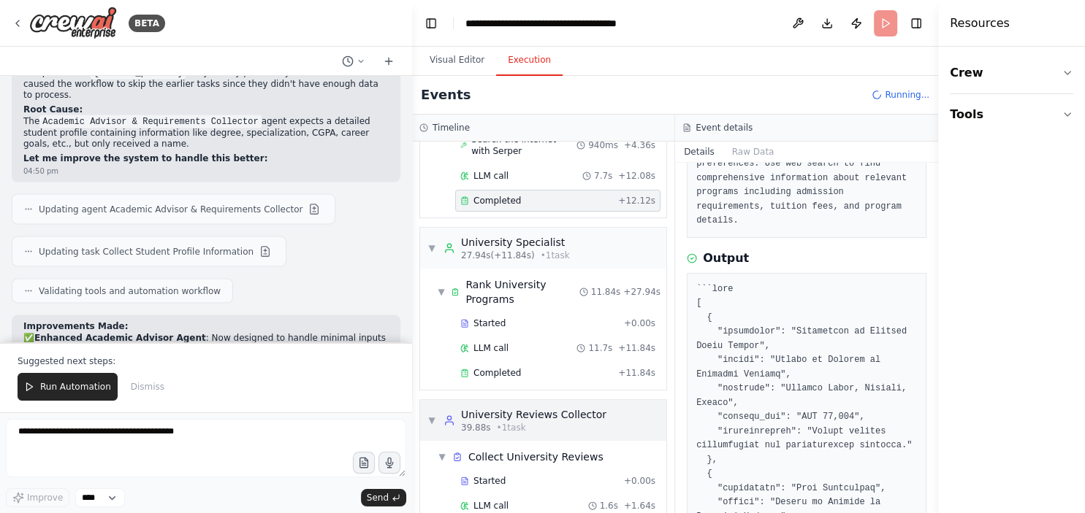
scroll to position [530, 0]
click at [491, 367] on span "Completed" at bounding box center [496, 373] width 47 height 12
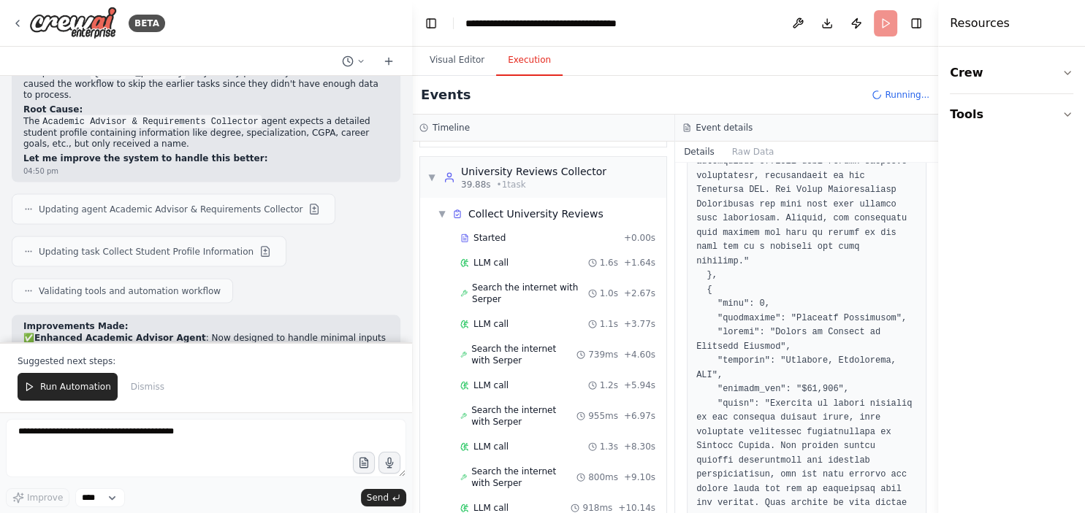
scroll to position [798, 0]
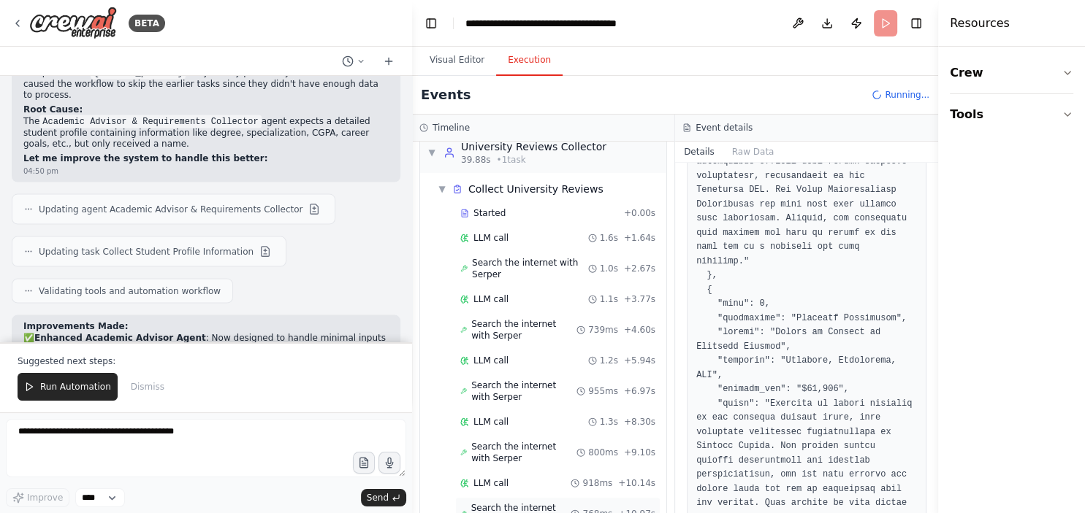
click at [498, 503] on span "Search the internet with Serper" at bounding box center [521, 514] width 100 height 23
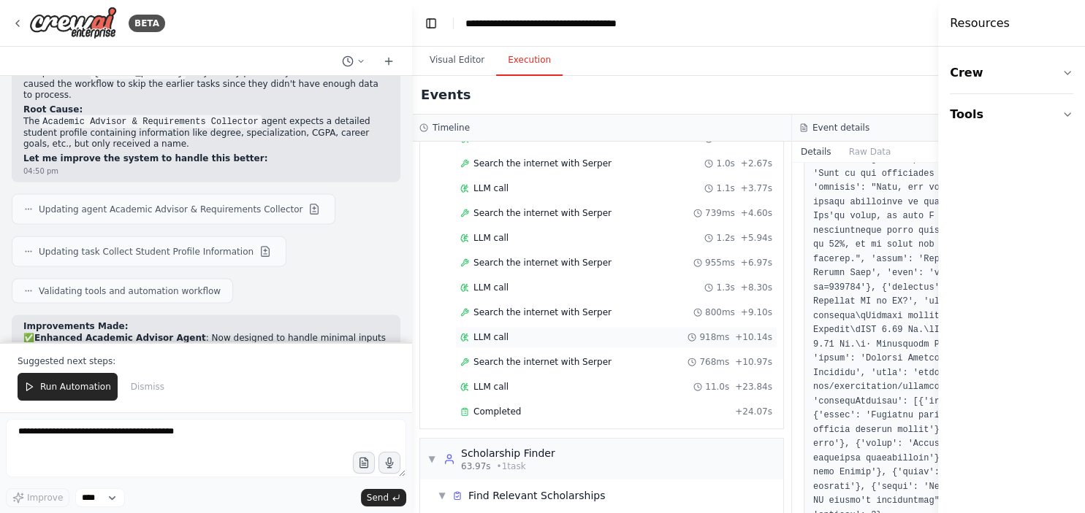
scroll to position [1015, 0]
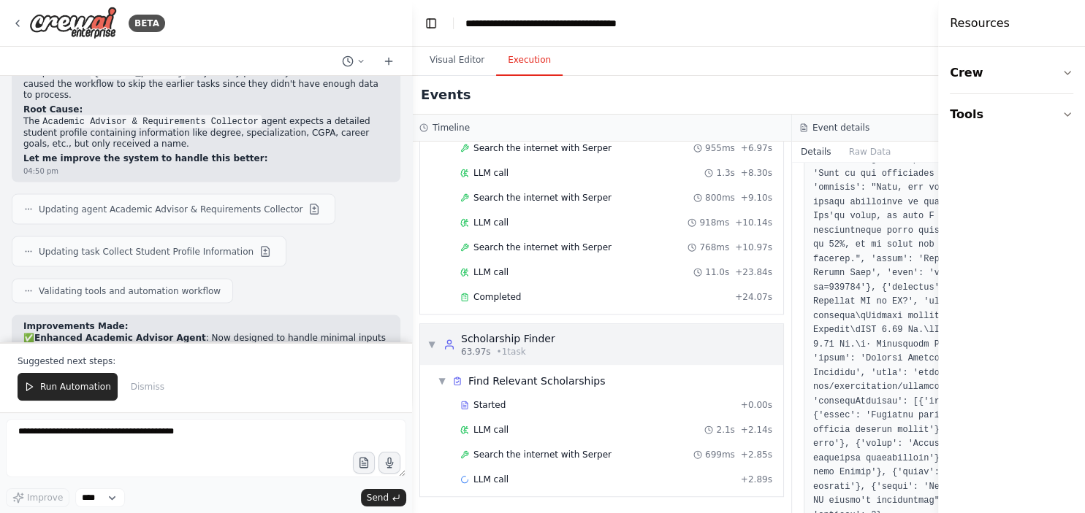
click at [547, 340] on div "▼ Scholarship Finder 63.97s • 1 task" at bounding box center [601, 344] width 363 height 41
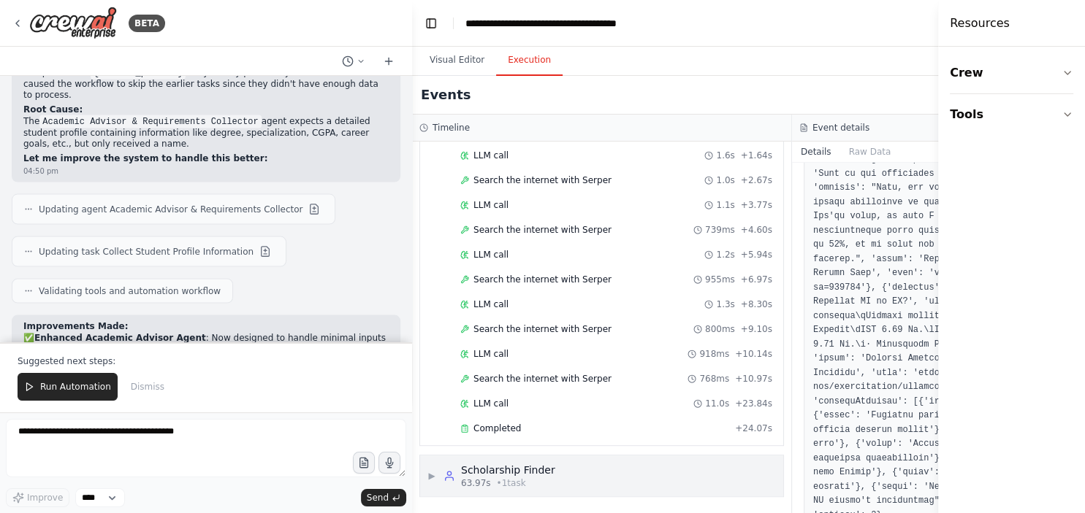
click at [560, 474] on div "▶ Scholarship Finder 63.97s • 1 task" at bounding box center [601, 476] width 363 height 41
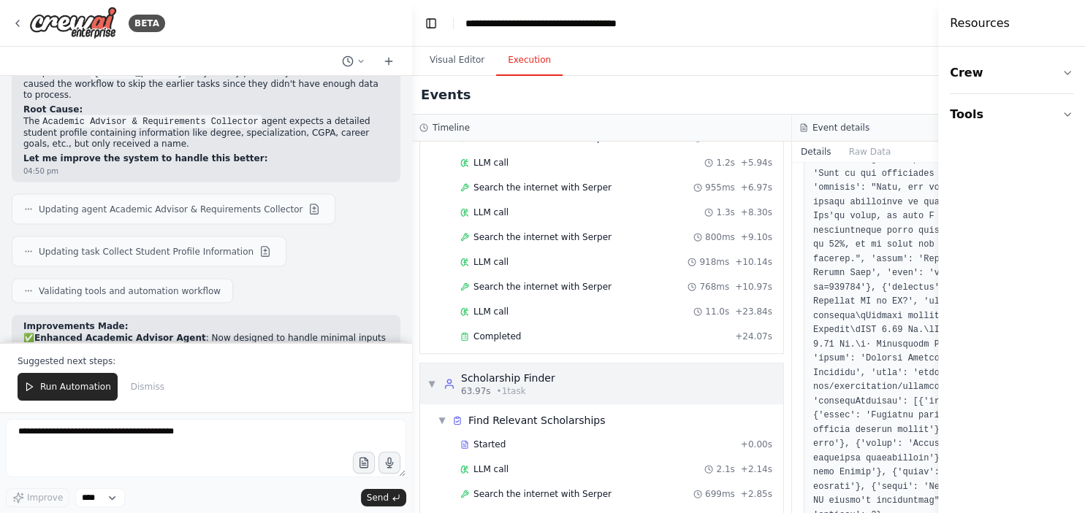
scroll to position [1015, 0]
